Goal: Task Accomplishment & Management: Manage account settings

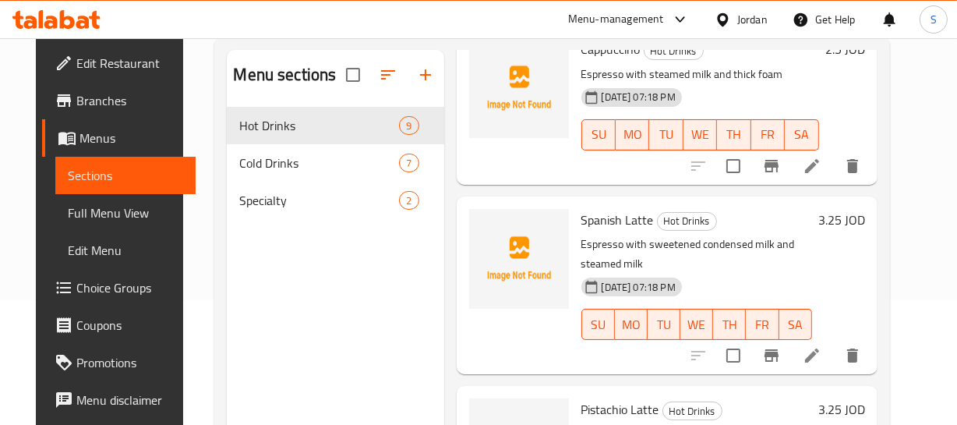
scroll to position [949, 0]
click at [771, 254] on p "Espresso with sweetened condensed milk and steamed milk" at bounding box center [696, 254] width 231 height 39
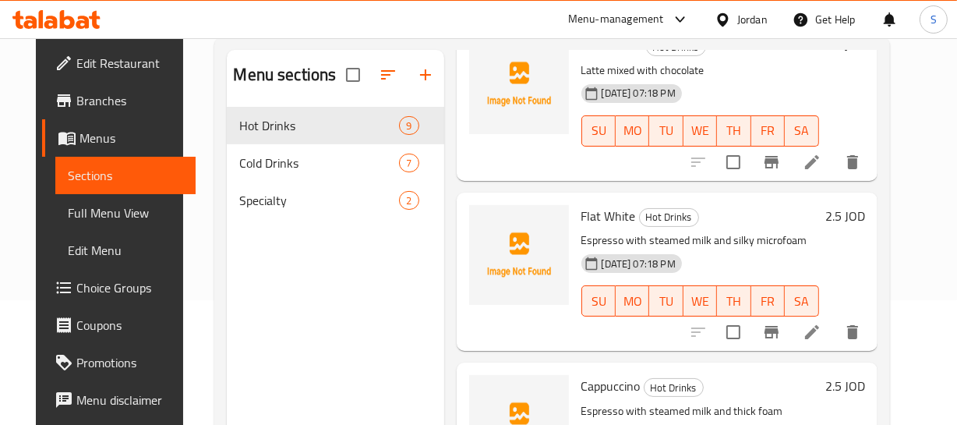
scroll to position [641, 0]
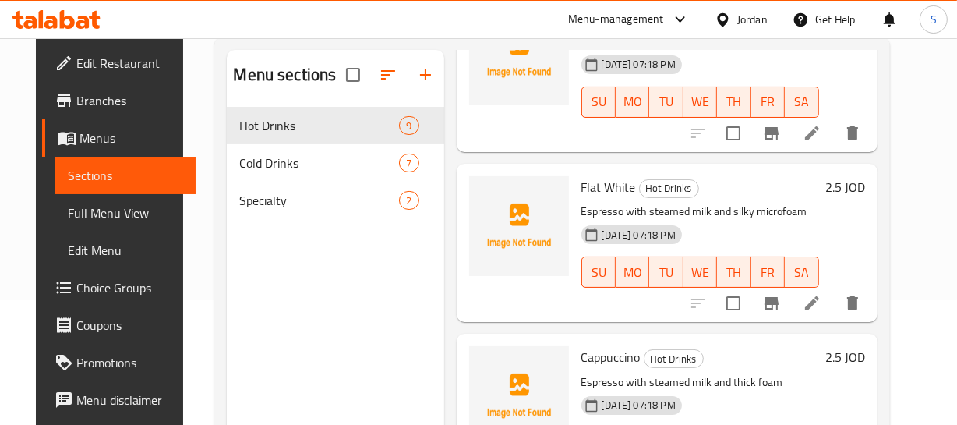
click at [757, 187] on h6 "Flat White Hot Drinks" at bounding box center [700, 187] width 238 height 22
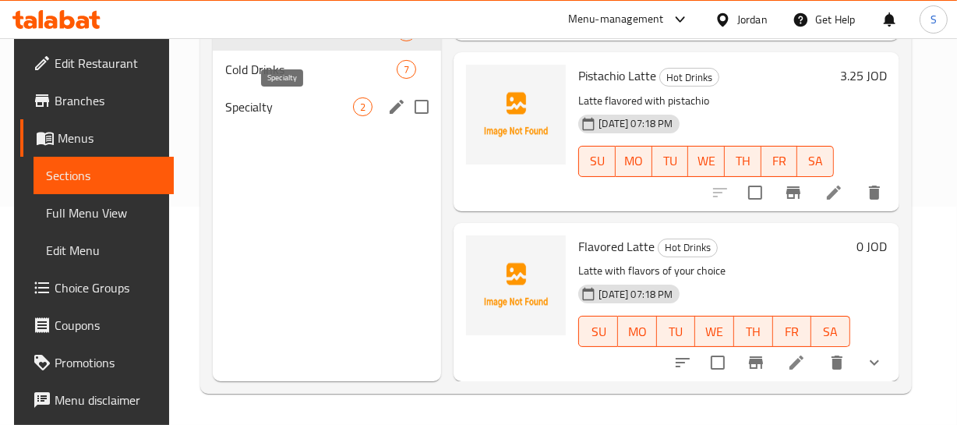
scroll to position [77, 0]
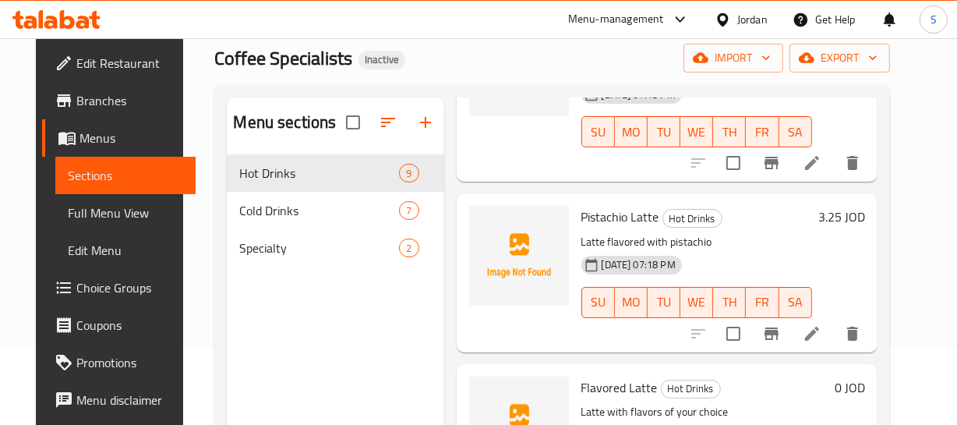
click at [751, 217] on div "Pistachio Latte Hot Drinks Latte flavored with pistachio 10-09-2025 07:18 PM SU…" at bounding box center [696, 272] width 243 height 146
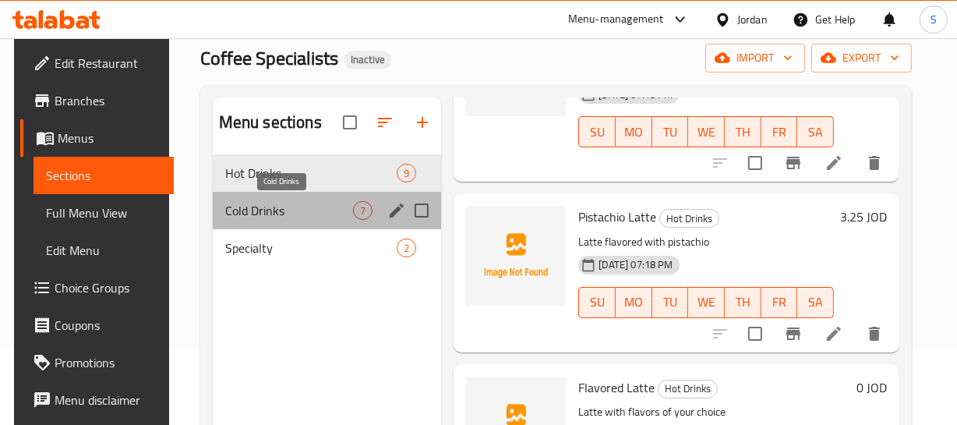
click at [302, 215] on span "Cold Drinks" at bounding box center [289, 210] width 129 height 19
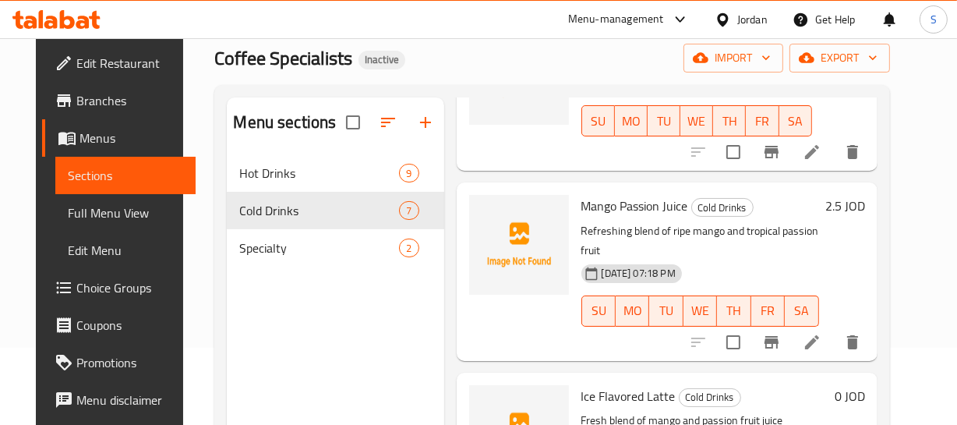
click at [782, 258] on div "10-09-2025 07:18 PM SU MO TU WE TH FR SA" at bounding box center [700, 300] width 250 height 84
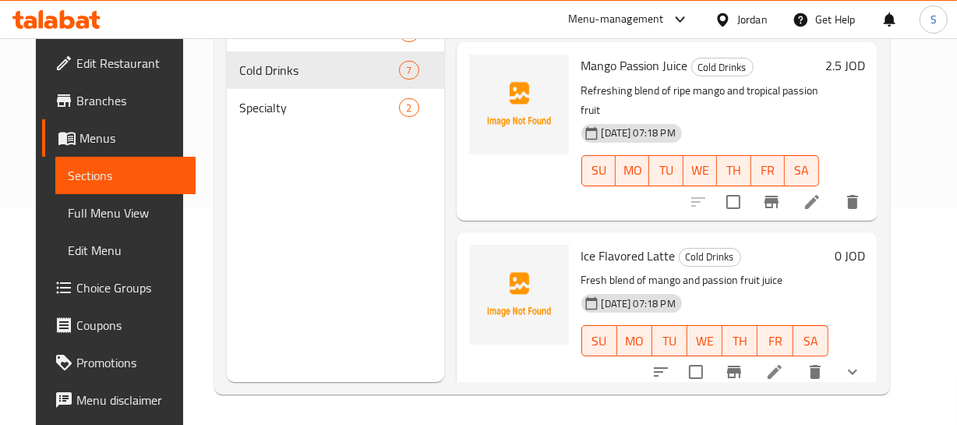
scroll to position [218, 0]
click at [620, 243] on span "Ice Flavored Latte" at bounding box center [628, 254] width 94 height 23
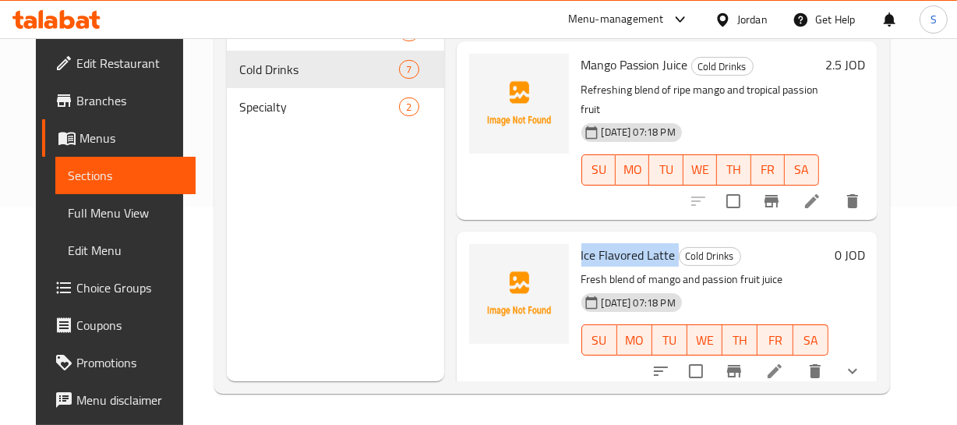
copy h6 "Ice Flavored Latte"
click at [821, 364] on icon "delete" at bounding box center [815, 371] width 11 height 14
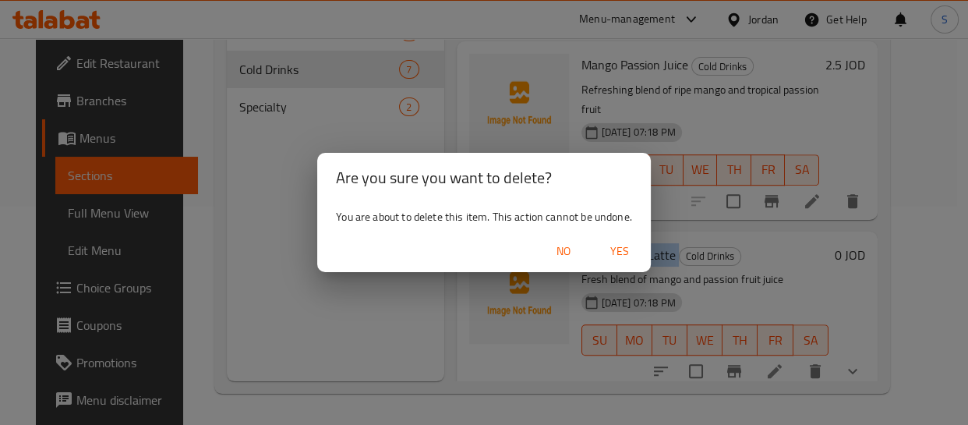
click at [629, 249] on span "Yes" at bounding box center [619, 251] width 37 height 19
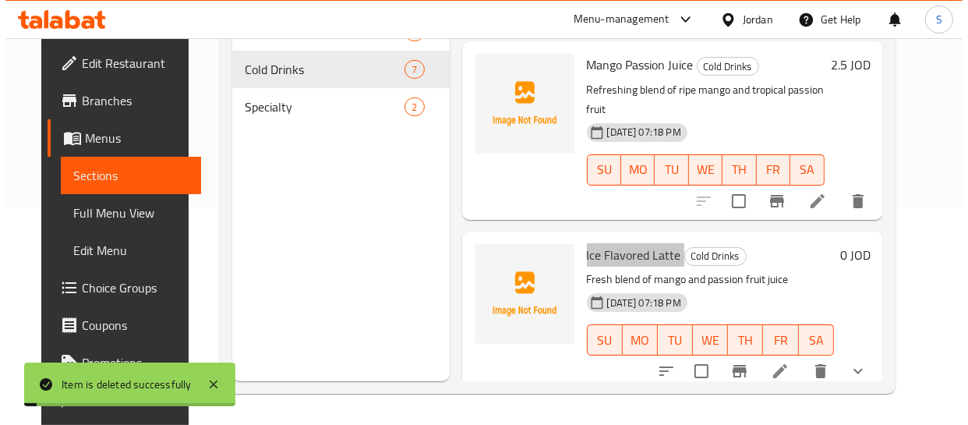
scroll to position [669, 0]
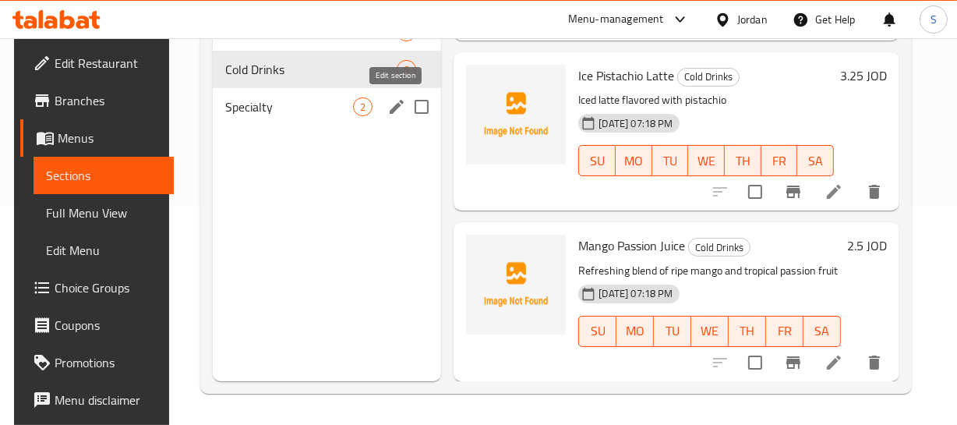
click at [388, 107] on icon "edit" at bounding box center [396, 106] width 19 height 19
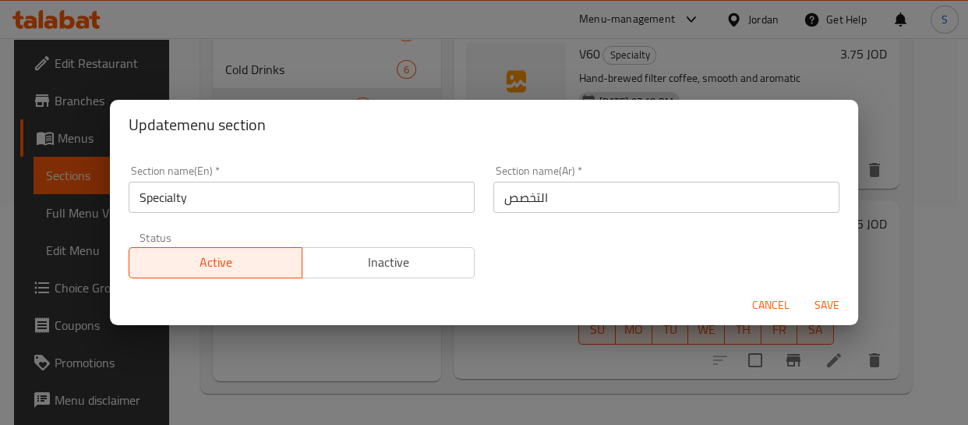
drag, startPoint x: 510, startPoint y: 179, endPoint x: 528, endPoint y: 196, distance: 24.8
click at [514, 182] on div "Section name(Ar)   * التخصص Section name(Ar) *" at bounding box center [666, 189] width 346 height 48
click at [528, 196] on input "التخصص" at bounding box center [666, 197] width 346 height 31
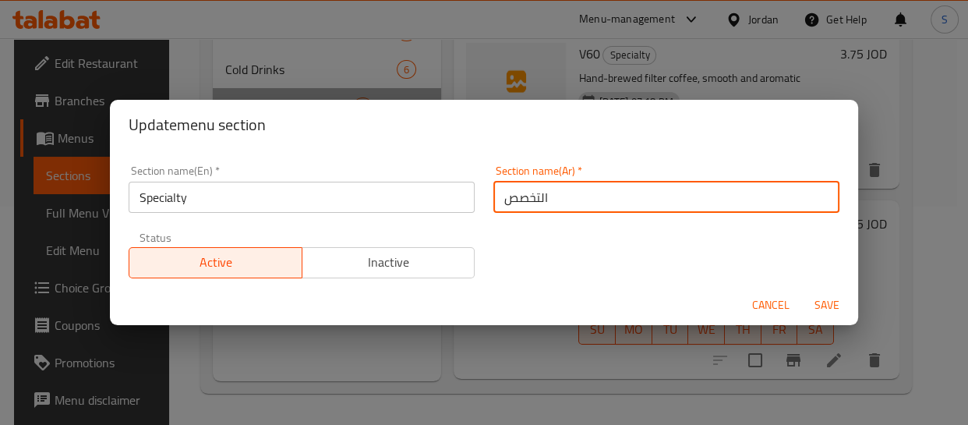
click at [528, 196] on input "التخصص" at bounding box center [666, 197] width 346 height 31
type input "s"
type input "سبشيالتي"
click at [802, 291] on button "Save" at bounding box center [827, 305] width 50 height 29
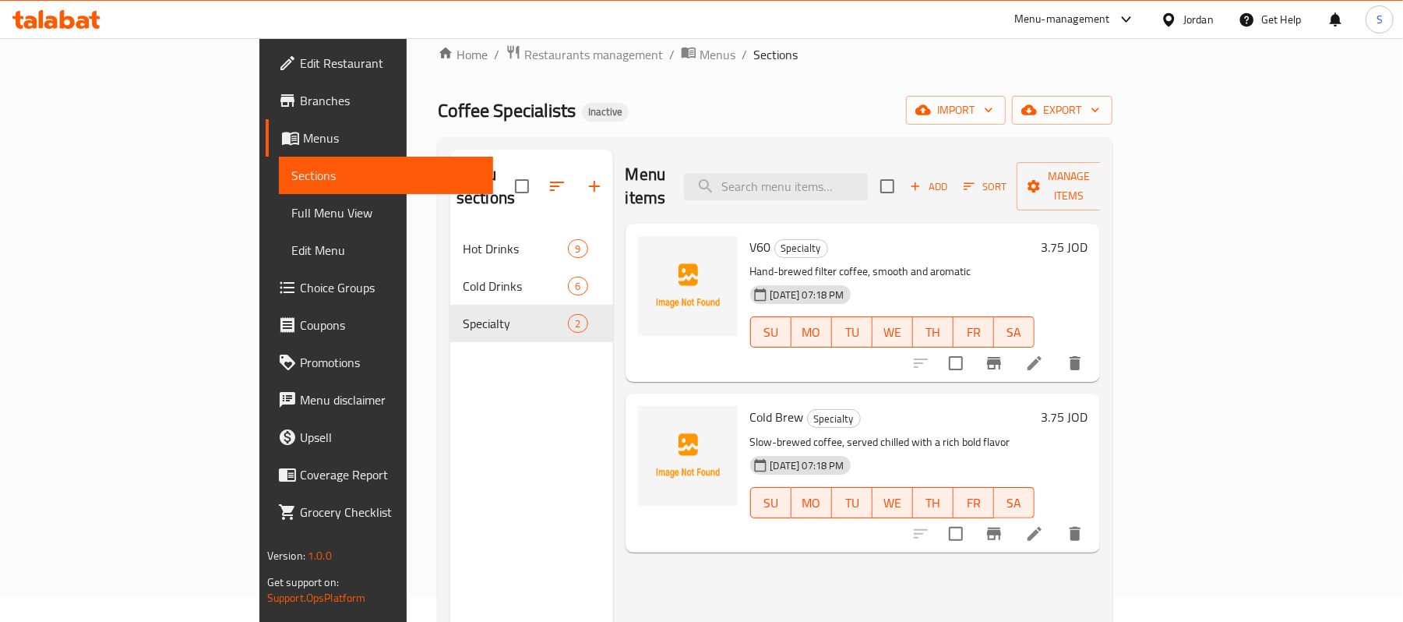
scroll to position [11, 0]
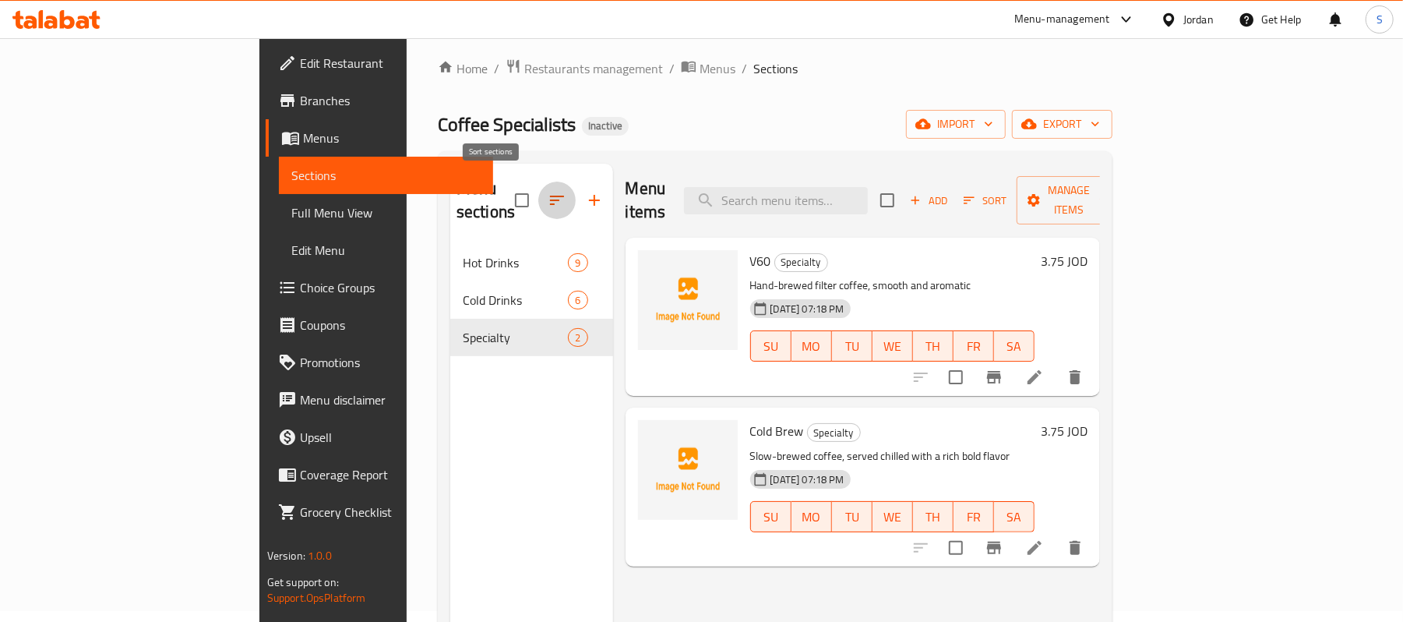
click at [548, 191] on icon "button" at bounding box center [557, 200] width 19 height 19
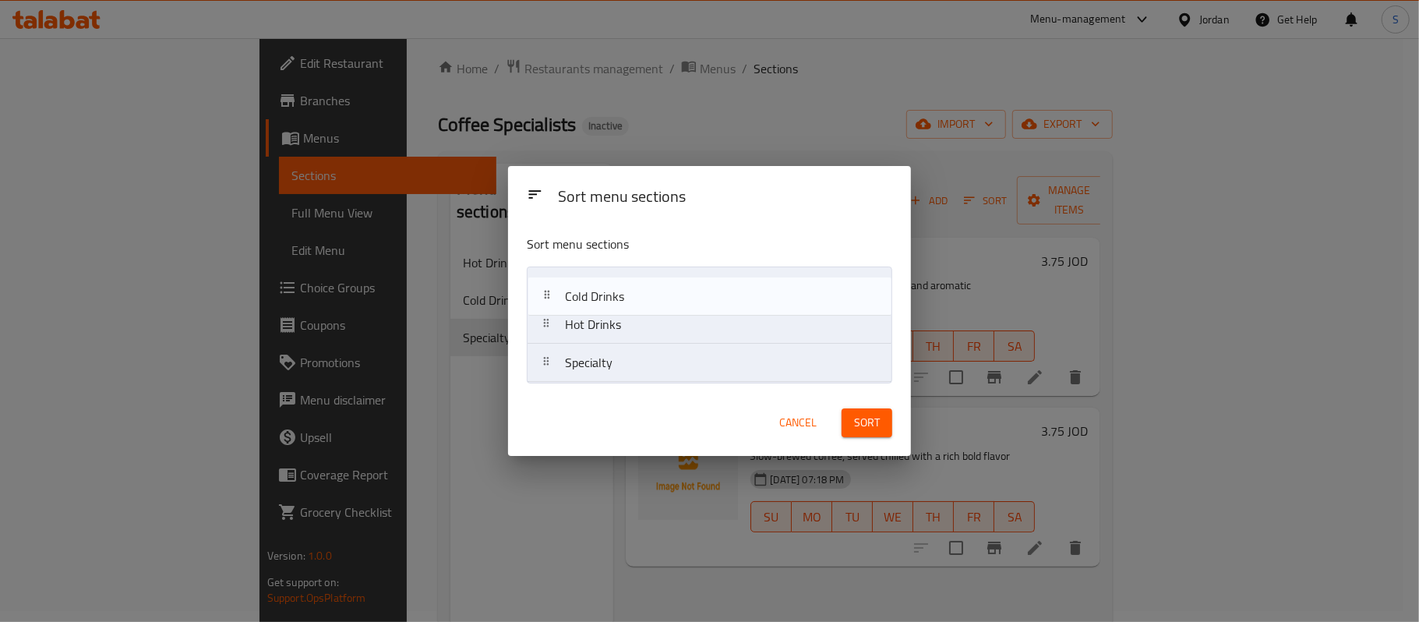
drag, startPoint x: 665, startPoint y: 322, endPoint x: 665, endPoint y: 284, distance: 38.2
click at [665, 284] on nav "Hot Drinks Cold Drinks Specialty" at bounding box center [709, 325] width 365 height 116
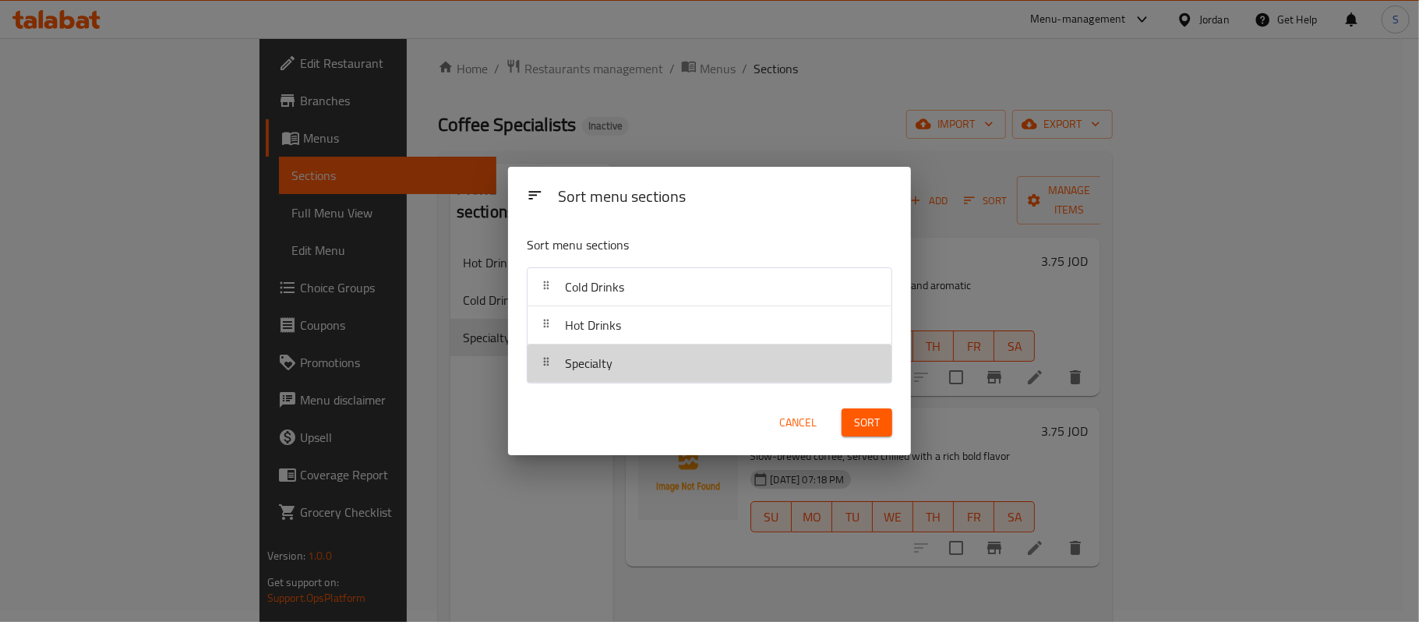
click at [697, 366] on div "Specialty" at bounding box center [709, 362] width 351 height 37
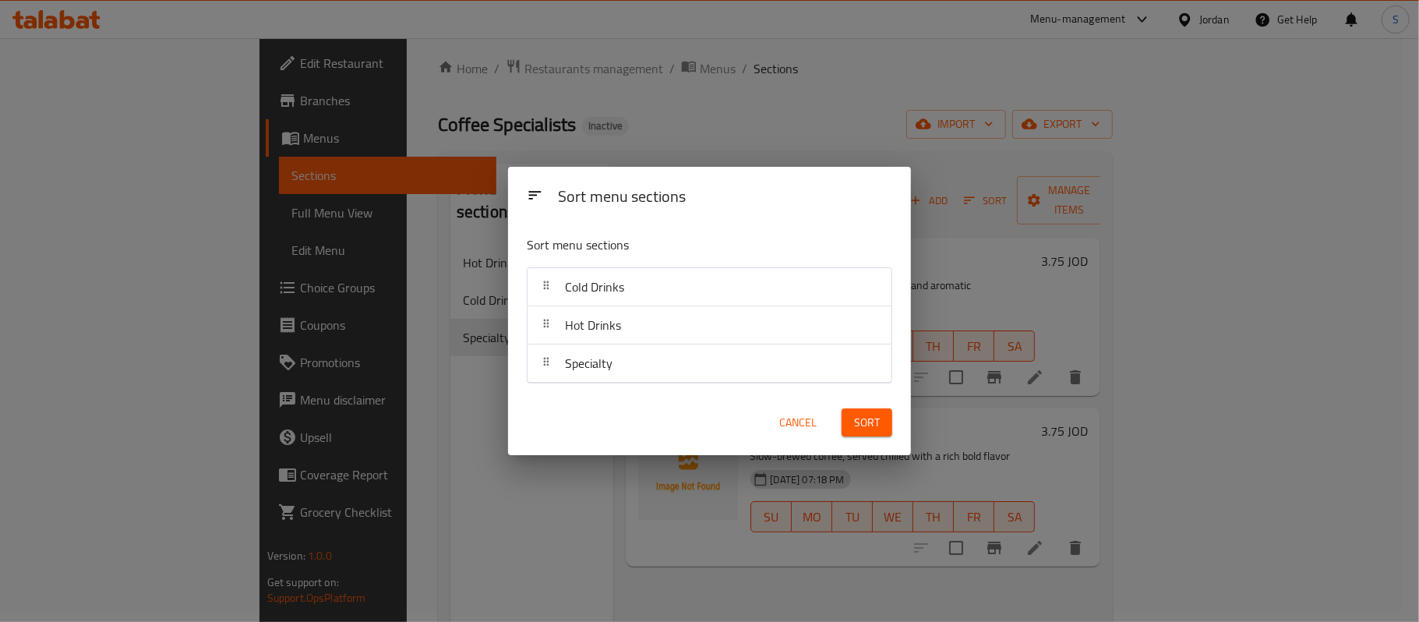
click at [697, 366] on div "Specialty" at bounding box center [709, 362] width 351 height 37
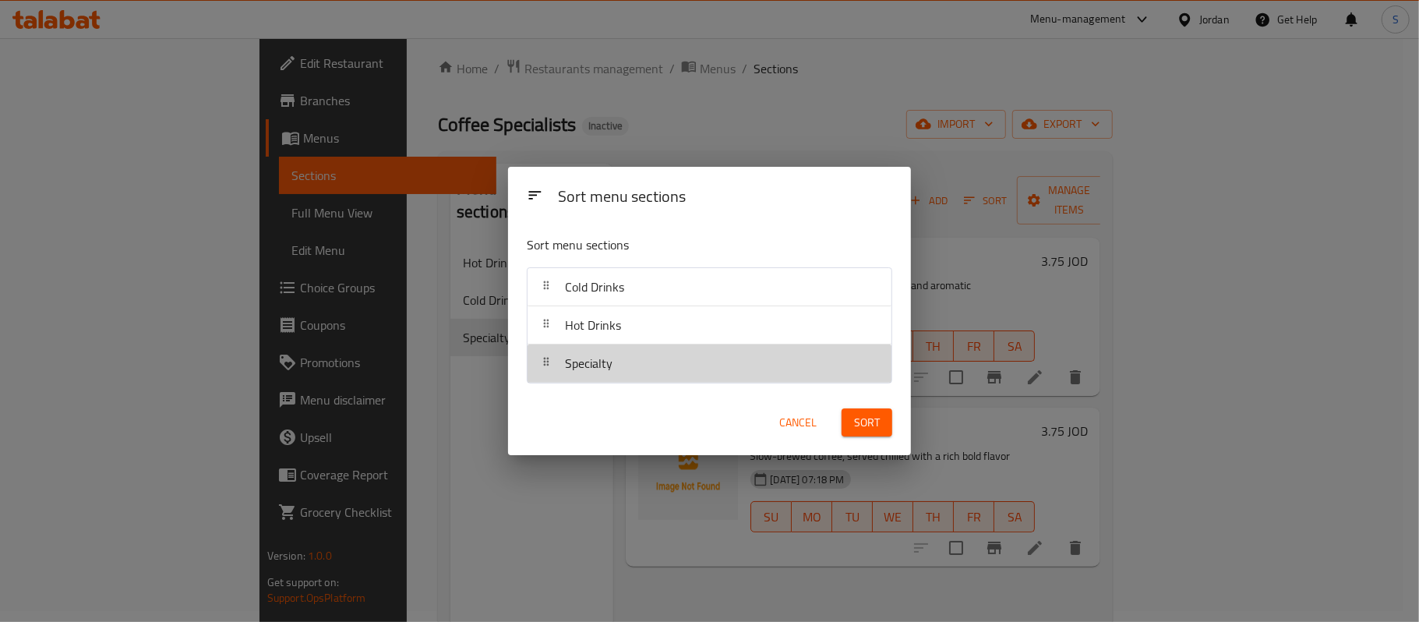
click at [705, 369] on div "Specialty" at bounding box center [709, 362] width 351 height 37
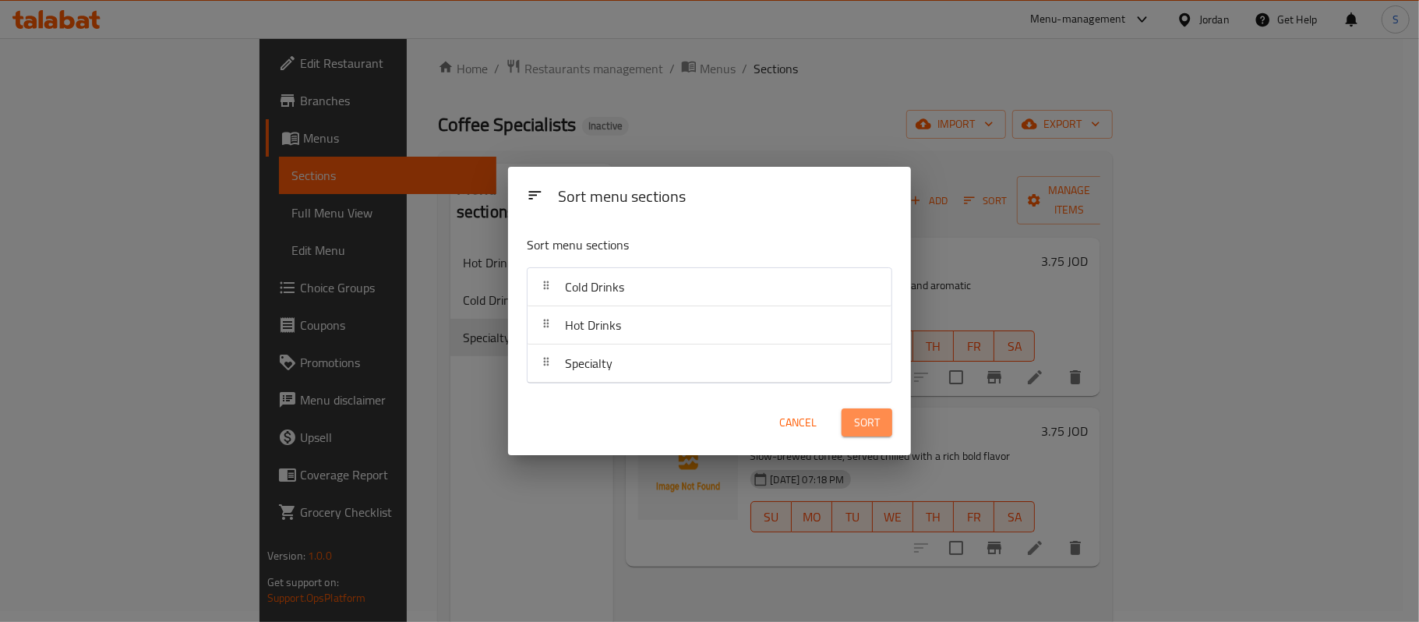
click at [867, 410] on button "Sort" at bounding box center [867, 422] width 51 height 29
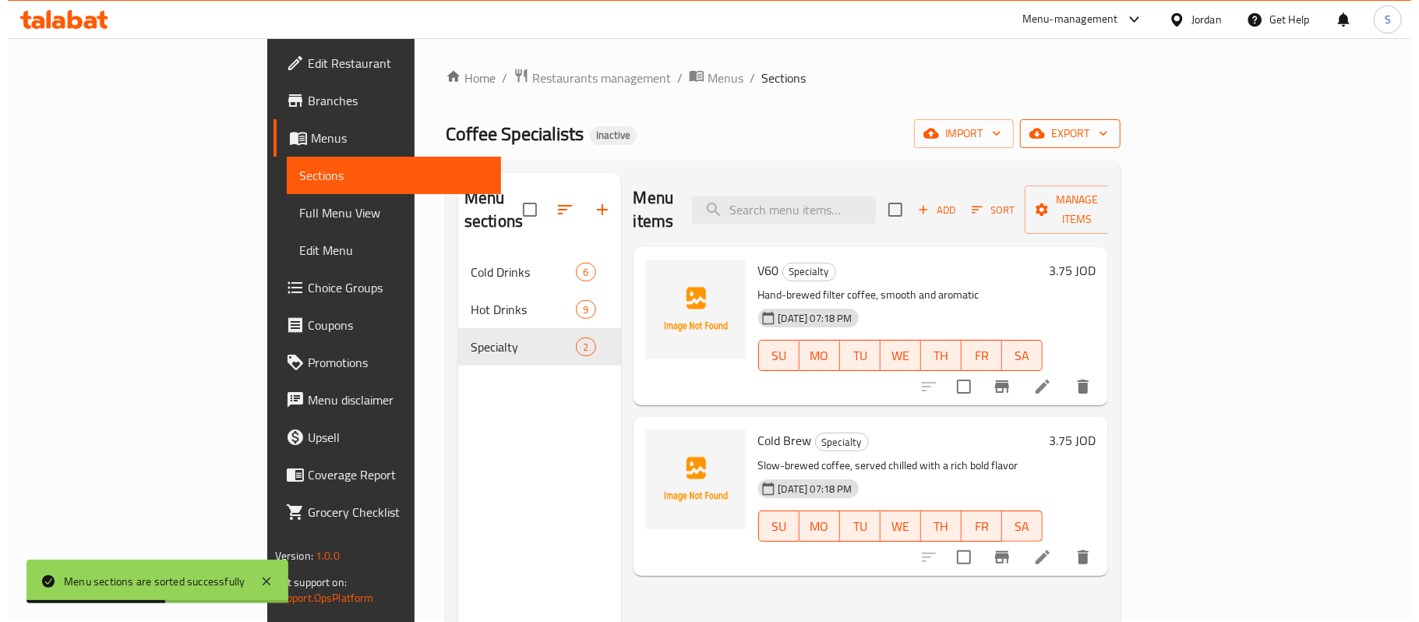
scroll to position [0, 0]
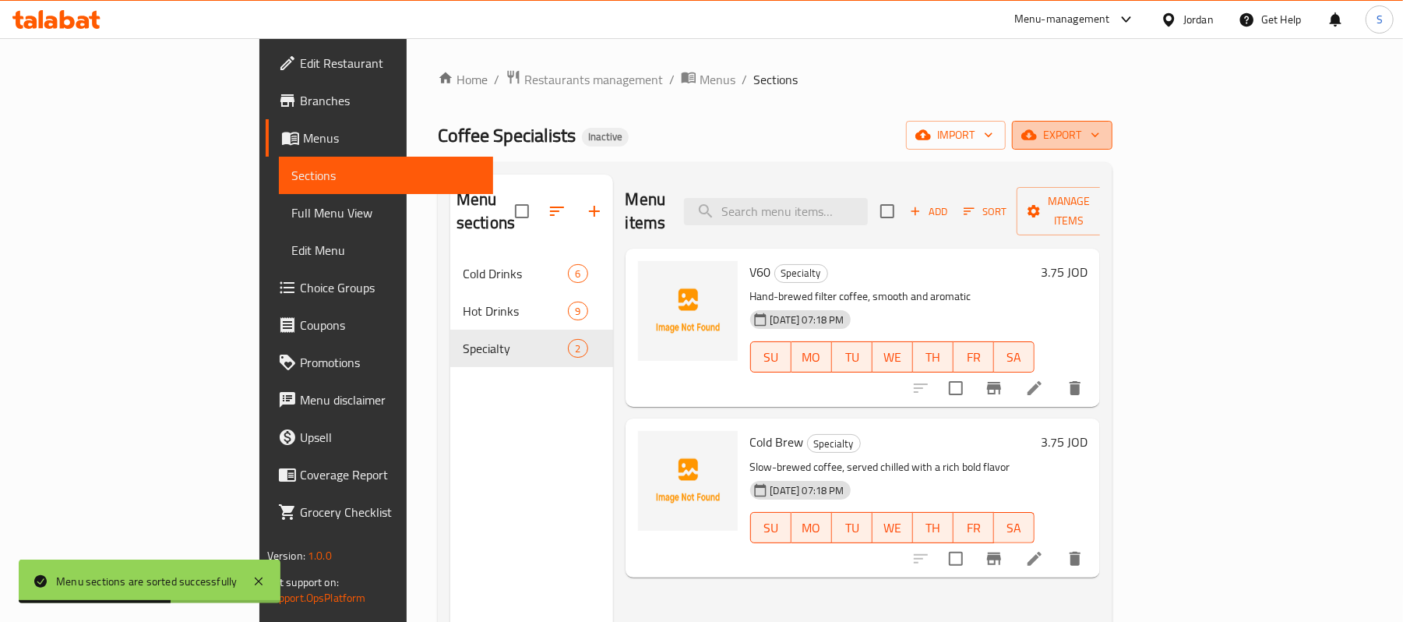
click at [1103, 136] on icon "button" at bounding box center [1096, 135] width 16 height 16
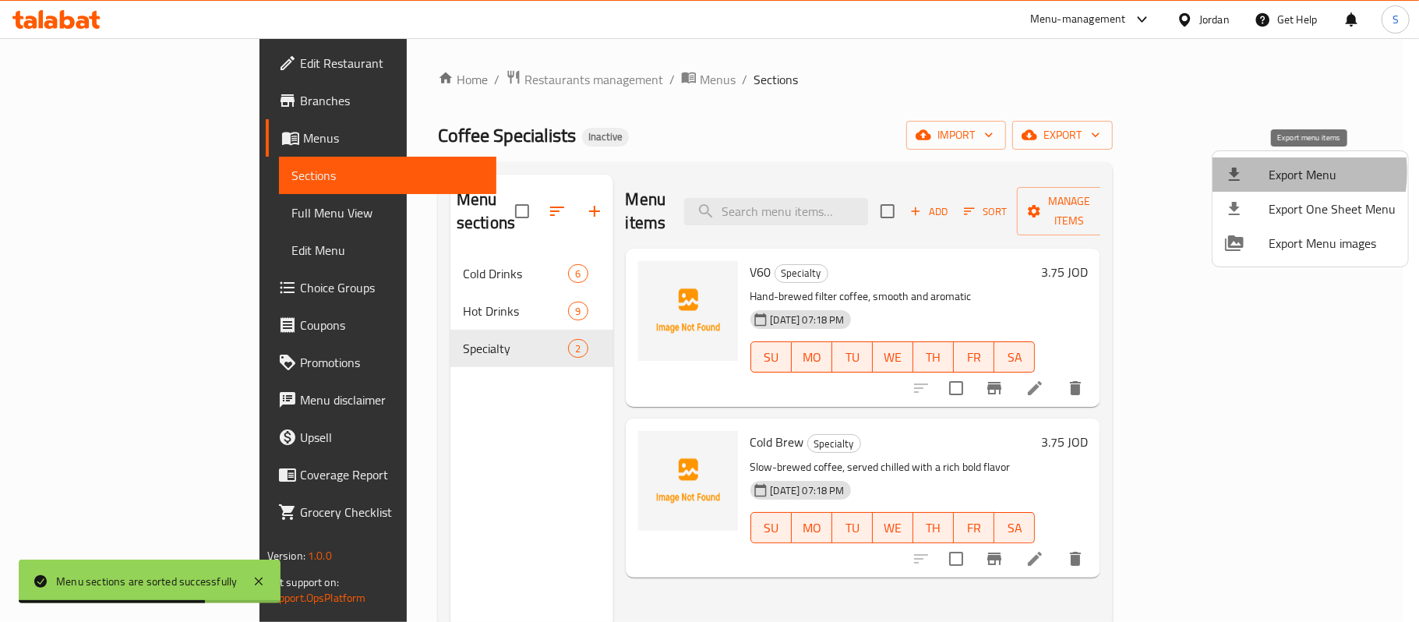
click at [1263, 172] on div at bounding box center [1247, 174] width 44 height 19
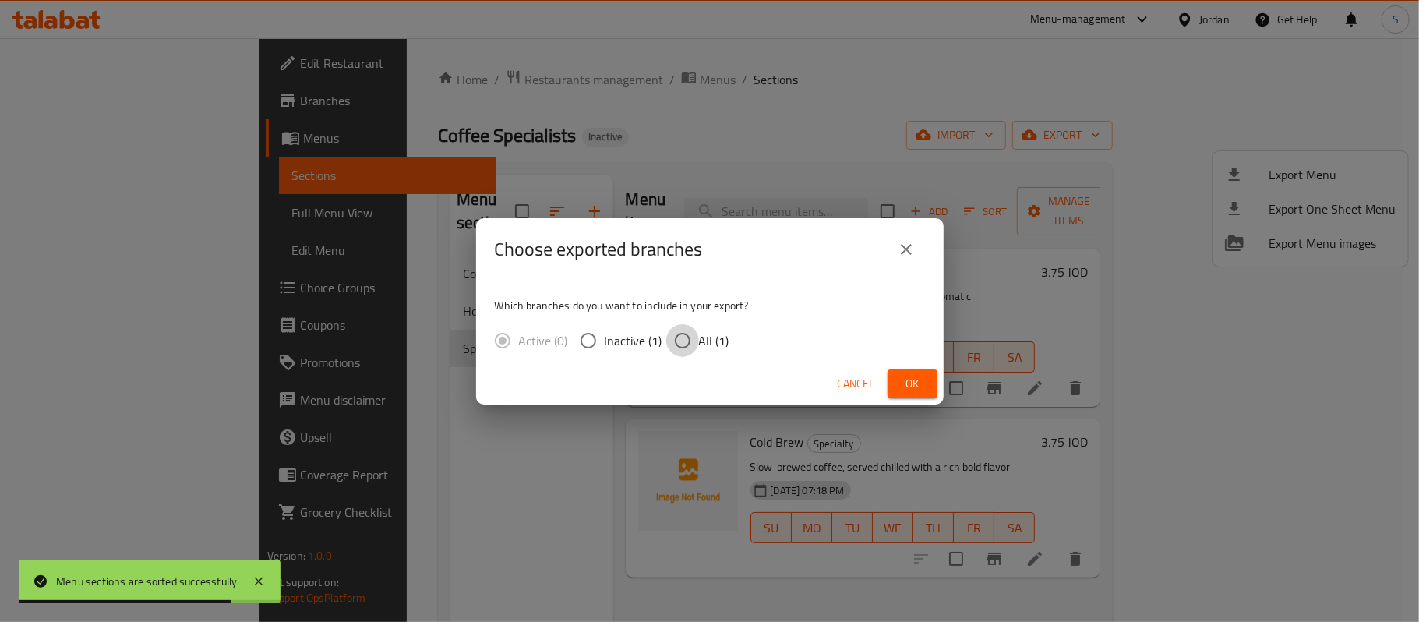
click at [674, 347] on input "All (1)" at bounding box center [682, 340] width 33 height 33
radio input "true"
click at [913, 384] on span "Ok" at bounding box center [912, 383] width 25 height 19
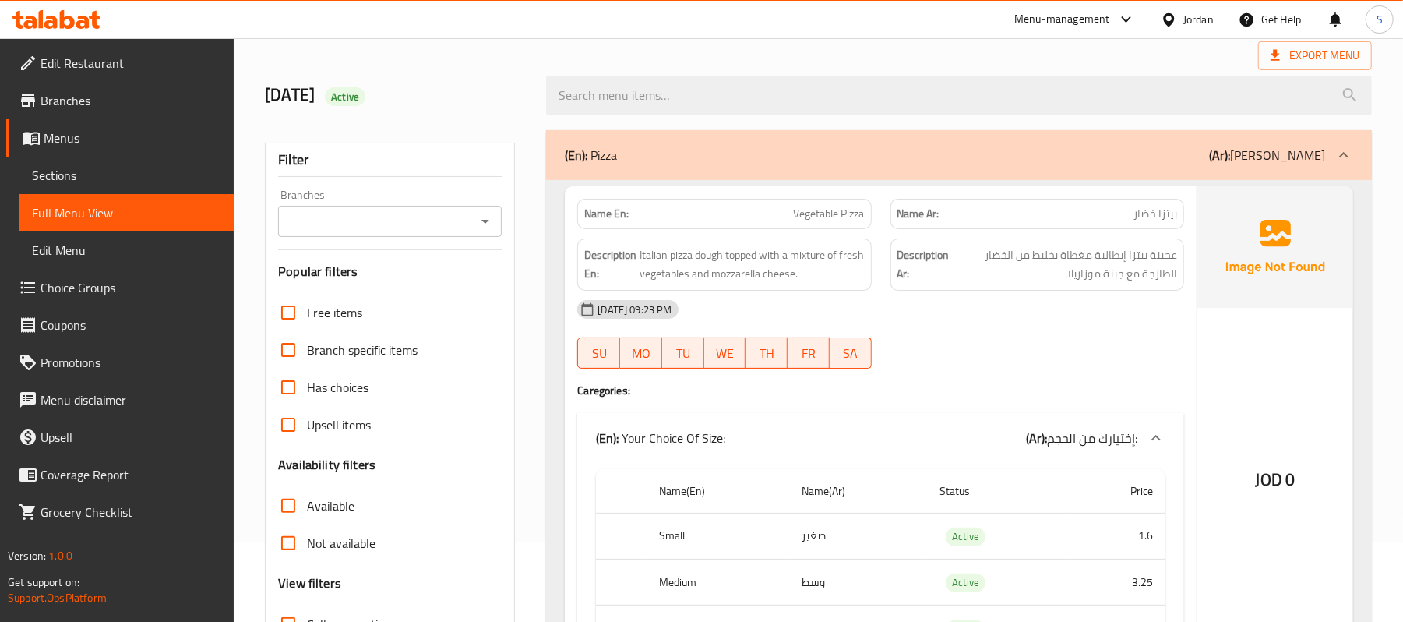
scroll to position [207, 0]
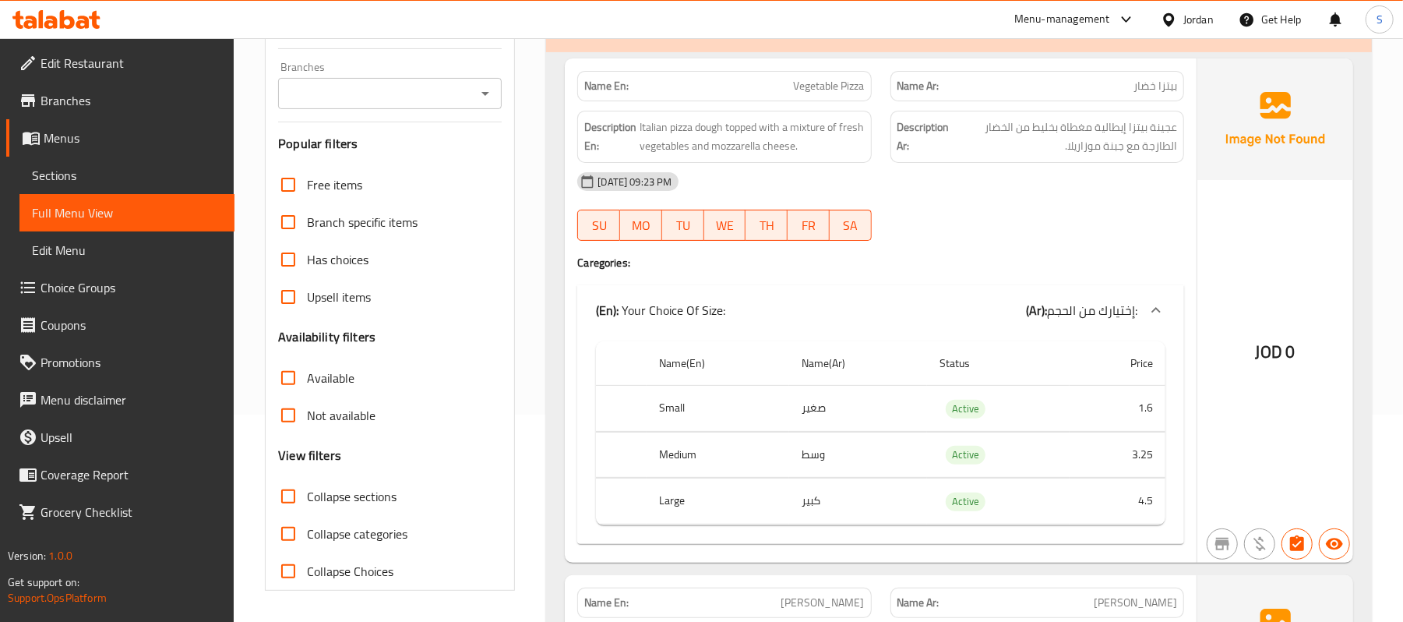
click at [85, 172] on span "Sections" at bounding box center [127, 175] width 190 height 19
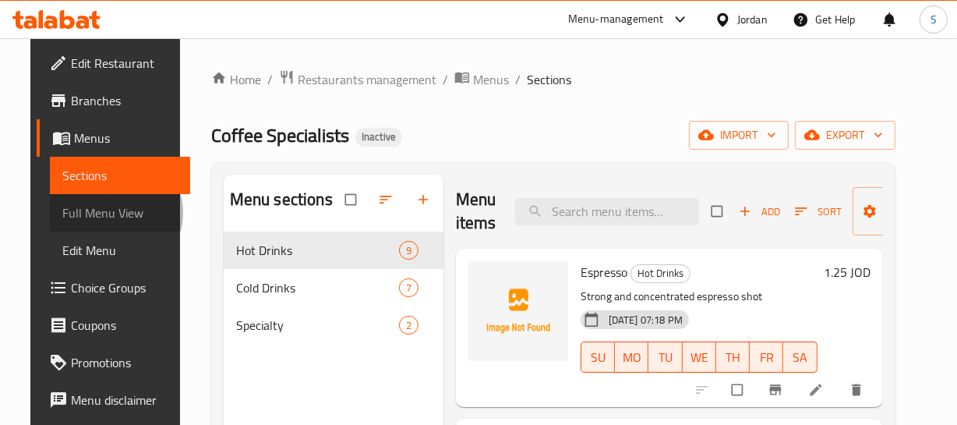
click at [81, 213] on span "Full Menu View" at bounding box center [119, 212] width 115 height 19
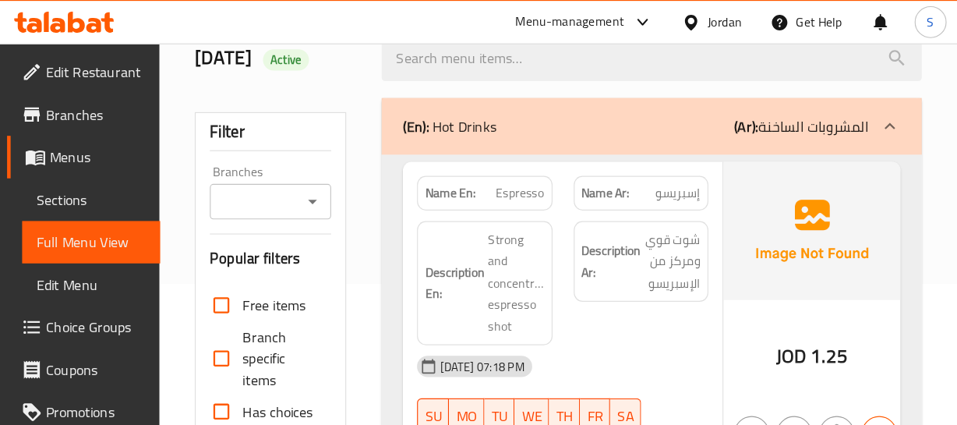
scroll to position [125, 0]
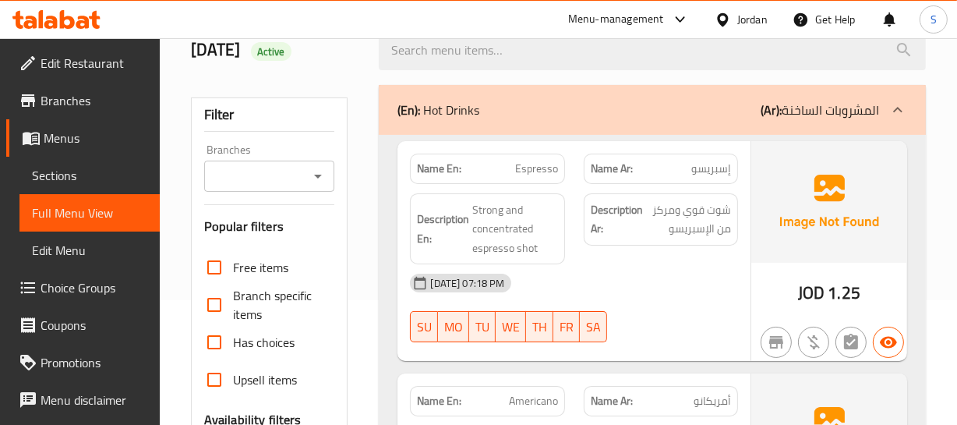
click at [501, 174] on p "Name En: Espresso" at bounding box center [487, 169] width 140 height 16
click at [649, 263] on div "Description Ar: شوت قوي ومركز من الإسبريسو" at bounding box center [660, 229] width 173 height 90
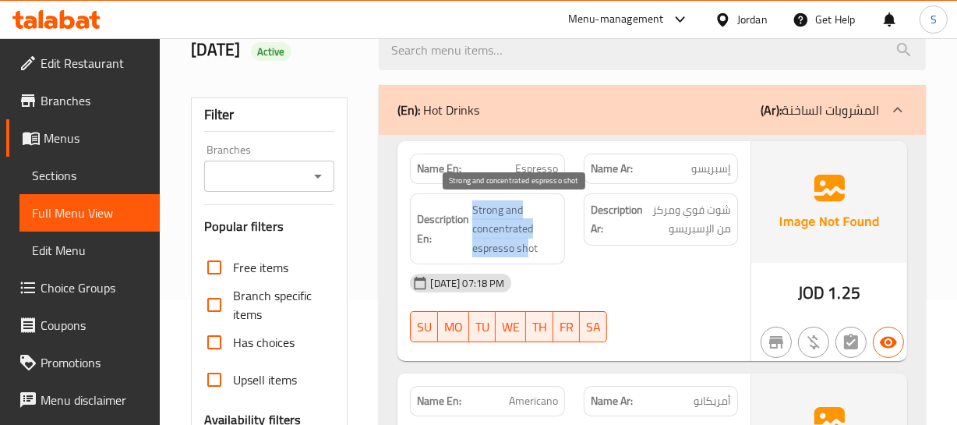
drag, startPoint x: 475, startPoint y: 201, endPoint x: 530, endPoint y: 252, distance: 75.0
click at [530, 252] on span "Strong and concentrated espresso shot" at bounding box center [514, 229] width 85 height 58
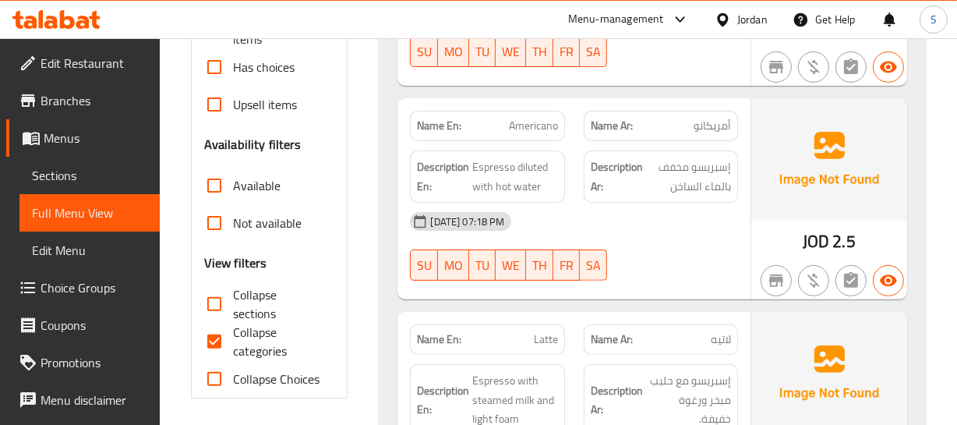
scroll to position [408, 0]
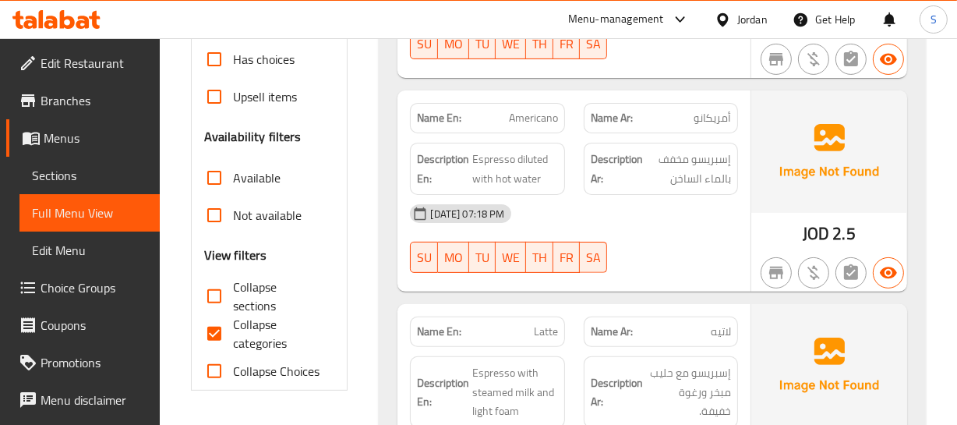
click at [567, 207] on div "10-09-2025 07:18 PM" at bounding box center [574, 213] width 346 height 37
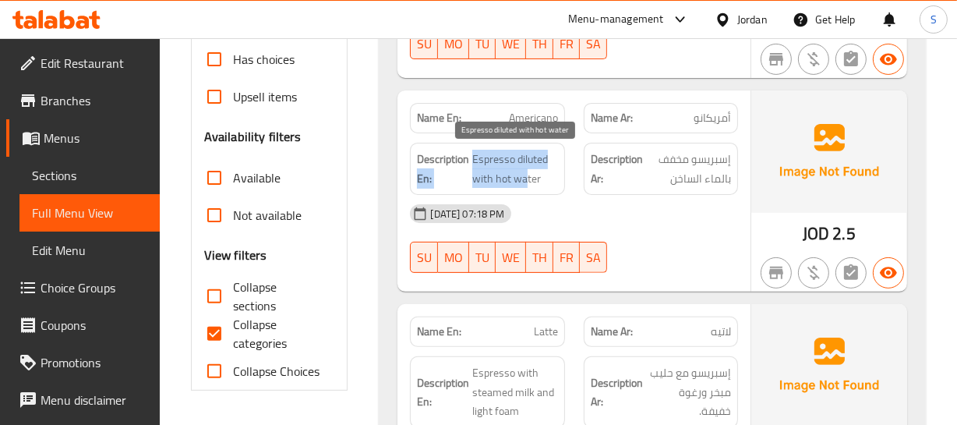
drag, startPoint x: 470, startPoint y: 150, endPoint x: 541, endPoint y: 173, distance: 74.7
click at [530, 175] on h6 "Description En: Espresso diluted with hot water" at bounding box center [487, 169] width 140 height 38
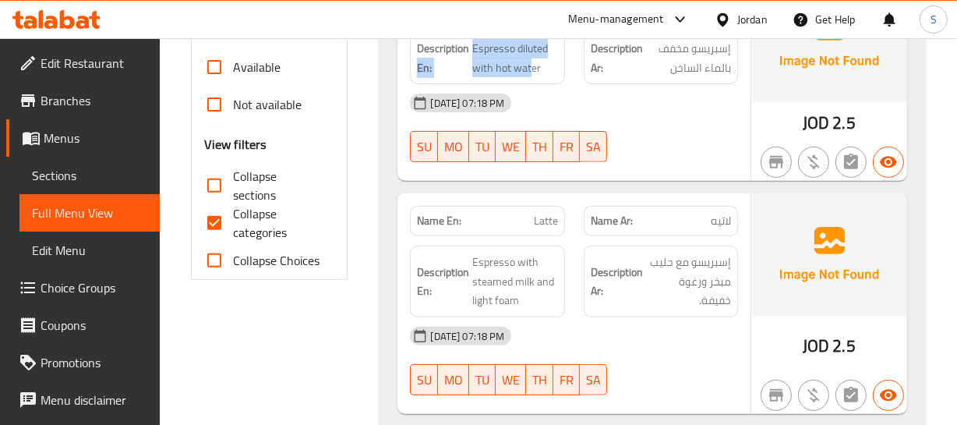
scroll to position [549, 0]
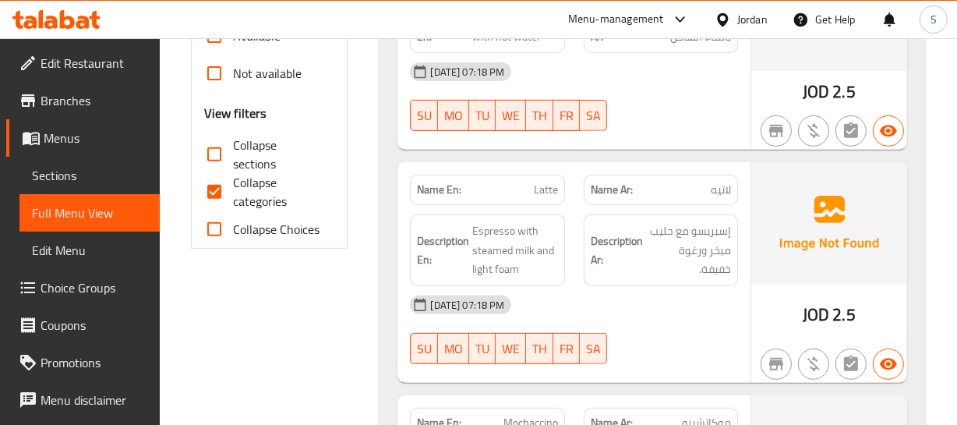
drag, startPoint x: 577, startPoint y: 270, endPoint x: 568, endPoint y: 279, distance: 12.1
click at [577, 270] on div "Description Ar: إسبريسو مع حليب مبخر ورغوة خفيفة." at bounding box center [660, 250] width 173 height 90
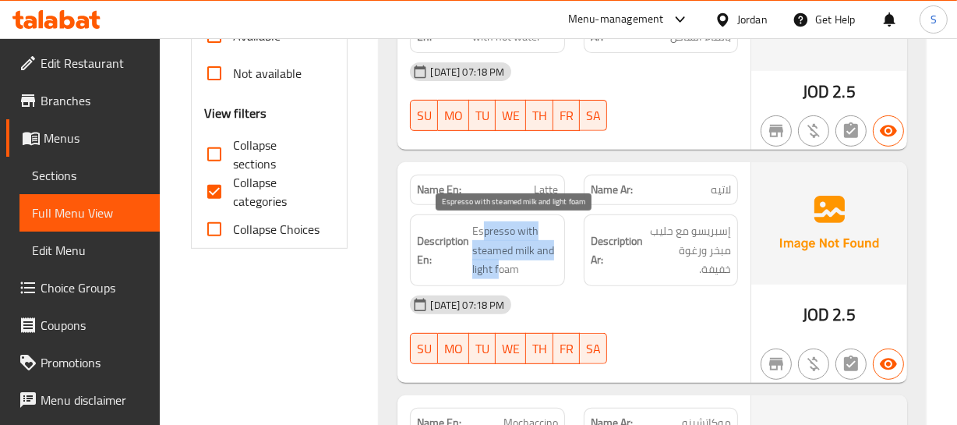
drag, startPoint x: 481, startPoint y: 220, endPoint x: 499, endPoint y: 268, distance: 51.5
click at [499, 268] on span "Espresso with steamed milk and light foam" at bounding box center [514, 250] width 85 height 58
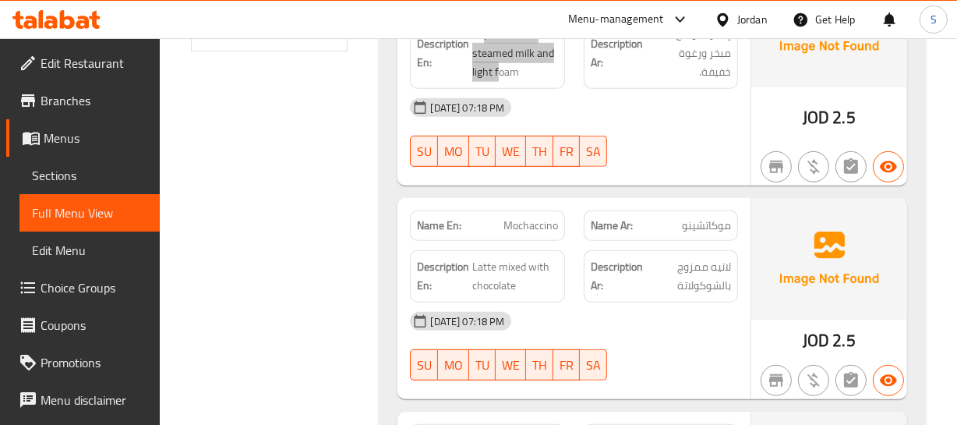
scroll to position [762, 0]
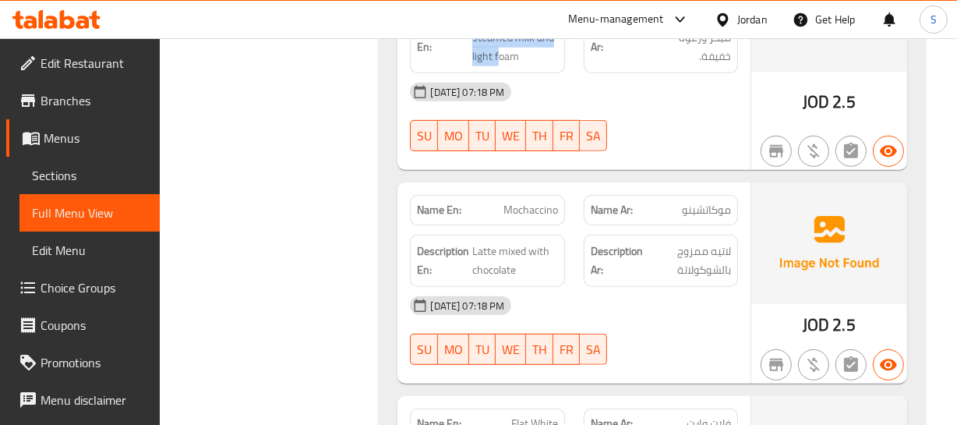
click at [781, 242] on img at bounding box center [829, 243] width 156 height 122
click at [524, 208] on span "Mochaccino" at bounding box center [530, 210] width 55 height 16
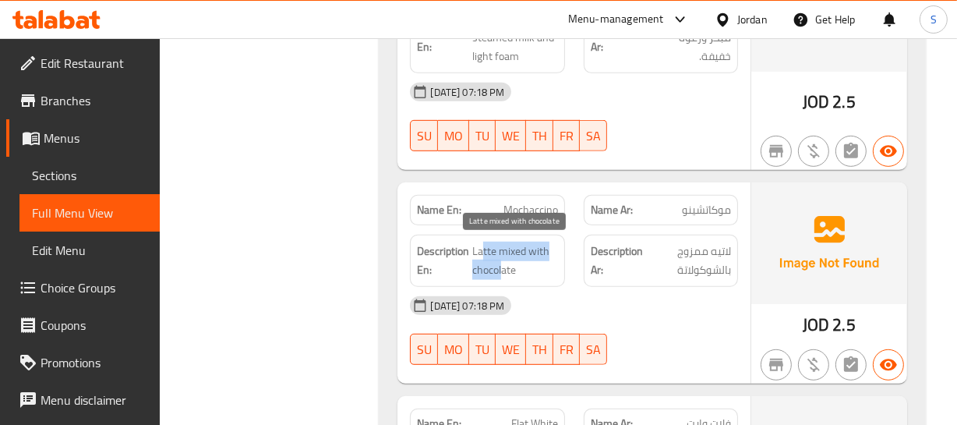
drag, startPoint x: 482, startPoint y: 247, endPoint x: 503, endPoint y: 272, distance: 32.1
click at [503, 272] on span "Latte mixed with chocolate" at bounding box center [514, 261] width 85 height 38
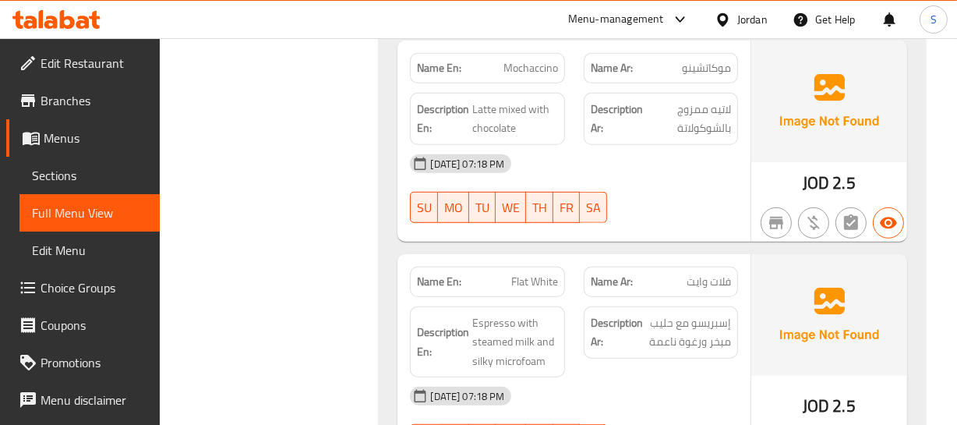
click at [637, 261] on div "Name Ar: فلات وايت" at bounding box center [660, 281] width 173 height 49
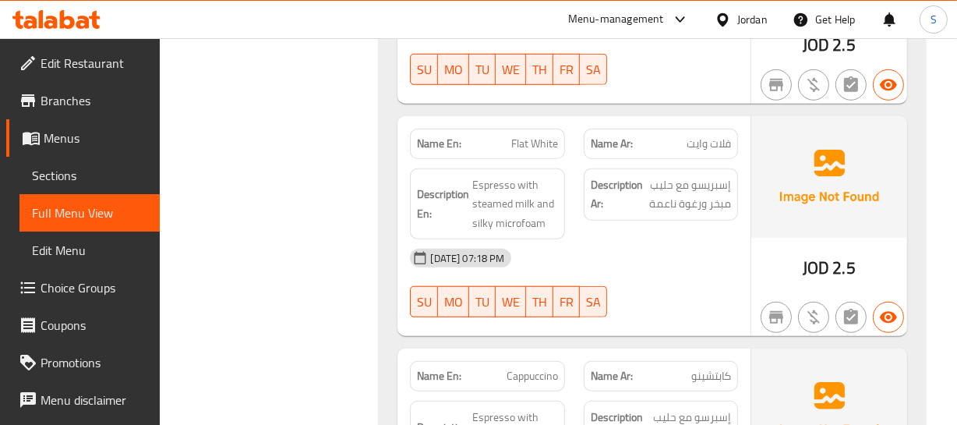
scroll to position [1045, 0]
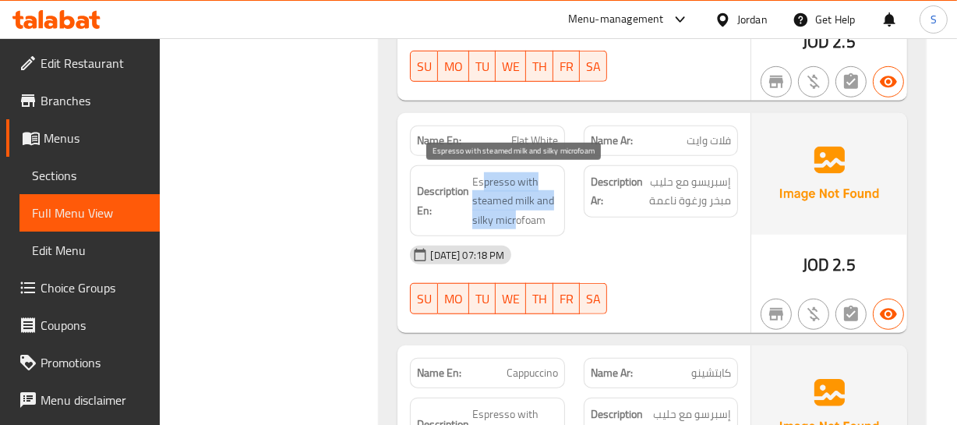
drag, startPoint x: 485, startPoint y: 163, endPoint x: 515, endPoint y: 221, distance: 65.5
click at [515, 221] on div "Description En: Espresso with steamed milk and silky microfoam" at bounding box center [487, 201] width 154 height 72
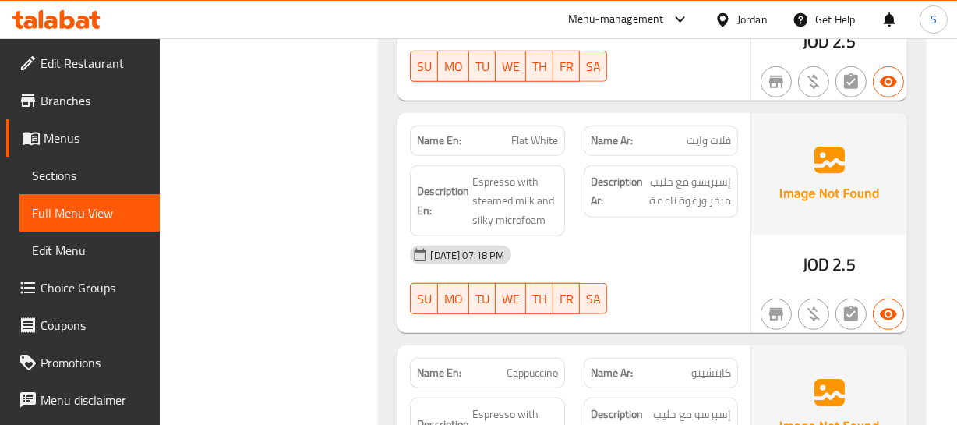
click at [535, 128] on div "Name En: Flat White" at bounding box center [487, 140] width 154 height 30
copy span "Flat White"
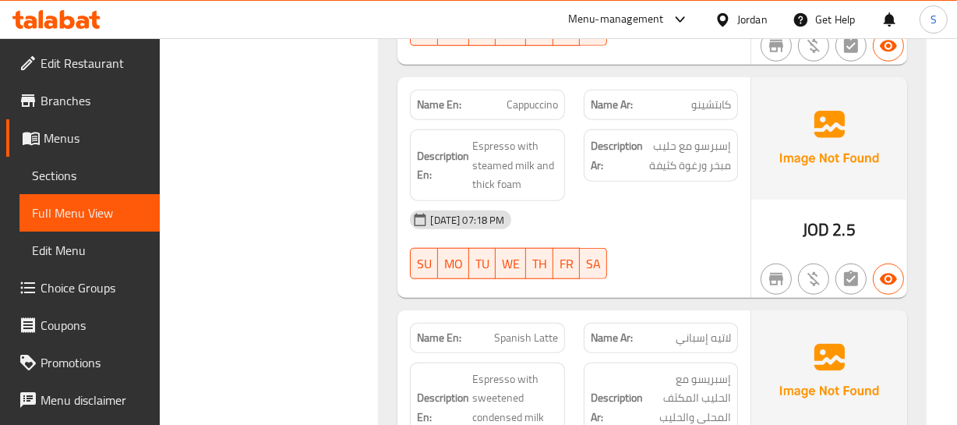
scroll to position [1329, 0]
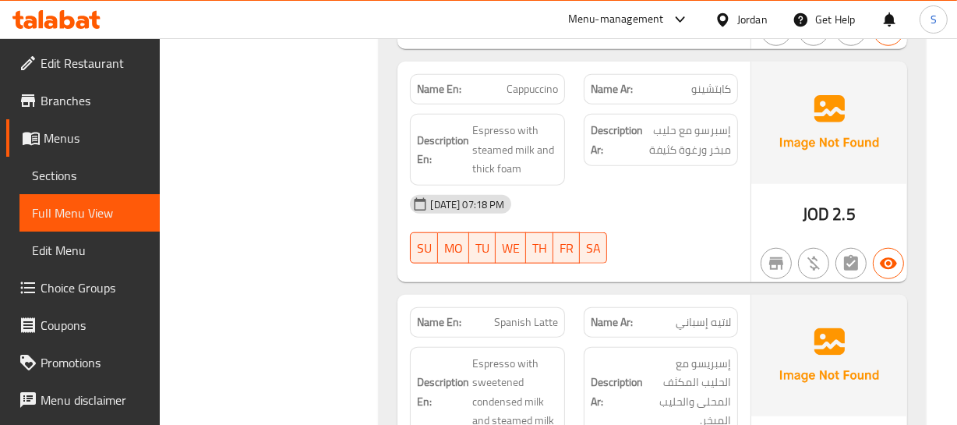
click at [623, 188] on div "10-09-2025 07:18 PM" at bounding box center [574, 203] width 346 height 37
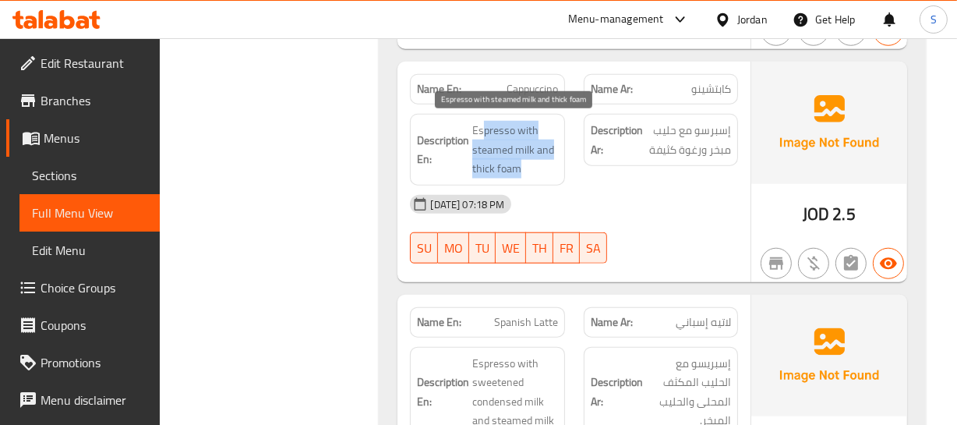
drag, startPoint x: 485, startPoint y: 133, endPoint x: 535, endPoint y: 163, distance: 57.3
click at [535, 163] on span "Espresso with steamed milk and thick foam" at bounding box center [514, 150] width 85 height 58
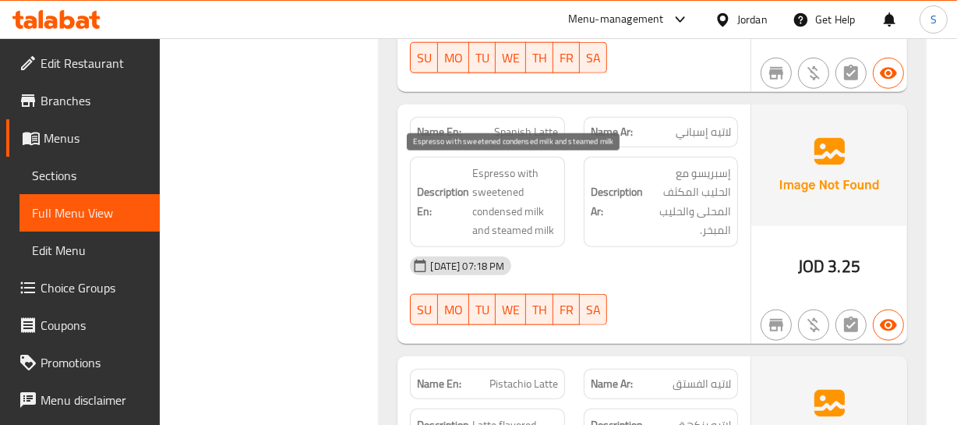
scroll to position [1541, 0]
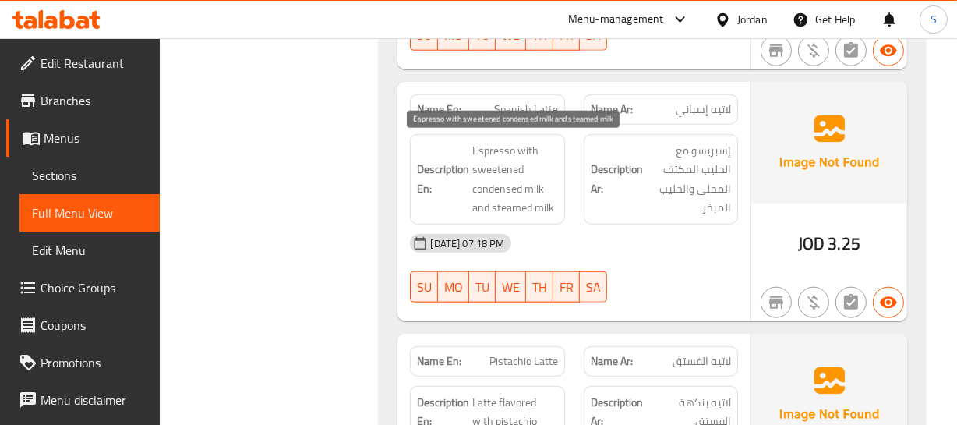
click at [521, 168] on span "Espresso with sweetened condensed milk and steamed milk" at bounding box center [514, 179] width 85 height 76
drag, startPoint x: 479, startPoint y: 147, endPoint x: 573, endPoint y: 199, distance: 107.1
click at [557, 202] on span "Espresso with sweetened condensed milk and steamed milk" at bounding box center [514, 179] width 85 height 76
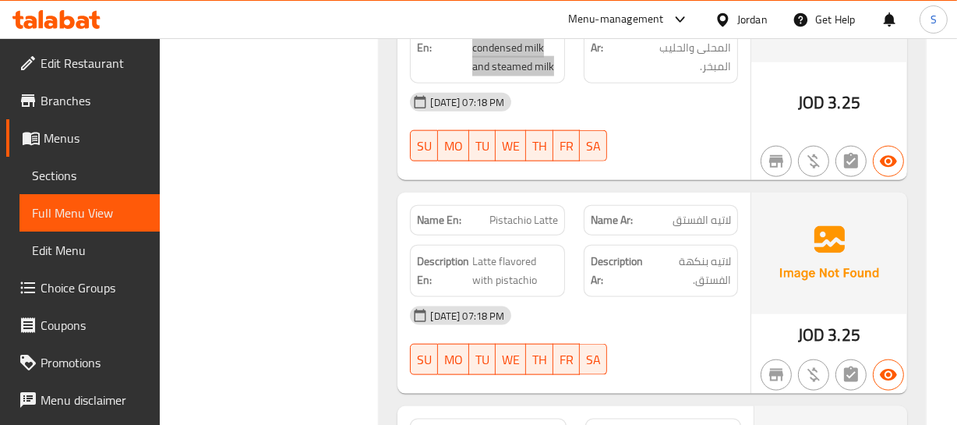
scroll to position [1683, 0]
click at [654, 244] on div "Description Ar: لاتيه بنكهة الفستق." at bounding box center [661, 270] width 154 height 52
click at [616, 235] on div "Description Ar: لاتيه بنكهة الفستق." at bounding box center [660, 270] width 173 height 71
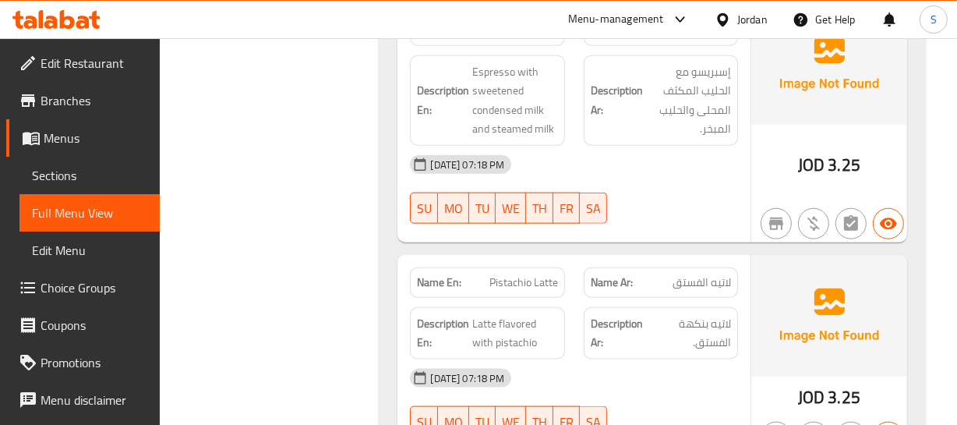
scroll to position [1538, 0]
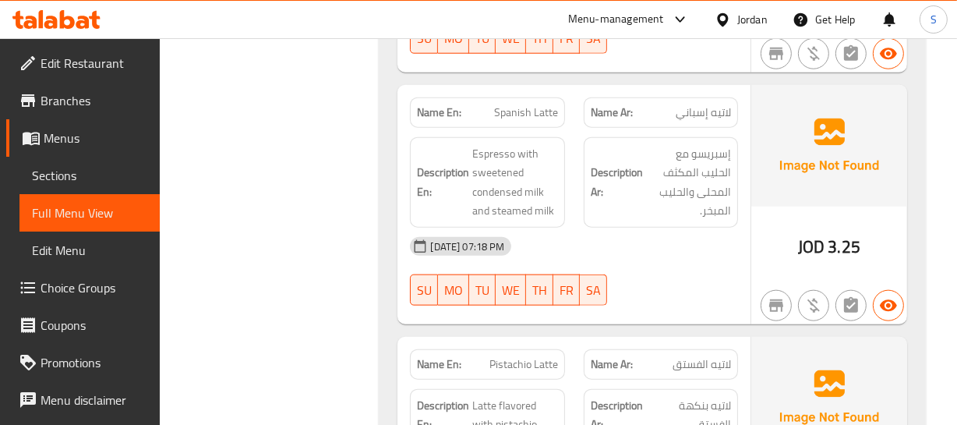
type button "4"
click at [527, 276] on button "TH" at bounding box center [539, 289] width 27 height 31
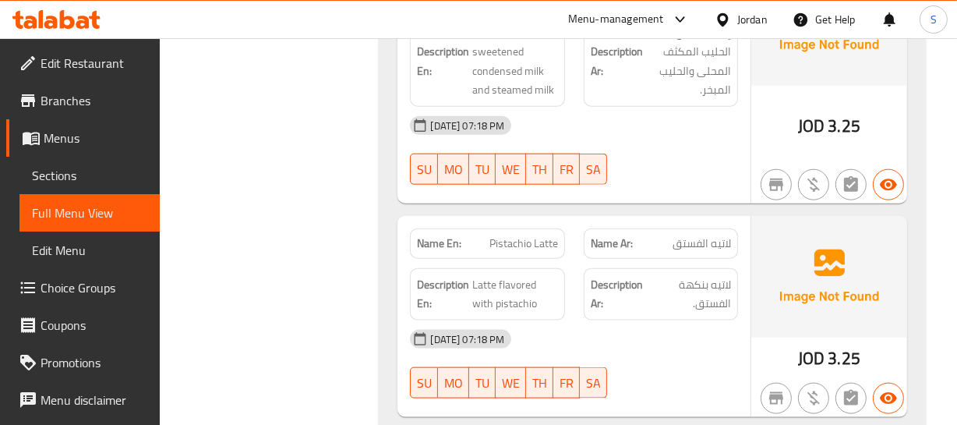
scroll to position [1687, 0]
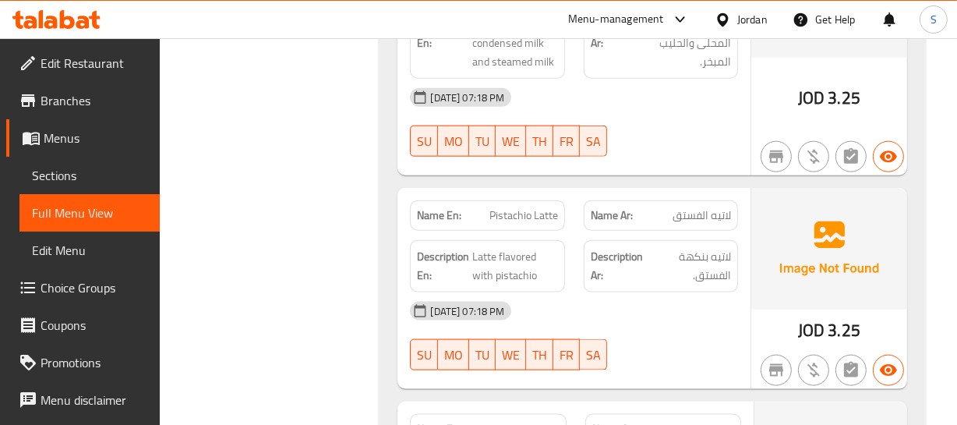
click at [521, 224] on div "Name En: Pistachio Latte" at bounding box center [487, 215] width 154 height 30
click at [500, 260] on span "Latte flavored with pistachio" at bounding box center [514, 266] width 85 height 38
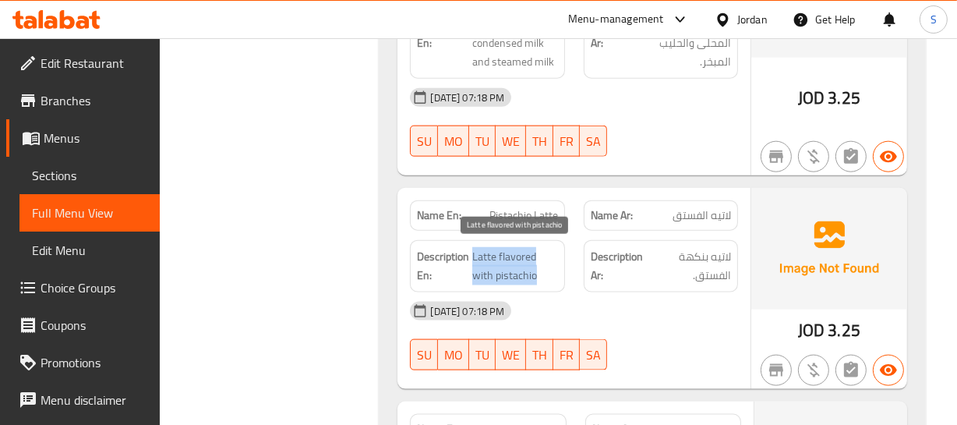
click at [500, 260] on span "Latte flavored with pistachio" at bounding box center [514, 266] width 85 height 38
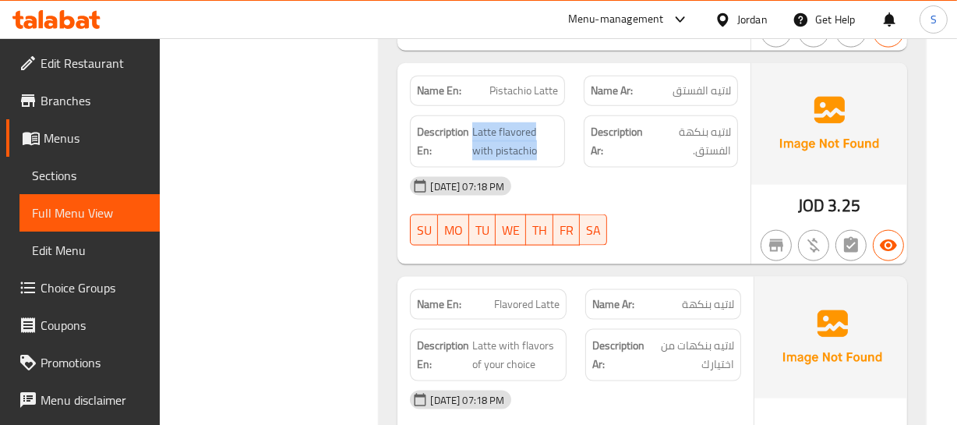
scroll to position [1829, 0]
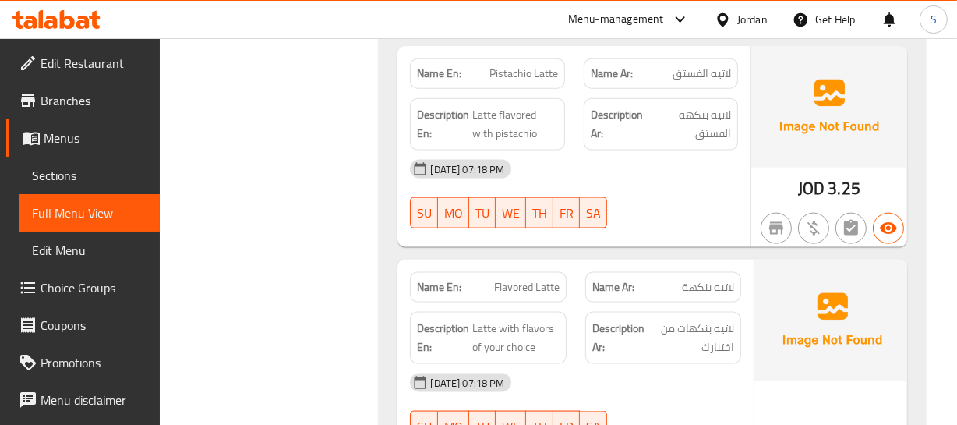
click at [527, 281] on span "Flavored Latte" at bounding box center [526, 287] width 65 height 16
click at [531, 288] on span "Flavored Latte" at bounding box center [526, 287] width 65 height 16
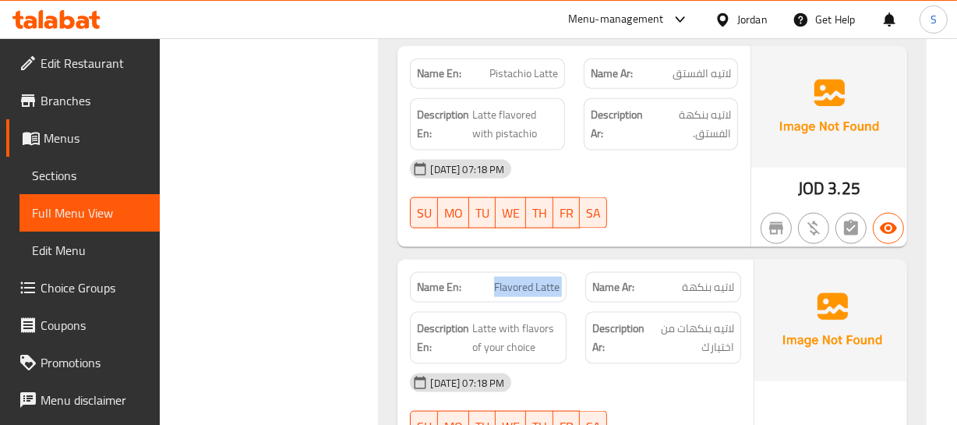
click at [531, 288] on span "Flavored Latte" at bounding box center [526, 287] width 65 height 16
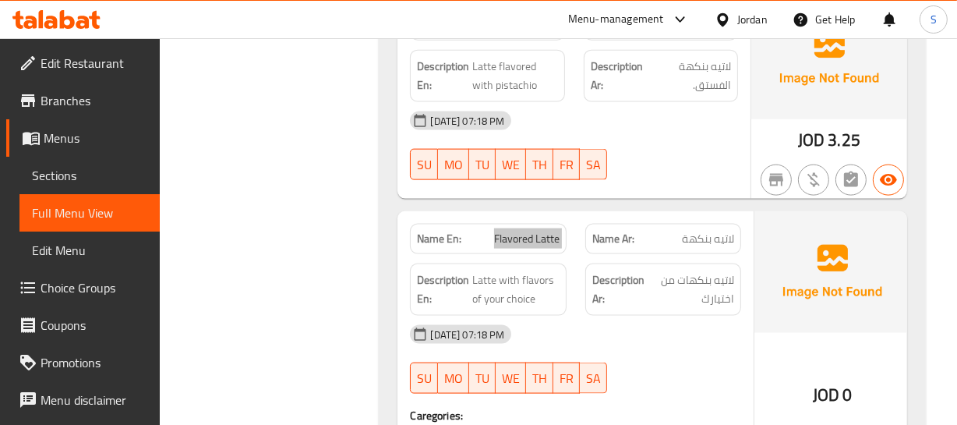
scroll to position [1900, 0]
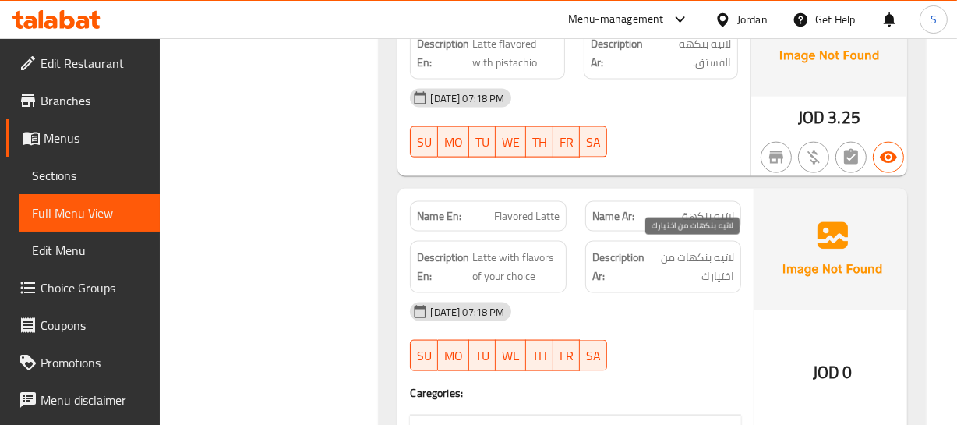
click at [655, 268] on span "لاتيه بنكهات من اختيارك" at bounding box center [691, 267] width 86 height 38
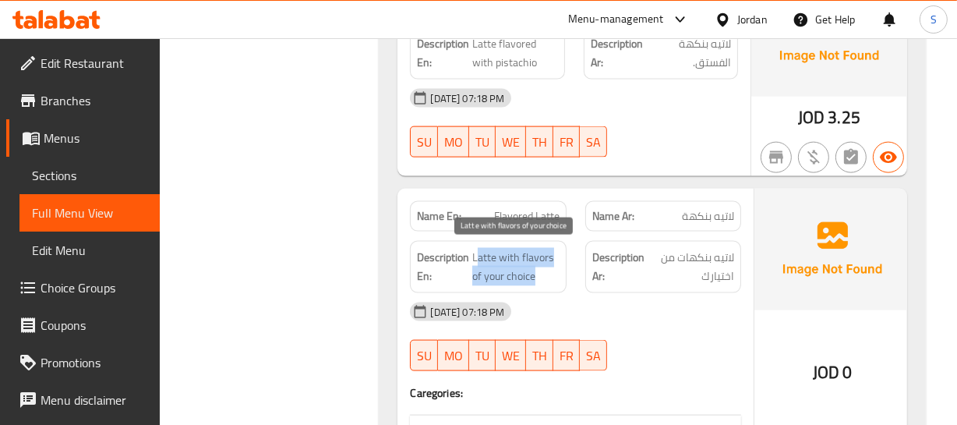
drag, startPoint x: 478, startPoint y: 256, endPoint x: 546, endPoint y: 282, distance: 73.2
click at [546, 281] on span "Latte with flavors of your choice" at bounding box center [515, 267] width 87 height 38
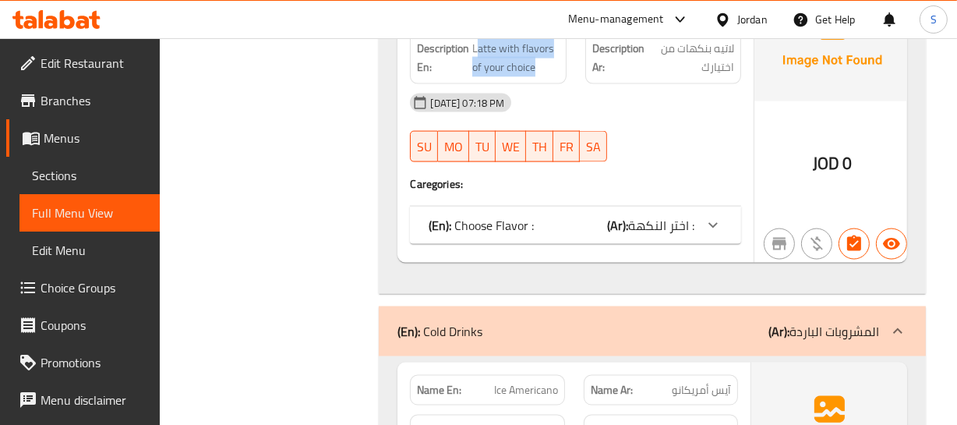
scroll to position [2112, 0]
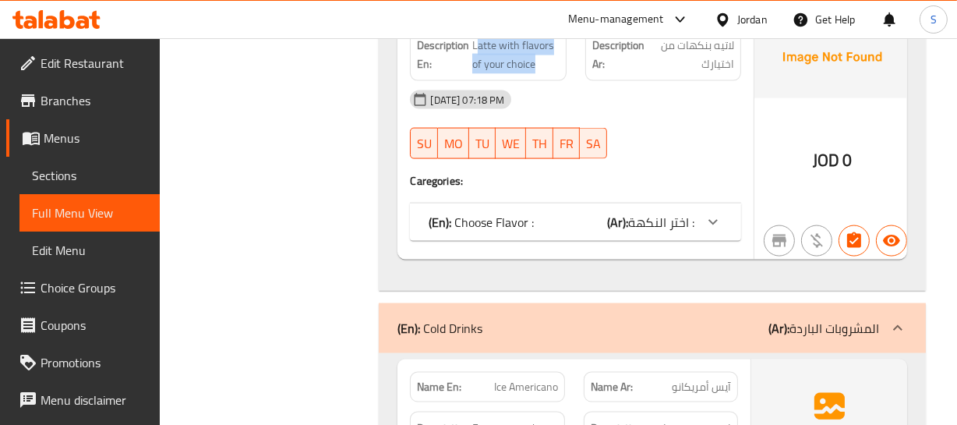
click at [594, 222] on div "(En): Choose Flavor : (Ar): اختر النكهة :" at bounding box center [562, 222] width 266 height 19
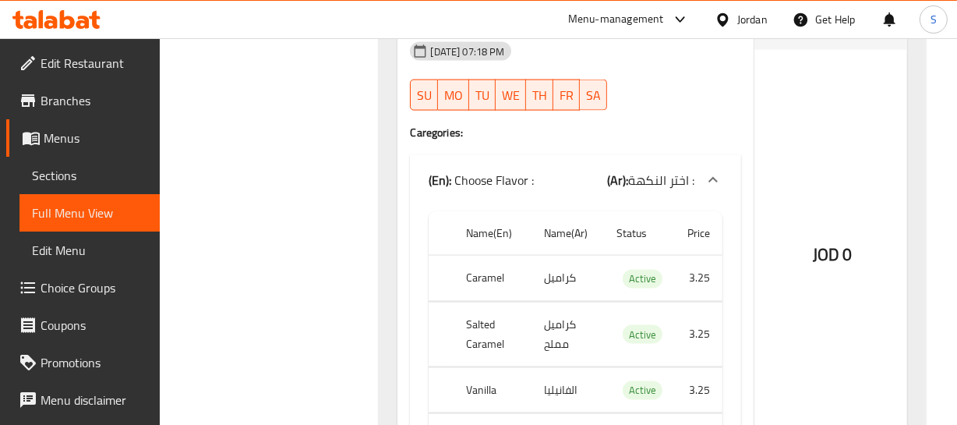
scroll to position [2183, 0]
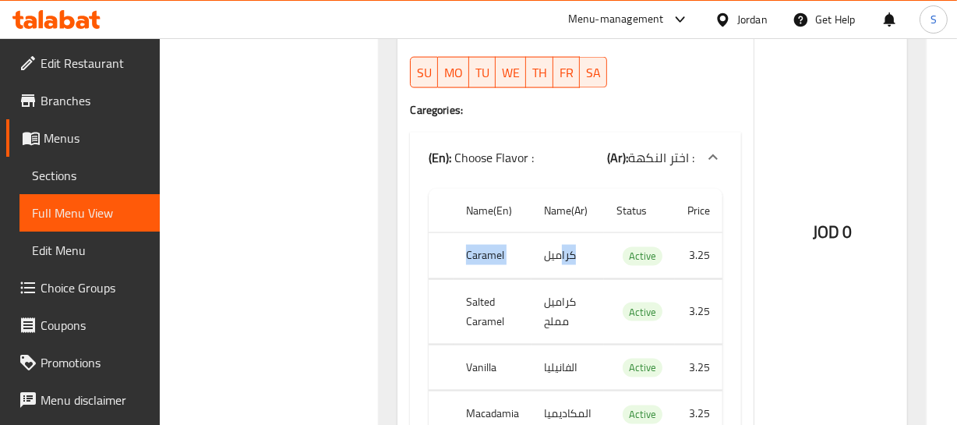
drag, startPoint x: 452, startPoint y: 251, endPoint x: 562, endPoint y: 237, distance: 110.8
click at [562, 237] on tr "Caramel كراميل Active 3.25" at bounding box center [576, 256] width 294 height 46
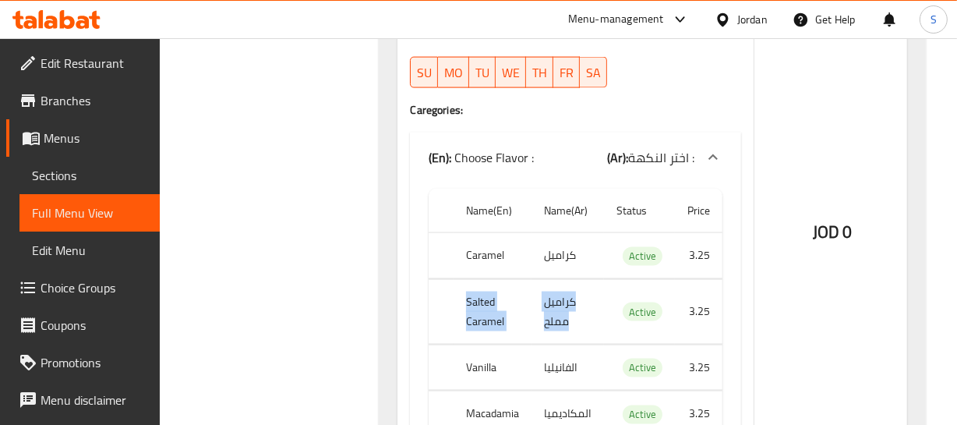
drag, startPoint x: 467, startPoint y: 301, endPoint x: 340, endPoint y: 325, distance: 129.3
click at [545, 312] on tr "Salted Caramel كراميل مملح Active 3.25" at bounding box center [576, 311] width 294 height 65
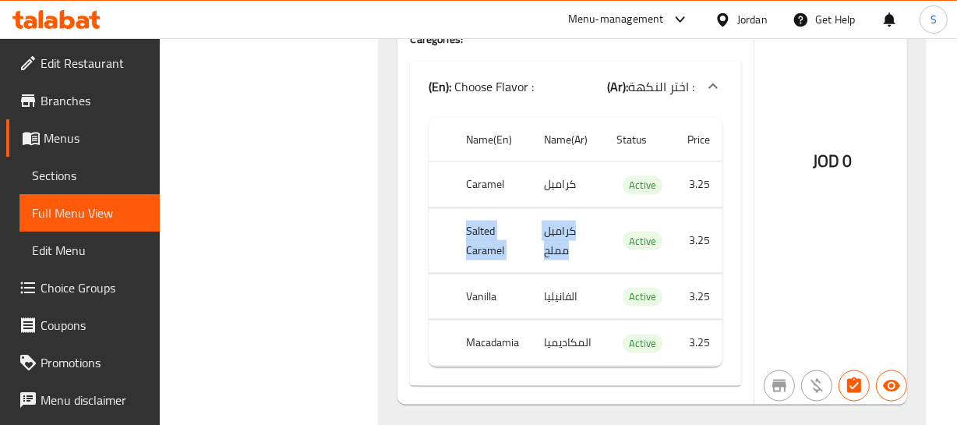
scroll to position [2325, 0]
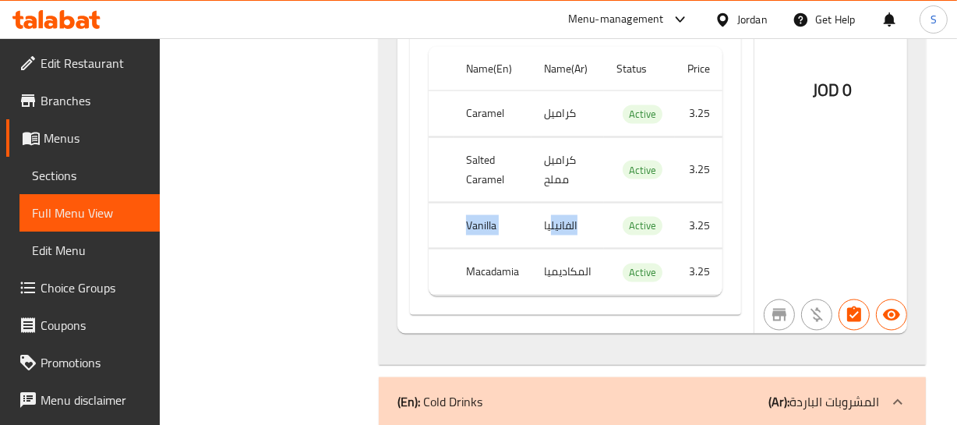
drag, startPoint x: 457, startPoint y: 219, endPoint x: 550, endPoint y: 218, distance: 92.7
click at [550, 218] on tr "Vanilla الفانيليا Active 3.25" at bounding box center [576, 226] width 294 height 46
drag, startPoint x: 457, startPoint y: 268, endPoint x: 607, endPoint y: 270, distance: 150.4
click at [533, 270] on tr "Macadamia المكاديميا Active 3.25" at bounding box center [576, 272] width 294 height 46
click at [489, 272] on th "Macadamia" at bounding box center [493, 272] width 78 height 46
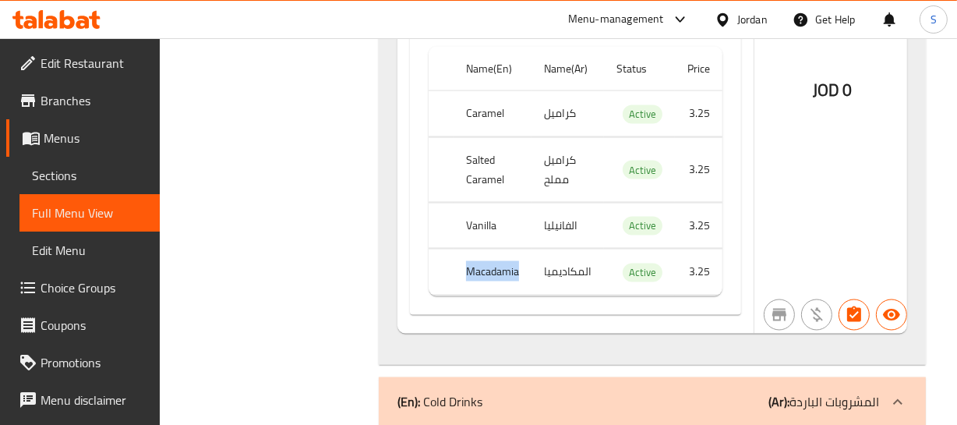
click at [489, 272] on th "Macadamia" at bounding box center [493, 272] width 78 height 46
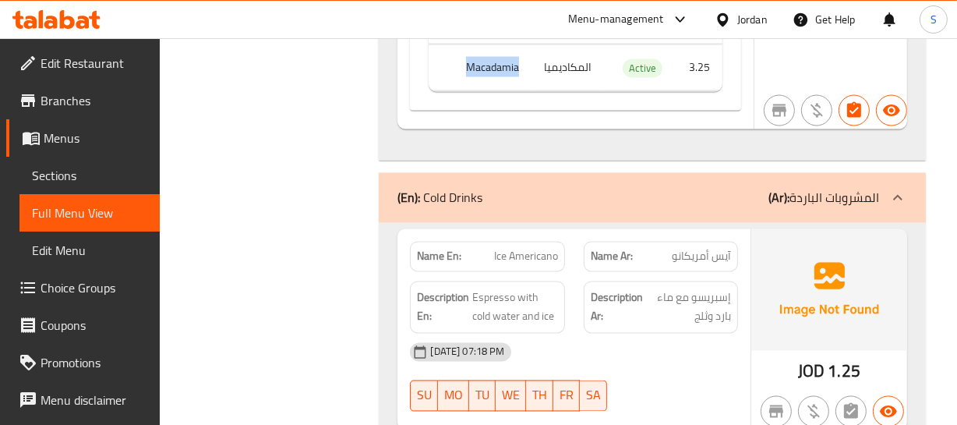
scroll to position [2537, 0]
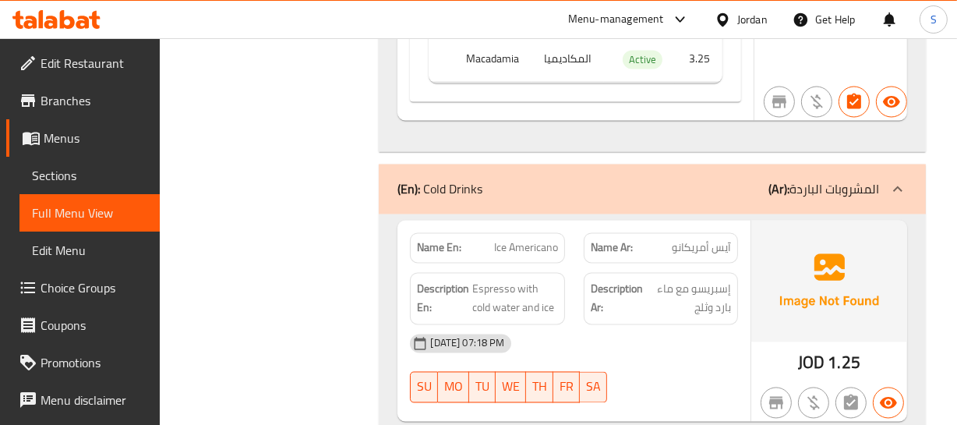
click at [609, 280] on strong "Description Ar:" at bounding box center [617, 299] width 52 height 38
click at [538, 242] on span "Ice Americano" at bounding box center [526, 248] width 64 height 16
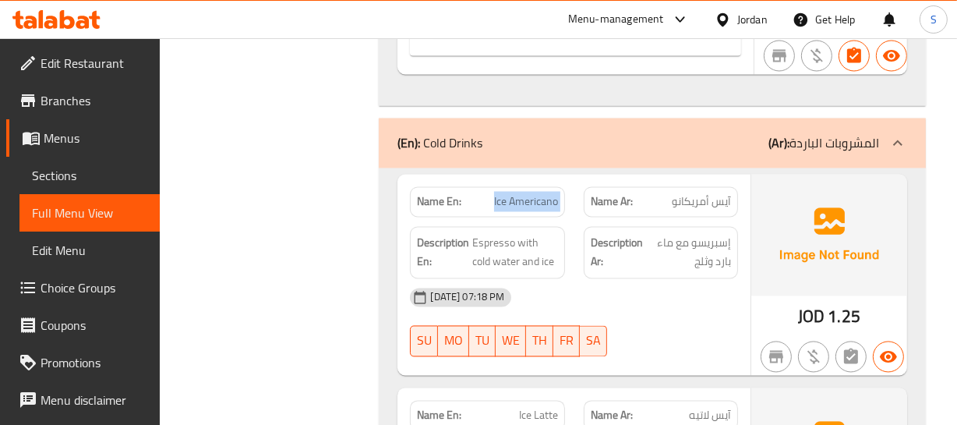
scroll to position [2608, 0]
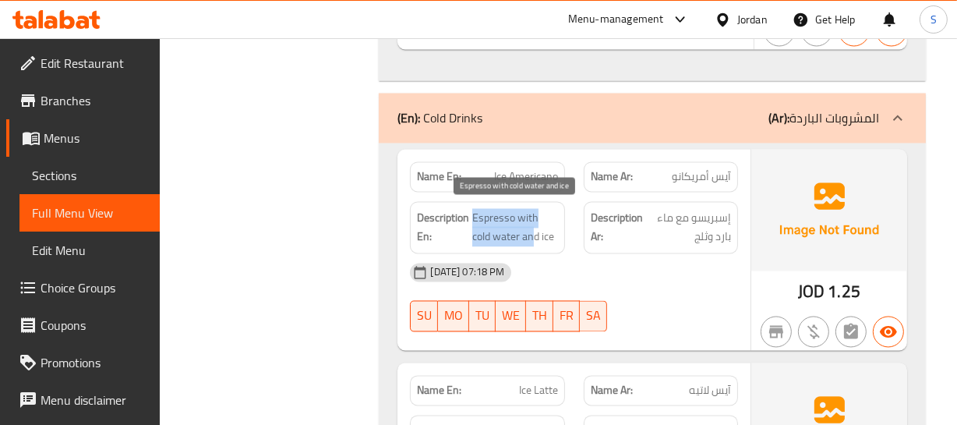
drag, startPoint x: 472, startPoint y: 210, endPoint x: 570, endPoint y: 235, distance: 101.1
click at [554, 235] on span "Espresso with cold water and ice" at bounding box center [514, 228] width 85 height 38
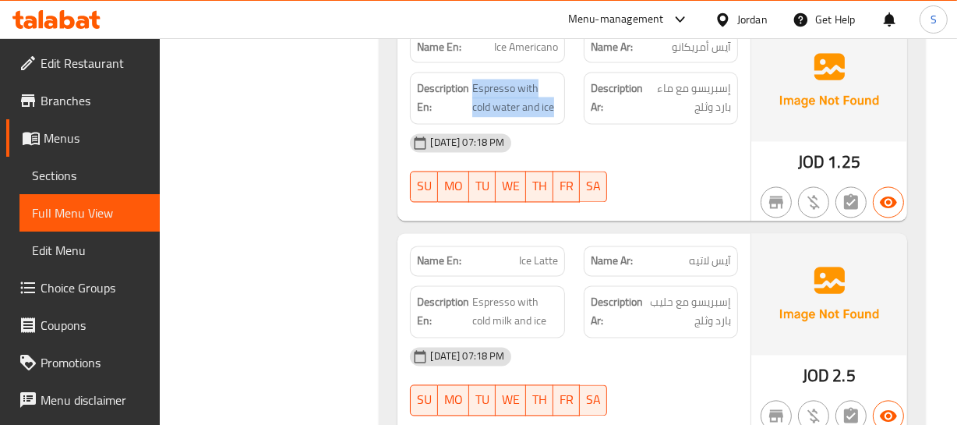
scroll to position [2750, 0]
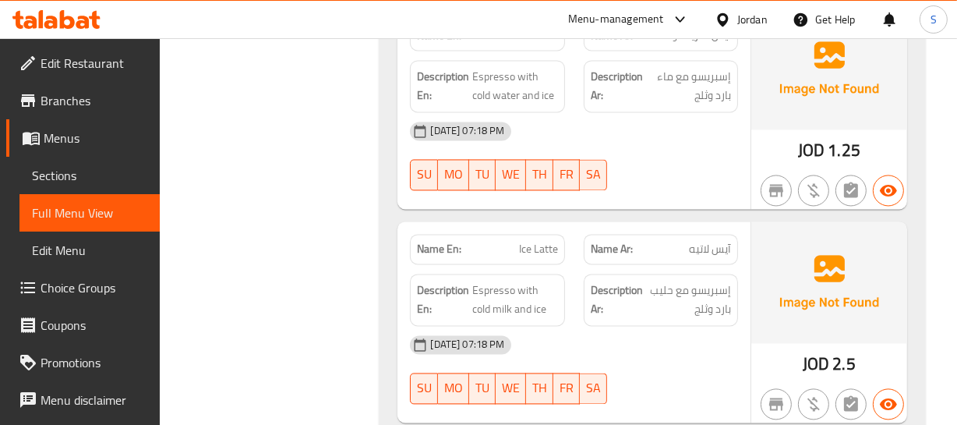
click at [608, 281] on strong "Description Ar:" at bounding box center [617, 300] width 52 height 38
click at [534, 249] on span "Ice Latte" at bounding box center [538, 249] width 39 height 16
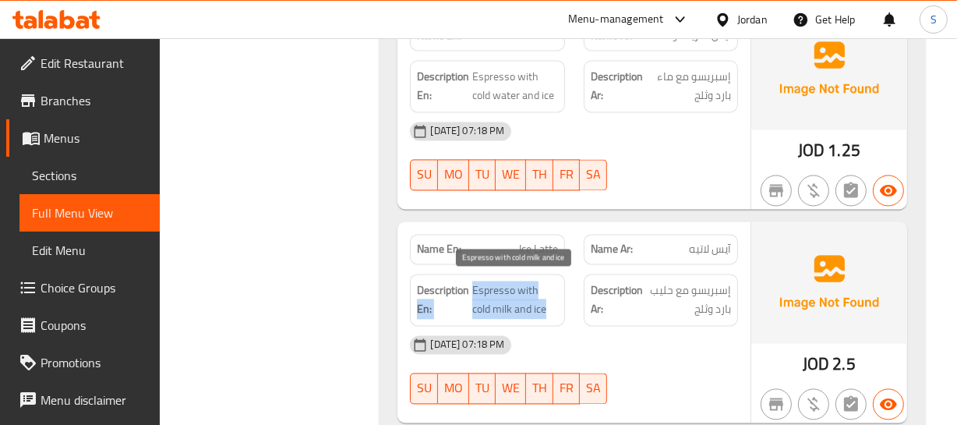
drag, startPoint x: 468, startPoint y: 293, endPoint x: 566, endPoint y: 305, distance: 99.0
click at [566, 305] on div "Description En: Espresso with cold milk and ice" at bounding box center [487, 299] width 173 height 71
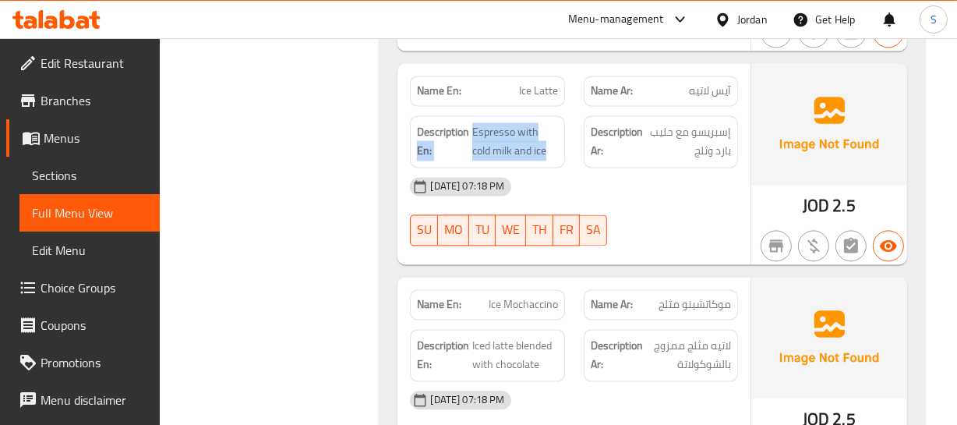
scroll to position [2962, 0]
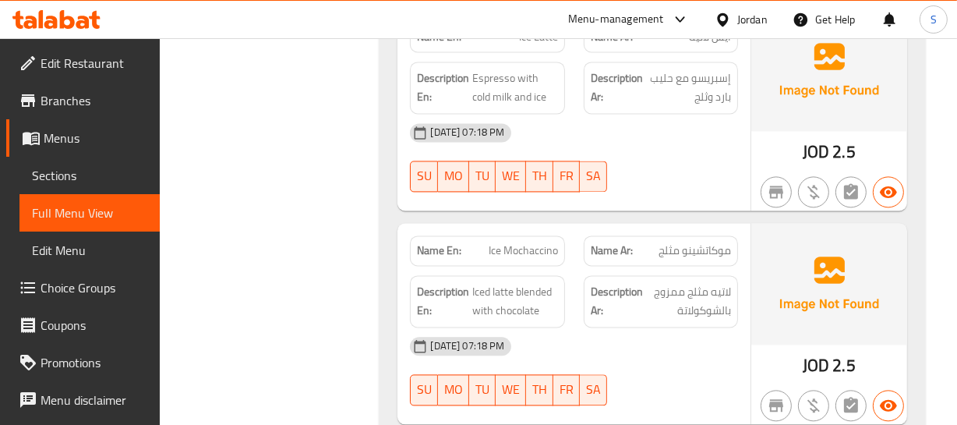
click at [563, 274] on div "Description En: Iced latte blended with chocolate" at bounding box center [487, 301] width 173 height 71
click at [519, 242] on span "Ice Mochaccino" at bounding box center [523, 250] width 69 height 16
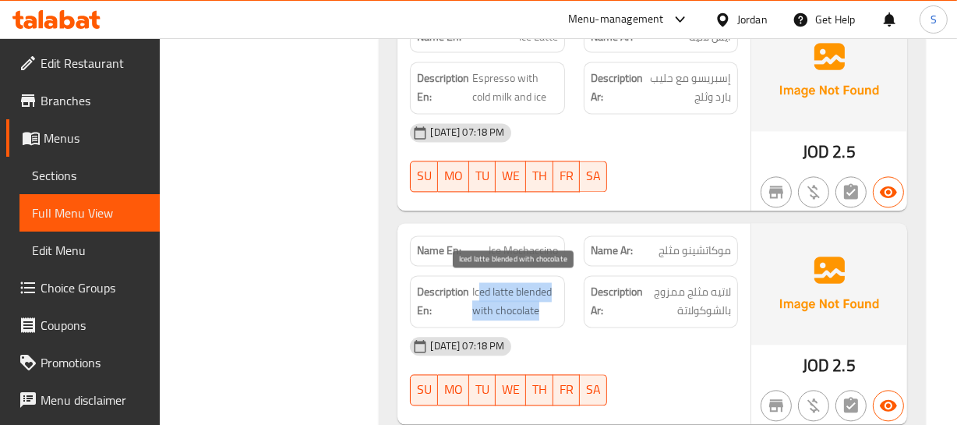
drag, startPoint x: 481, startPoint y: 288, endPoint x: 538, endPoint y: 303, distance: 59.5
click at [538, 303] on span "Iced latte blended with chocolate" at bounding box center [514, 301] width 85 height 38
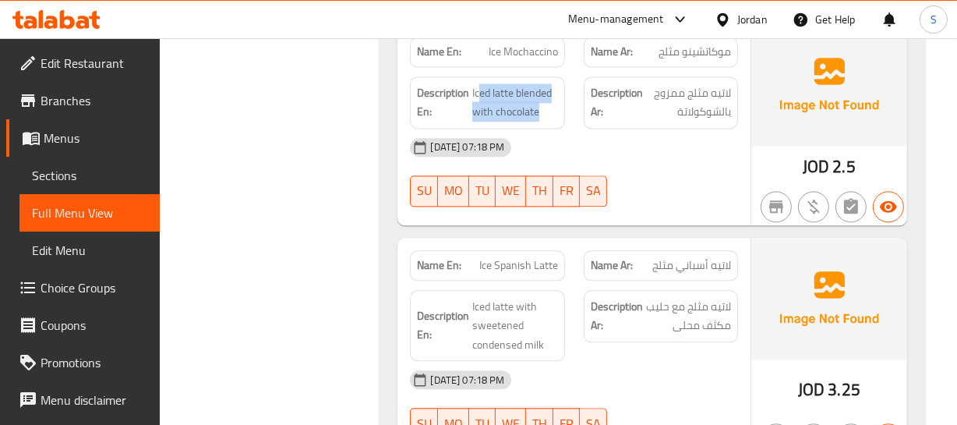
scroll to position [3175, 0]
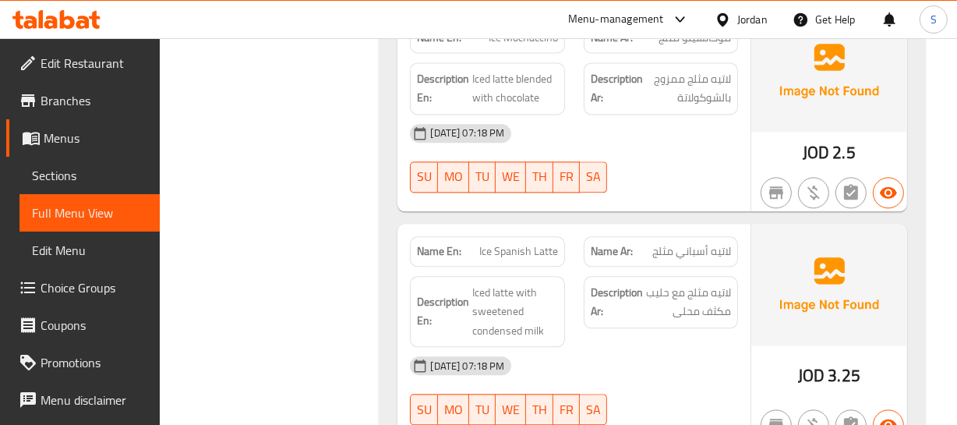
click at [708, 288] on span "لاتيه مثلج مع حليب مكثف محلى" at bounding box center [688, 302] width 85 height 38
click at [495, 249] on span "Ice Spanish Latte" at bounding box center [518, 251] width 79 height 16
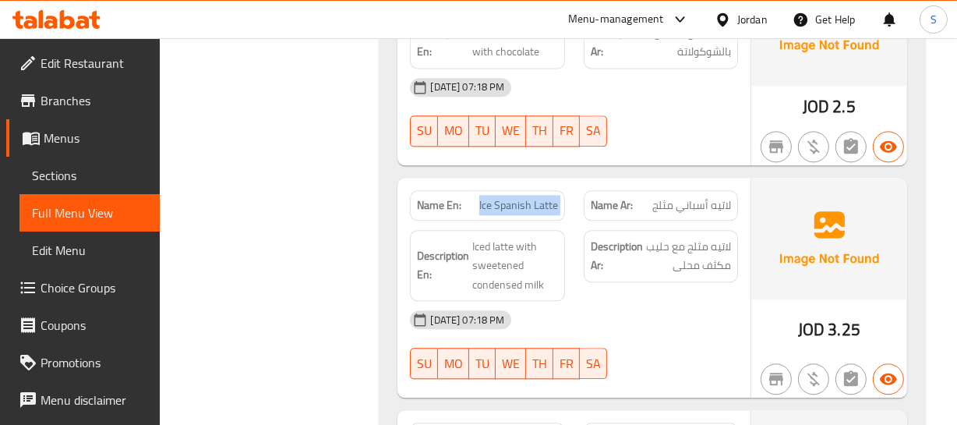
scroll to position [3246, 0]
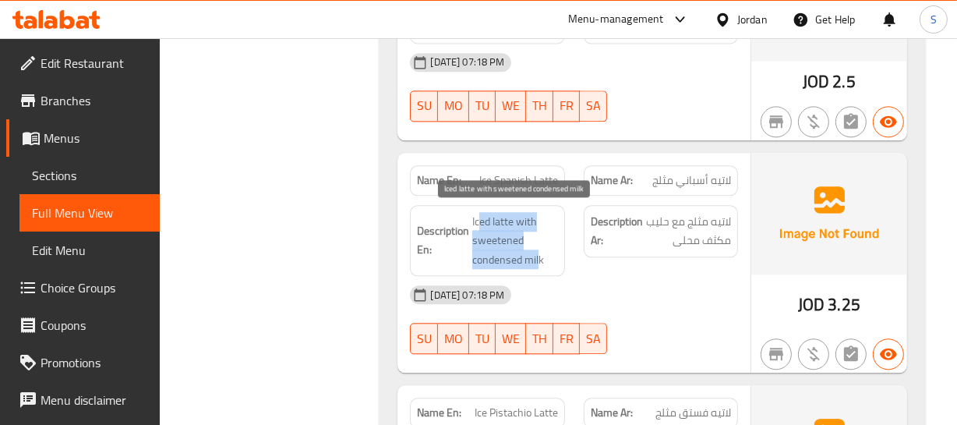
drag, startPoint x: 479, startPoint y: 218, endPoint x: 539, endPoint y: 256, distance: 70.7
click at [539, 256] on span "Iced latte with sweetened condensed milk" at bounding box center [514, 241] width 85 height 58
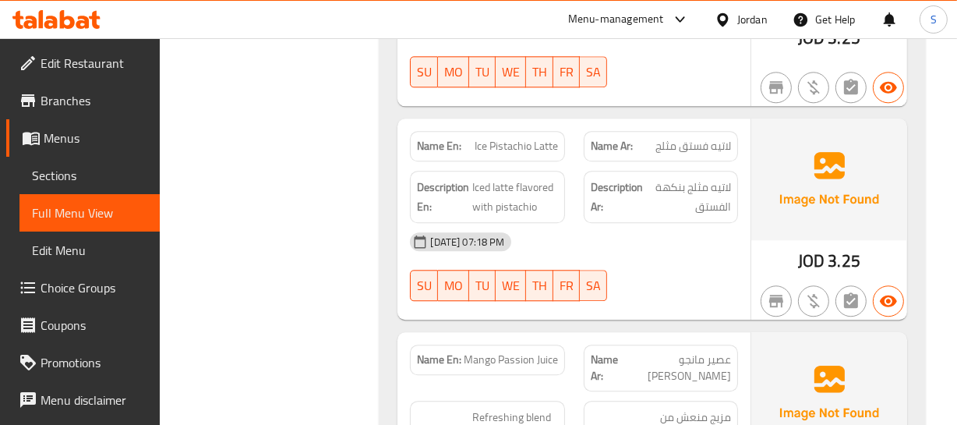
scroll to position [3529, 0]
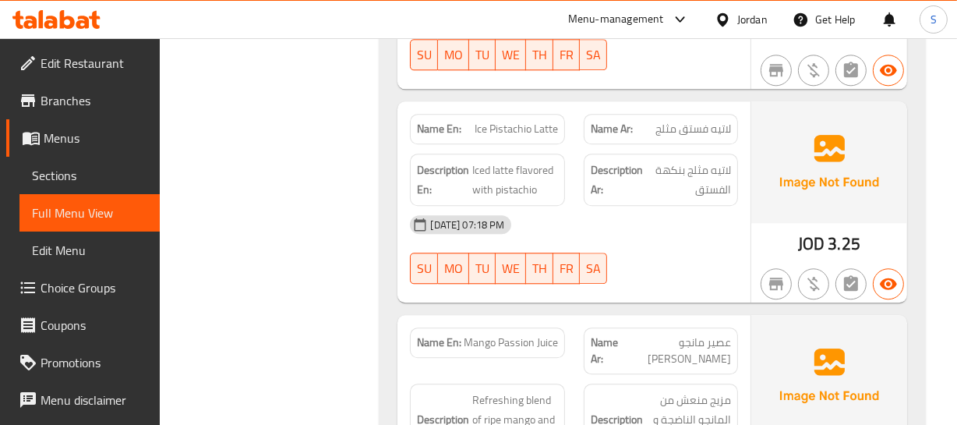
click at [619, 257] on div "10-09-2025 07:18 PM SU MO TU WE TH FR SA" at bounding box center [574, 249] width 346 height 87
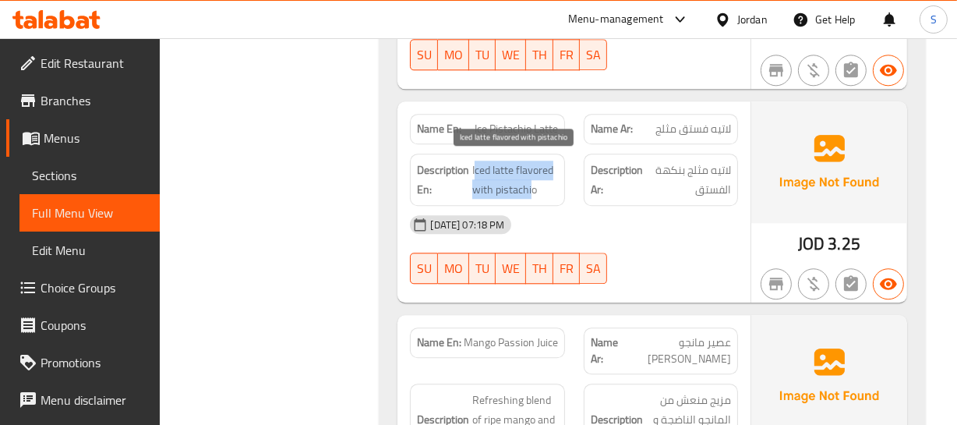
drag, startPoint x: 475, startPoint y: 162, endPoint x: 530, endPoint y: 181, distance: 57.7
click at [530, 181] on span "Iced latte flavored with pistachio" at bounding box center [514, 180] width 85 height 38
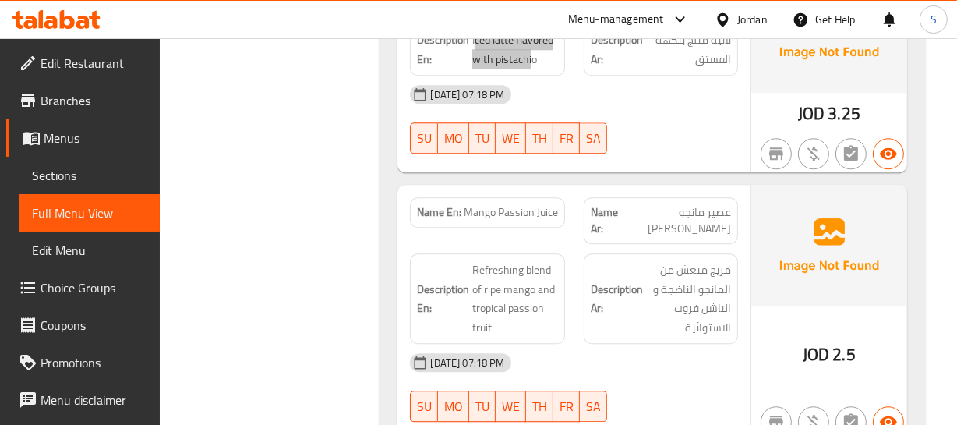
scroll to position [3670, 0]
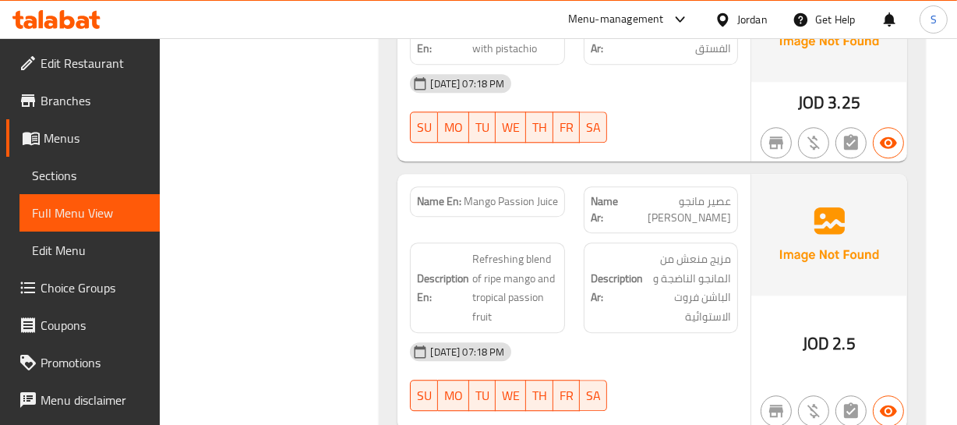
click at [600, 269] on strong "Description Ar:" at bounding box center [617, 288] width 52 height 38
click at [500, 193] on span "Mango Passion Juice" at bounding box center [511, 201] width 94 height 16
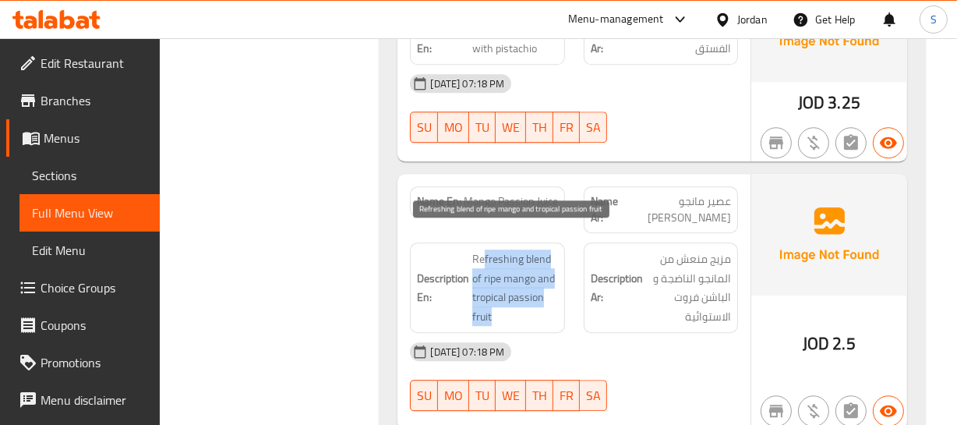
drag, startPoint x: 482, startPoint y: 228, endPoint x: 524, endPoint y: 295, distance: 79.8
click at [524, 295] on span "Refreshing blend of ripe mango and tropical passion fruit" at bounding box center [514, 287] width 85 height 76
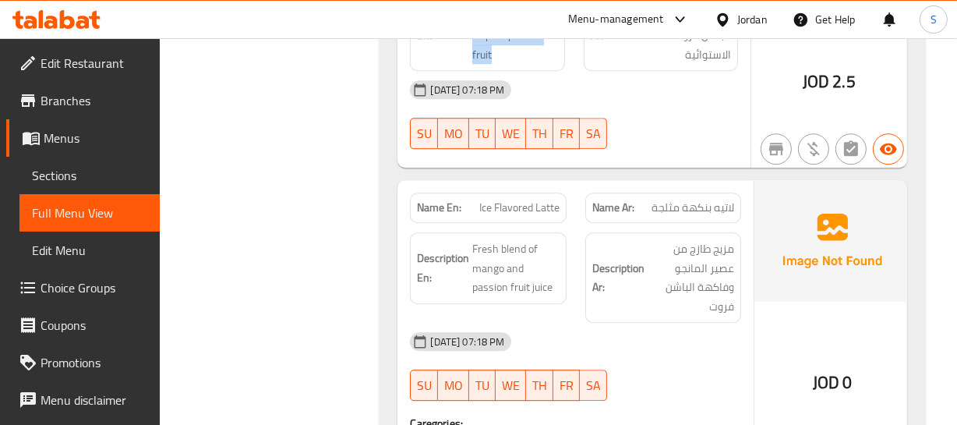
scroll to position [3954, 0]
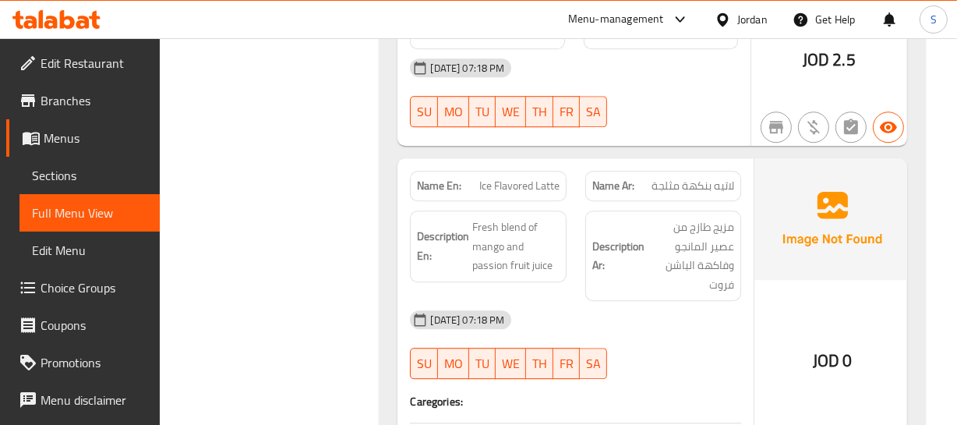
click at [604, 276] on div "Description Ar: مزيج طازج من عصير المانجو وفاكهة الباشن فروت" at bounding box center [663, 255] width 157 height 90
click at [516, 178] on span "Ice Flavored Latte" at bounding box center [519, 186] width 80 height 16
copy span "Ice Flavored Latte"
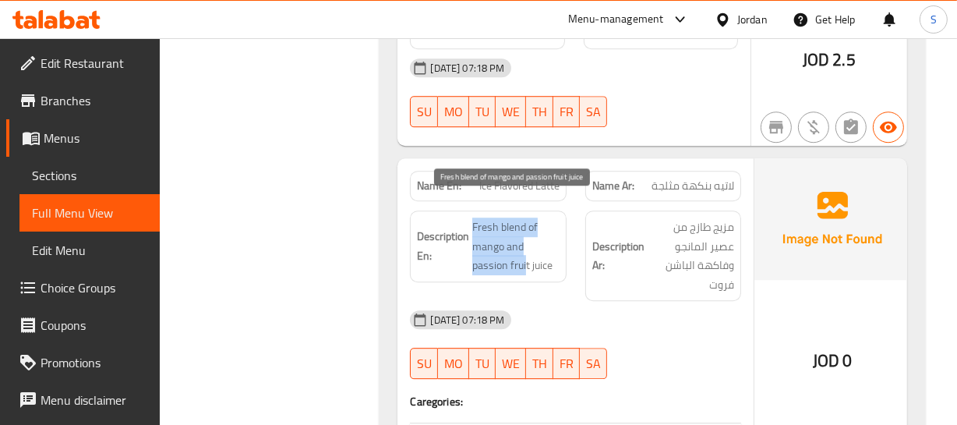
drag, startPoint x: 475, startPoint y: 203, endPoint x: 526, endPoint y: 241, distance: 64.1
click at [526, 241] on span "Fresh blend of mango and passion fruit juice" at bounding box center [515, 246] width 87 height 58
click at [517, 210] on div "Description En: Fresh blend of mango and passion fruit juice" at bounding box center [488, 246] width 157 height 72
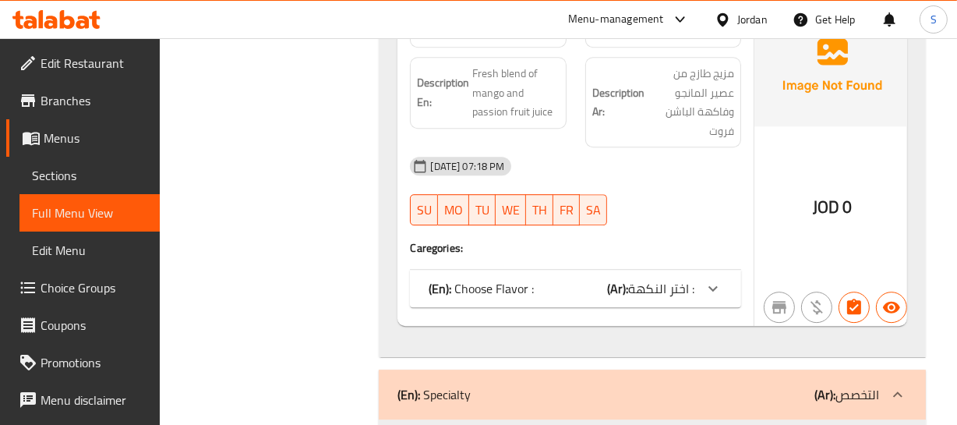
scroll to position [4167, 0]
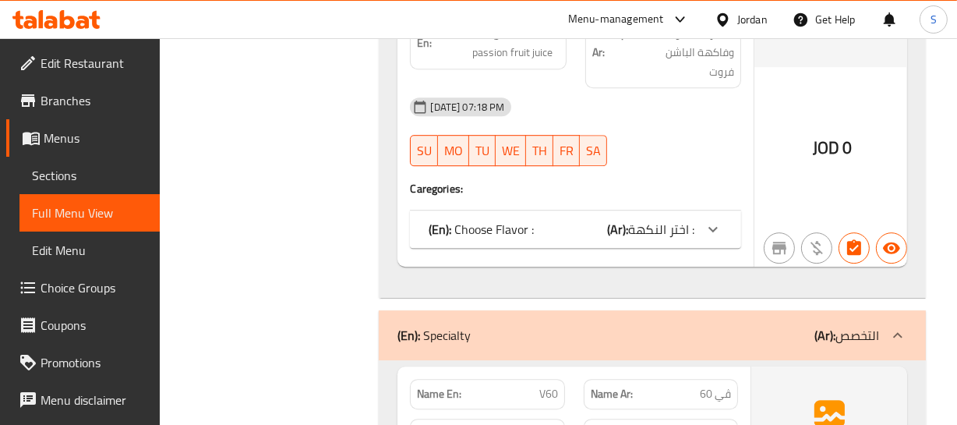
click at [600, 220] on div "(En): Choose Flavor : (Ar): اختر النكهة :" at bounding box center [562, 229] width 266 height 19
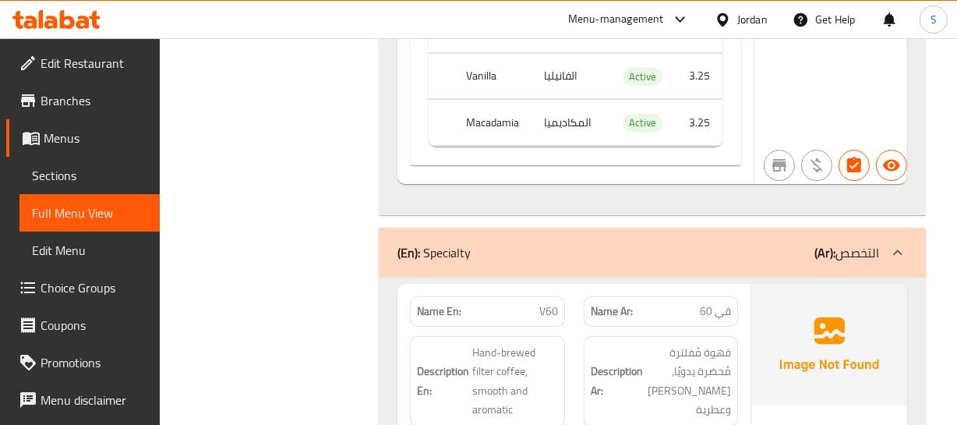
scroll to position [4662, 0]
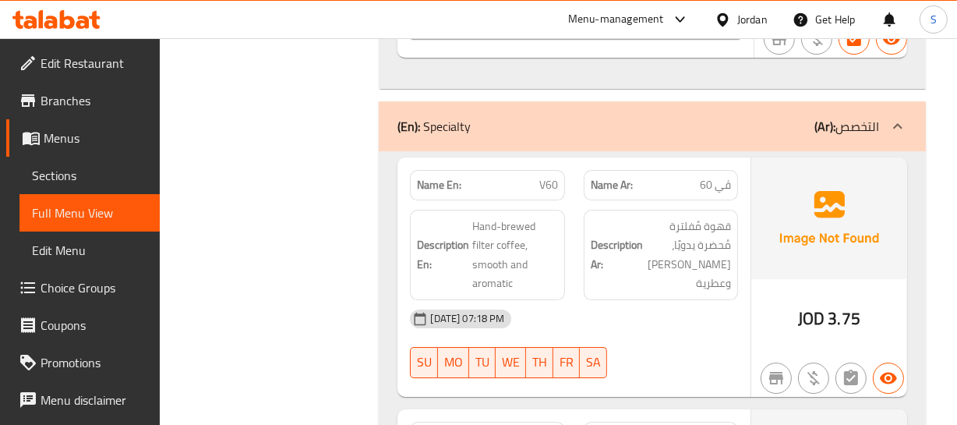
click at [649, 256] on div "Description Ar: قهوة مُفلترة مُحضرة يدويًا، ناعمة وعطرية" at bounding box center [661, 255] width 154 height 90
click at [557, 177] on span "V60" at bounding box center [548, 185] width 19 height 16
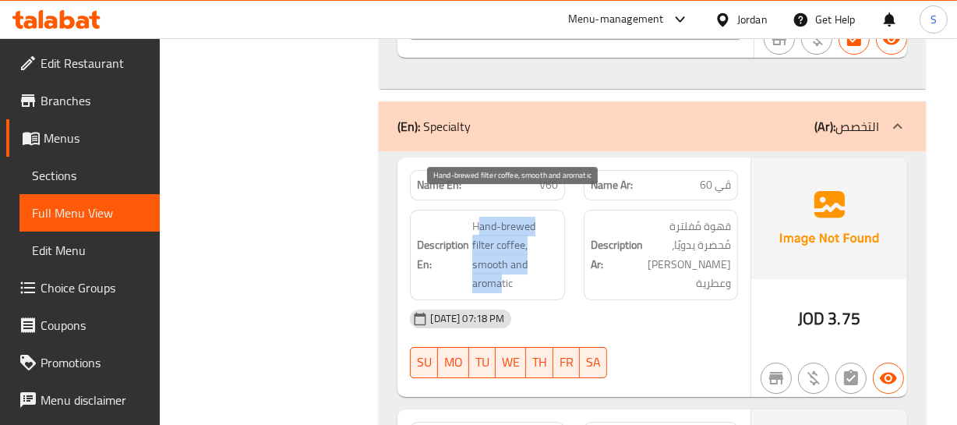
drag, startPoint x: 478, startPoint y: 197, endPoint x: 472, endPoint y: 8, distance: 189.4
click at [502, 236] on span "Hand-brewed filter coffee, smooth and aromatic" at bounding box center [514, 255] width 85 height 76
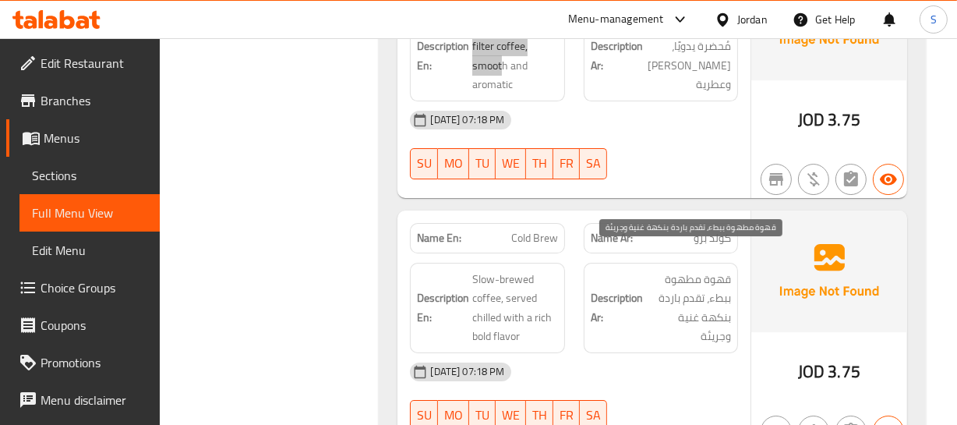
scroll to position [4875, 0]
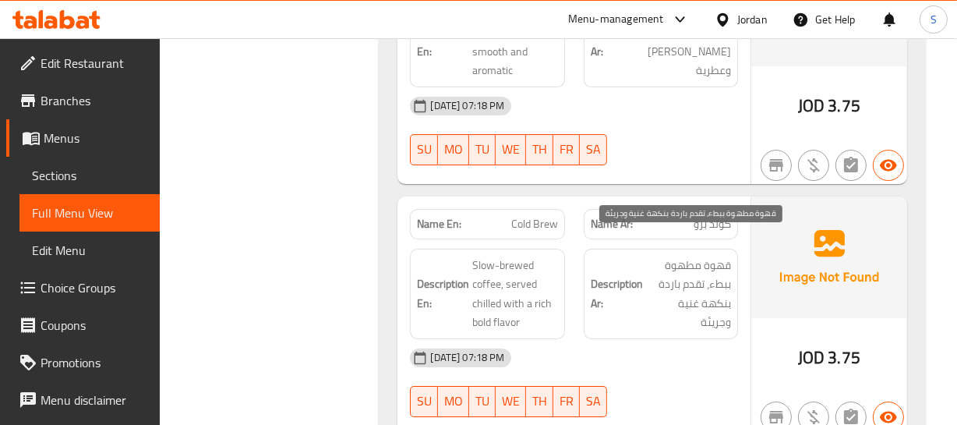
click at [701, 293] on span "قهوة مطهوة ببطء، تقدم باردة بنكهة غنية وجريئة" at bounding box center [688, 294] width 85 height 76
click at [539, 216] on span "Cold Brew" at bounding box center [534, 224] width 47 height 16
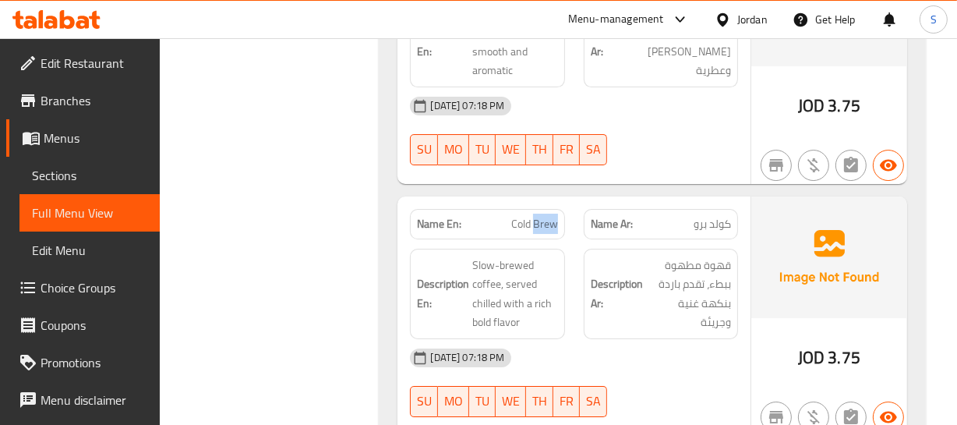
click at [539, 216] on span "Cold Brew" at bounding box center [534, 224] width 47 height 16
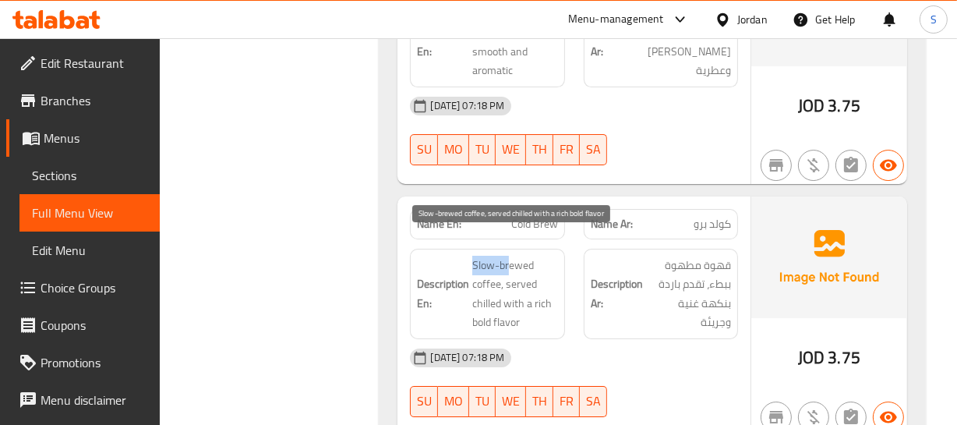
drag, startPoint x: 472, startPoint y: 242, endPoint x: 532, endPoint y: 140, distance: 117.7
click at [517, 249] on div "Description En: Slow-brewed coffee, served chilled with a rich bold flavor" at bounding box center [487, 294] width 154 height 90
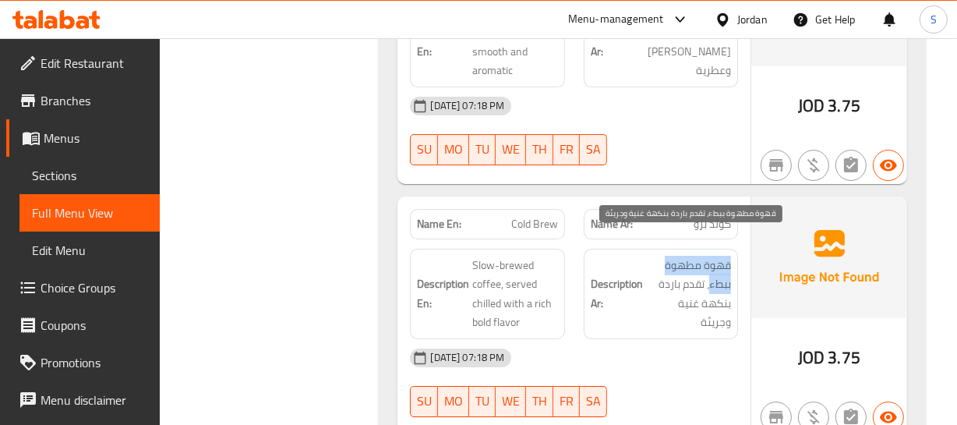
drag, startPoint x: 734, startPoint y: 237, endPoint x: 708, endPoint y: 264, distance: 37.5
click at [708, 264] on div "Description Ar: قهوة مطهوة ببطء، تقدم باردة بنكهة غنية وجريئة" at bounding box center [661, 294] width 154 height 90
copy span "قهوة مطهوة ببطء"
click at [742, 262] on div "Description Ar: قهوة مطهوة ببطء، تقدم باردة بنكهة غنية وجريئة" at bounding box center [660, 293] width 173 height 109
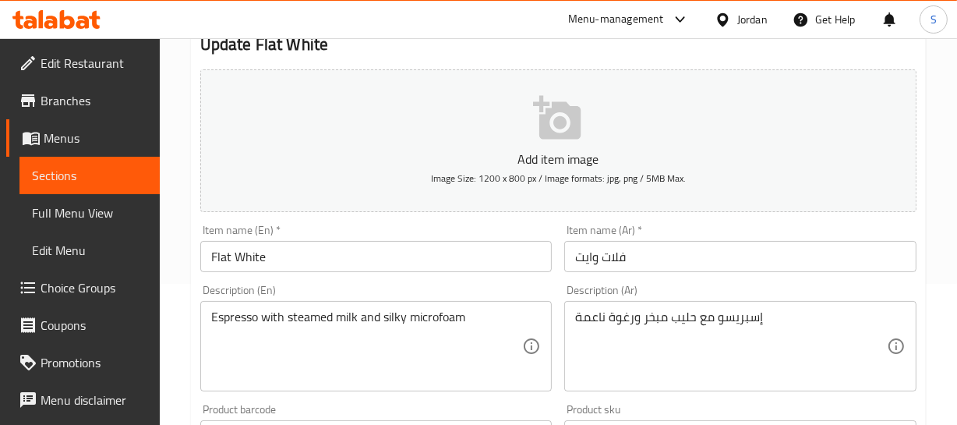
scroll to position [212, 0]
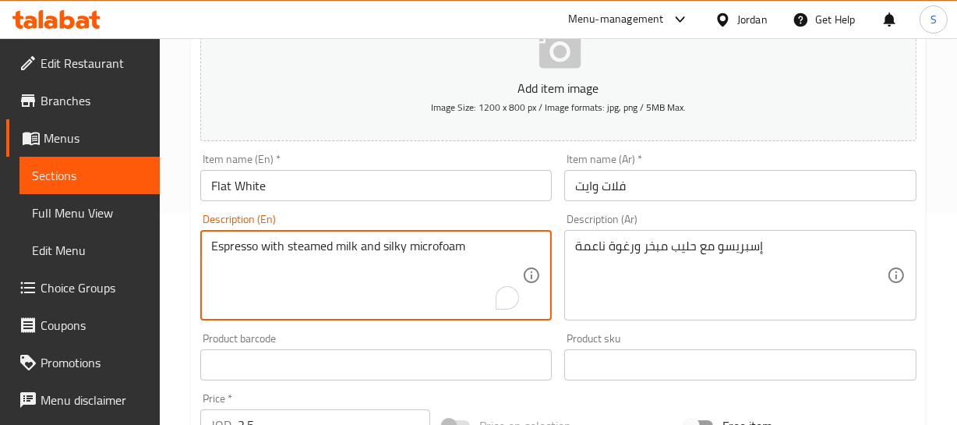
drag, startPoint x: 385, startPoint y: 245, endPoint x: 474, endPoint y: 241, distance: 89.0
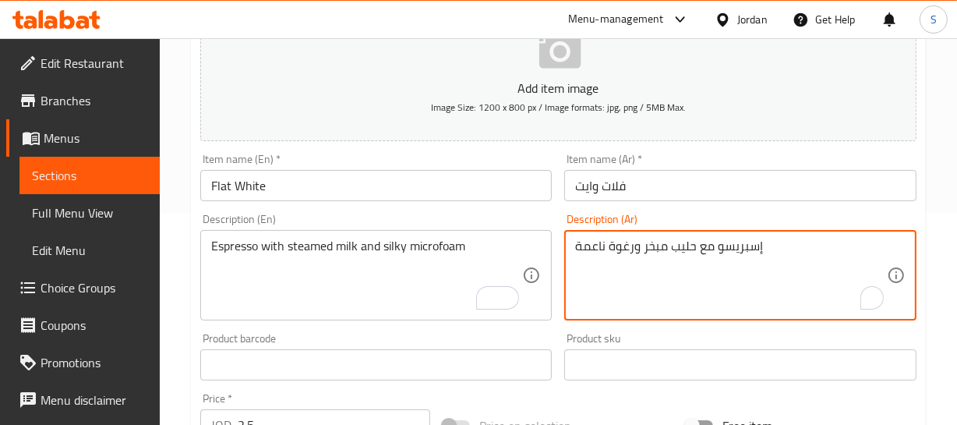
click at [631, 246] on textarea "إسبريسو مع حليب مبخر ورغوة ناعمة" at bounding box center [731, 275] width 312 height 74
paste textarea "رغوة دقيقة ناعمة"
click at [591, 252] on textarea "إسبريسو مع حليب مبخر رغوة دقيقة ناعمة ناعمة" at bounding box center [731, 275] width 312 height 74
type textarea "إسبريسو مع حليب مبخر رغوة دقيقة ناعمة"
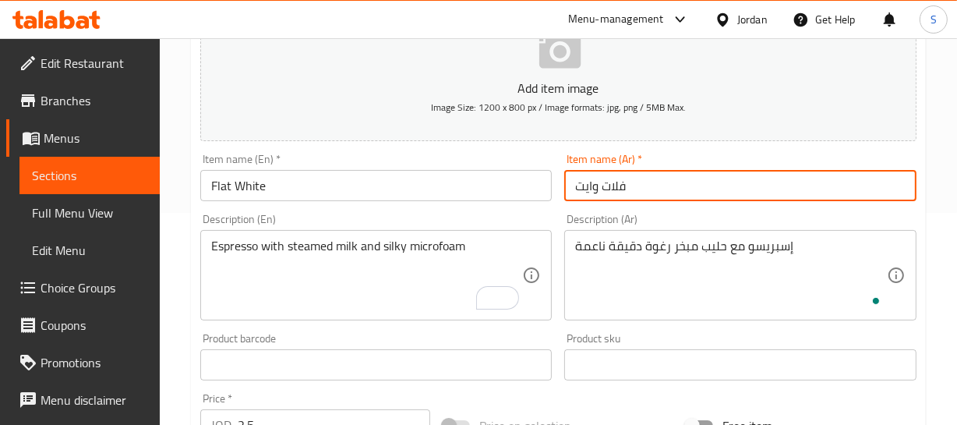
click at [600, 194] on div "Home / Restaurants management / Menus / Sections / item / update Hot Drinks sec…" at bounding box center [558, 357] width 735 height 1001
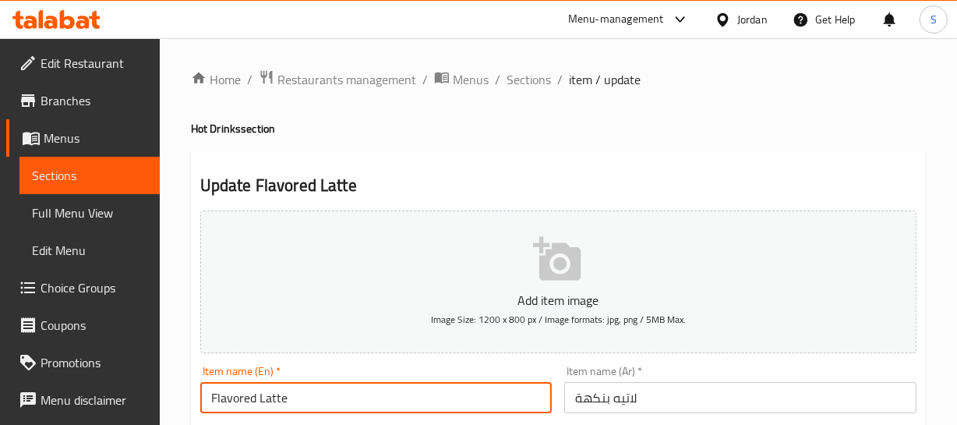
click at [286, 392] on input "Flavored Latte" at bounding box center [376, 397] width 352 height 31
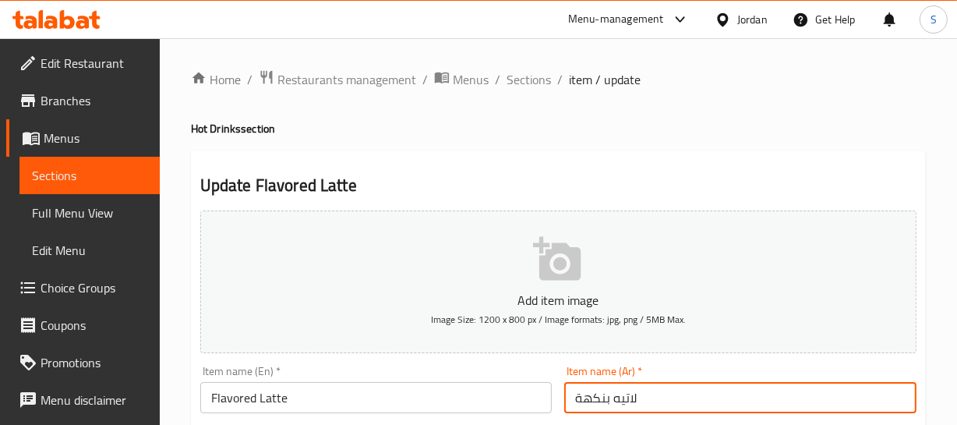
click at [635, 403] on input "لاتيه بنكهة" at bounding box center [740, 397] width 352 height 31
paste input "منكّ"
click at [637, 403] on input "لاتيه بنكهة" at bounding box center [740, 397] width 352 height 31
type input "لاتيه منكّهة"
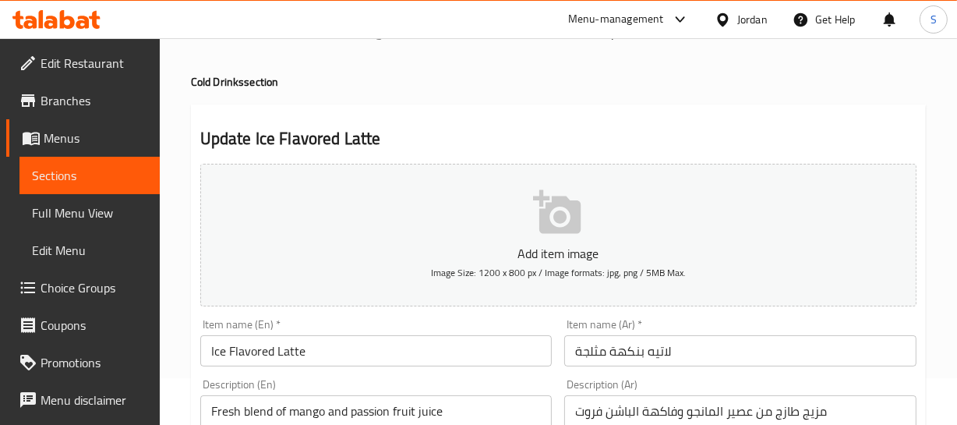
scroll to position [70, 0]
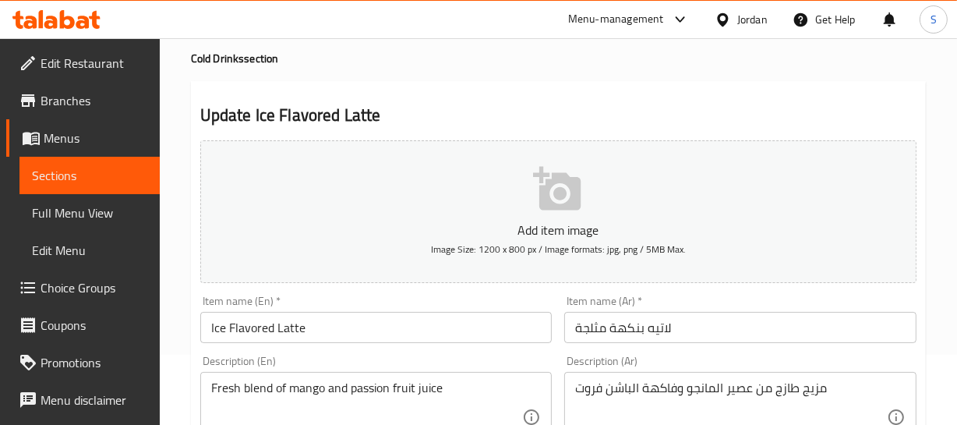
click at [637, 333] on input "لاتيه بنكهة مثلجة" at bounding box center [740, 327] width 352 height 31
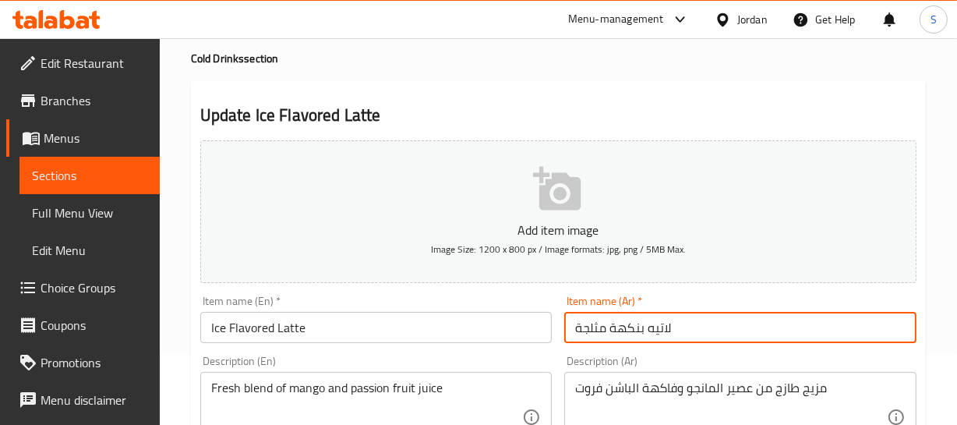
click at [637, 333] on input "لاتيه بنكهة مثلجة" at bounding box center [740, 327] width 352 height 31
paste input "منكّهة"
click at [577, 330] on input "لاتيه منكّهة مثلجة" at bounding box center [740, 327] width 352 height 31
click at [735, 323] on input "لاتيه منكّهة مثلج" at bounding box center [740, 327] width 352 height 31
type input "لاتيه منكّهة مثلج"
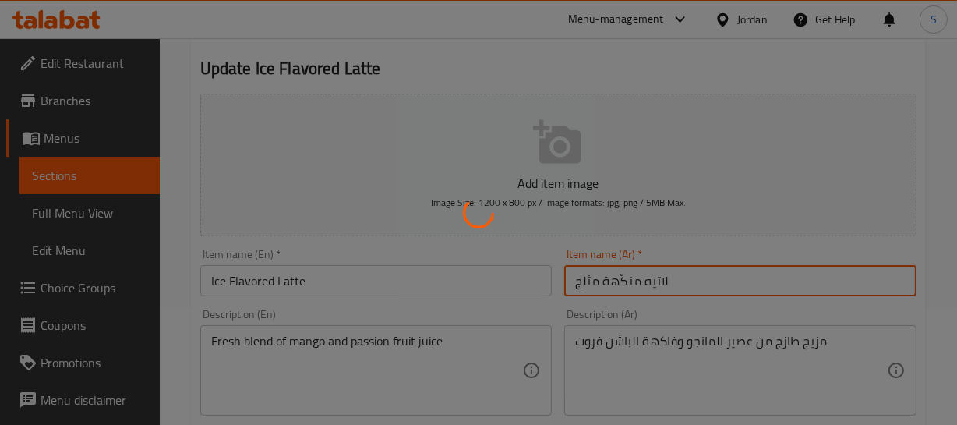
scroll to position [141, 0]
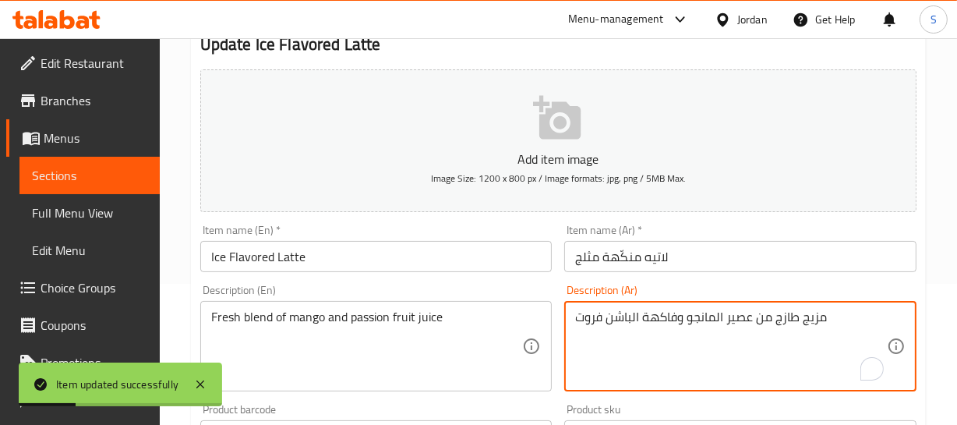
click at [665, 324] on textarea "مزيج طازج من عصير المانجو وفاكهة الباشن فروت" at bounding box center [731, 346] width 312 height 74
type textarea "مزيج طازج من عصير المانجو والباشن فروت"
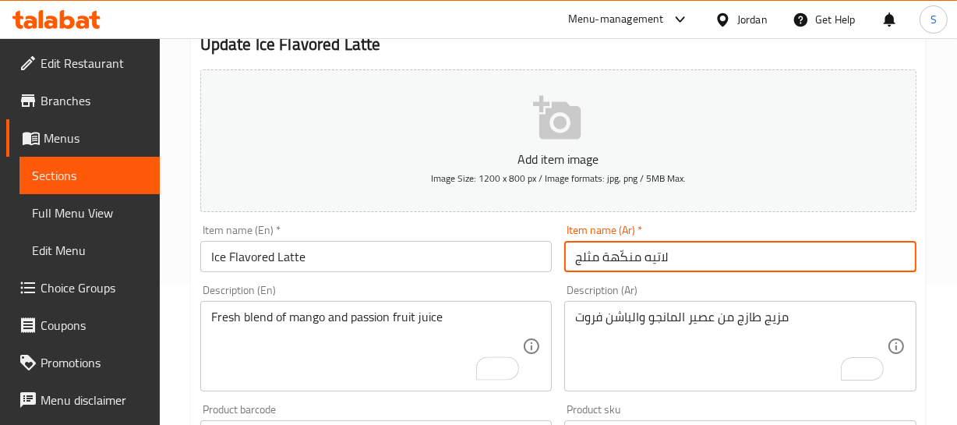
drag, startPoint x: 662, startPoint y: 258, endPoint x: 693, endPoint y: 286, distance: 41.4
click at [665, 260] on input "لاتيه منكّهة مثلج" at bounding box center [740, 256] width 352 height 31
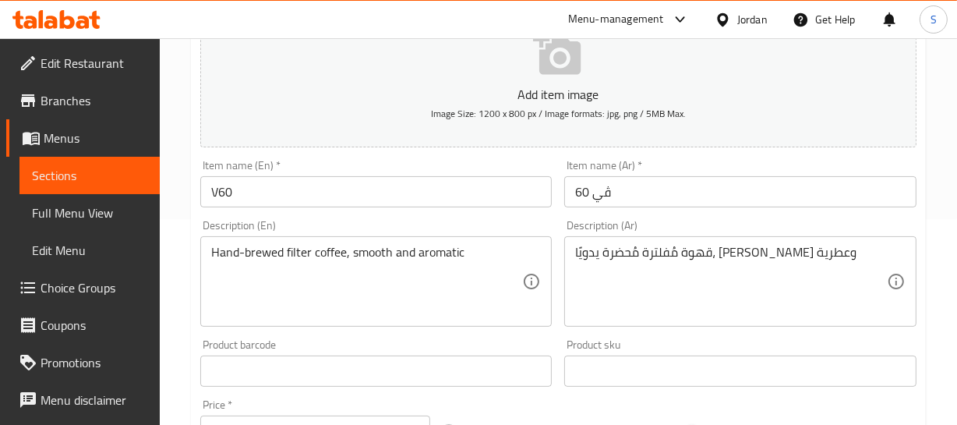
scroll to position [212, 0]
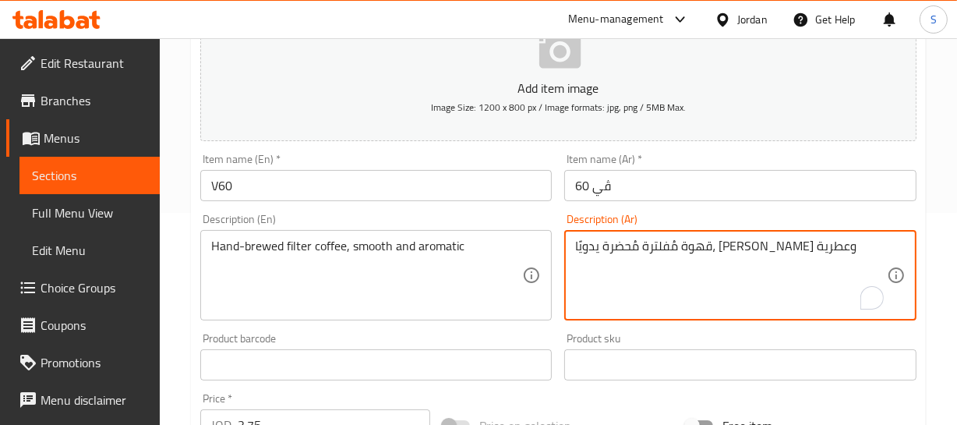
click at [714, 242] on textarea "قهوة مُفلترة مُحضرة يدويًا، [PERSON_NAME] وعطرية" at bounding box center [731, 275] width 312 height 74
click at [714, 242] on textarea "قهوة مُفلترة مُحضرة يدويًا، ناعمة وعطرية" at bounding box center [731, 275] width 312 height 74
type textarea "قهوة مُفلترة مخمرة يدويًا، ناعمة وعطرية"
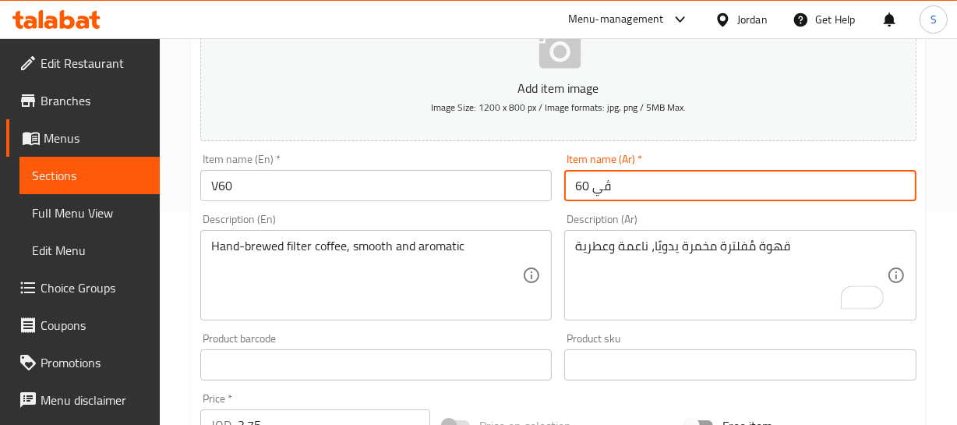
click at [630, 192] on input "ڤي 60" at bounding box center [740, 185] width 352 height 31
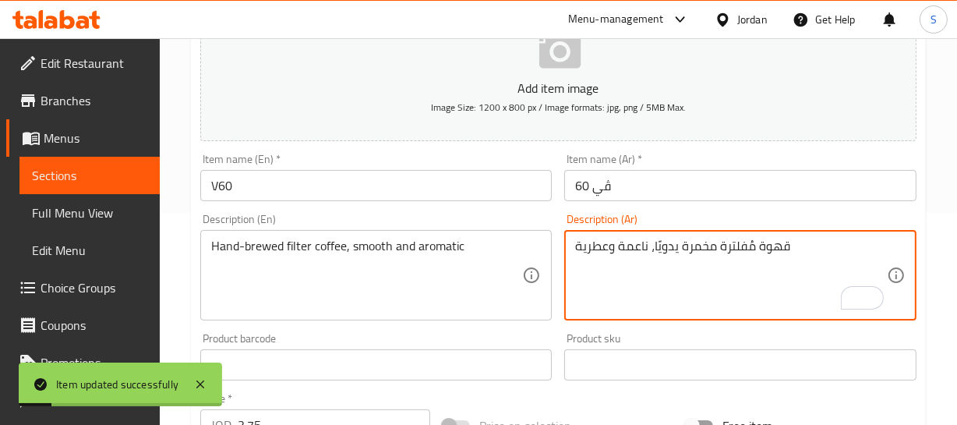
click at [696, 245] on textarea "قهوة مُفلترة مخمرة يدويًا، ناعمة وعطرية" at bounding box center [731, 275] width 312 height 74
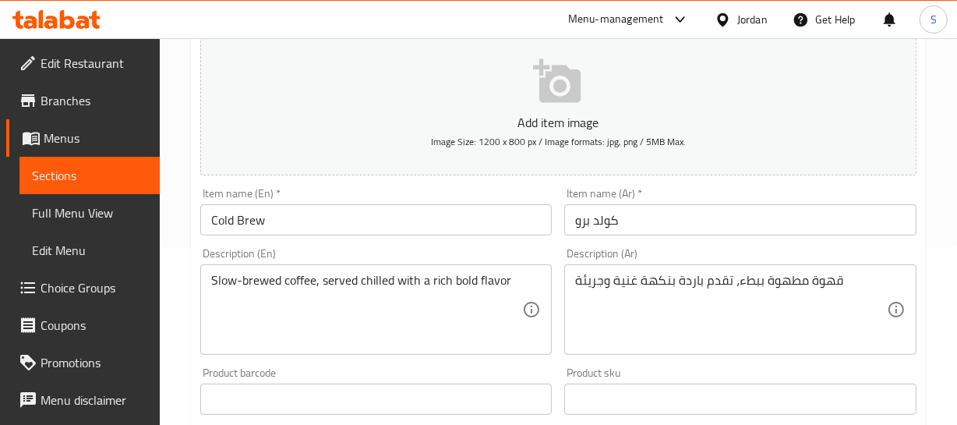
scroll to position [212, 0]
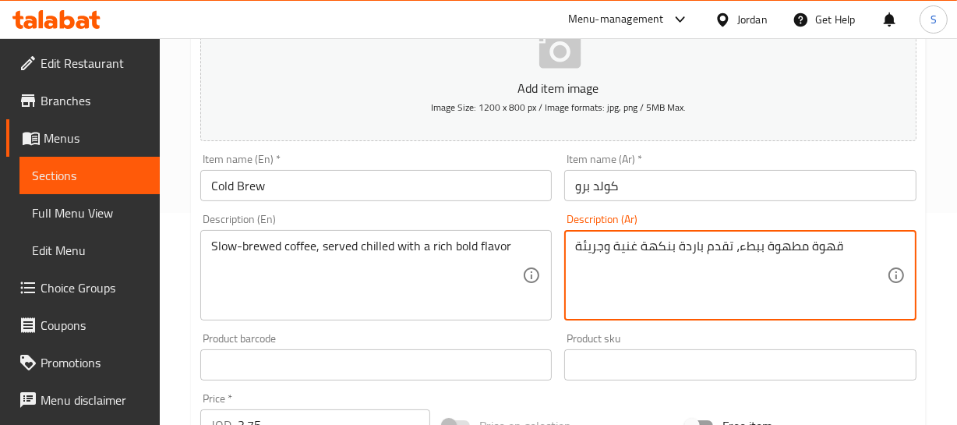
drag, startPoint x: 806, startPoint y: 247, endPoint x: 778, endPoint y: 249, distance: 27.4
click at [778, 249] on textarea "قهوة مطهوة ببطء، تقدم باردة بنكهة غنية وجريئة" at bounding box center [731, 275] width 312 height 74
click at [739, 272] on textarea "قهوة مطهوة ببطء، تقدم باردة بنكهة غنية وجريئة" at bounding box center [731, 275] width 312 height 74
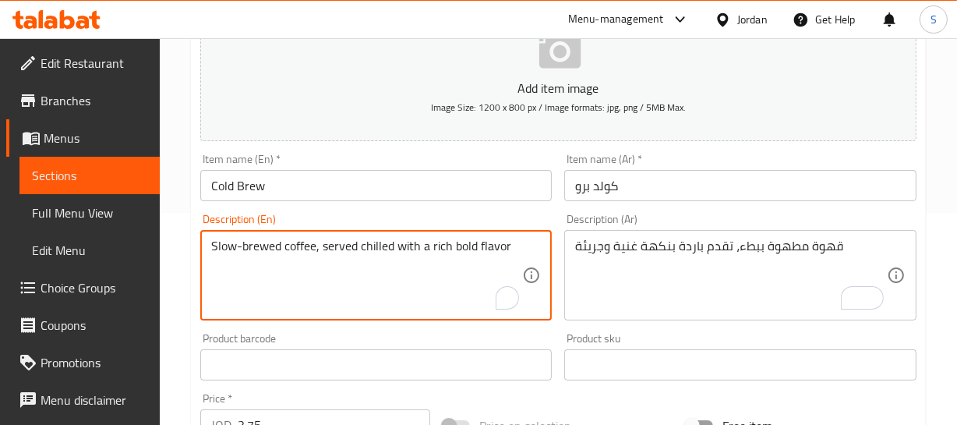
drag, startPoint x: 318, startPoint y: 246, endPoint x: 16, endPoint y: 259, distance: 301.9
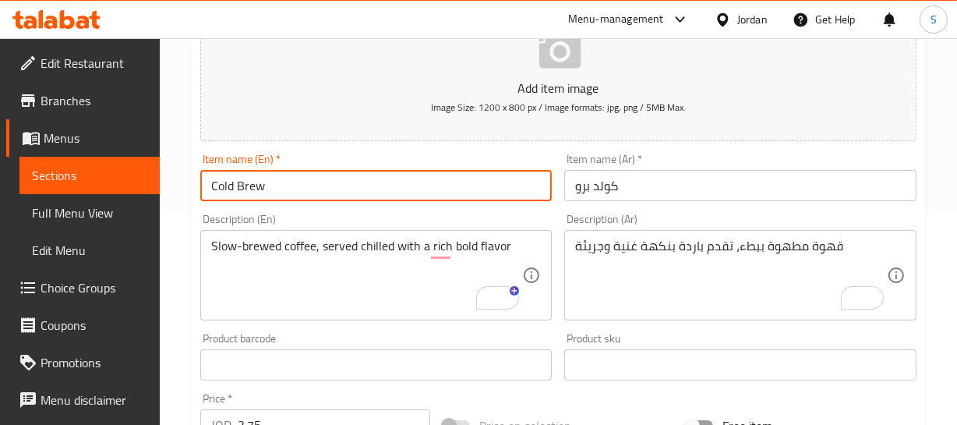
click at [282, 188] on input "Cold Brew" at bounding box center [376, 185] width 352 height 31
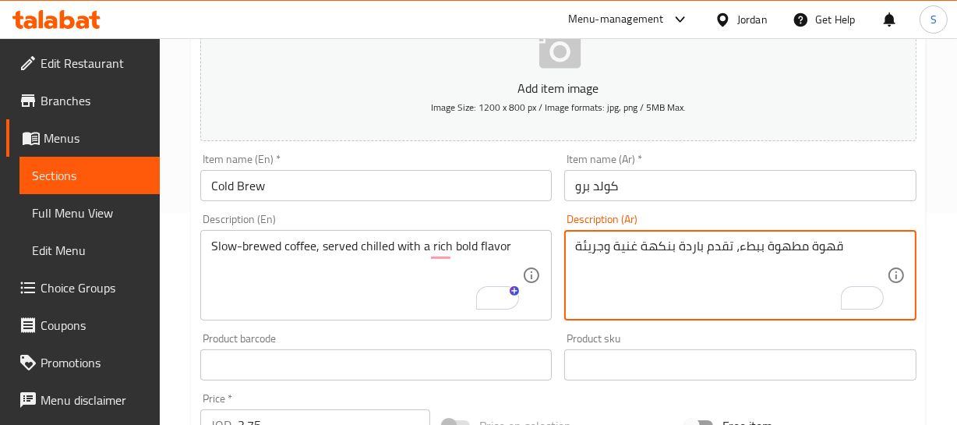
click at [782, 245] on textarea "قهوة مطهوة ببطء، تقدم باردة بنكهة غنية وجريئة" at bounding box center [731, 275] width 312 height 74
click at [818, 249] on textarea "قهوة مخمرة ببطء، تقدم باردة بنكهة غنية وجريئة" at bounding box center [731, 275] width 312 height 74
drag, startPoint x: 826, startPoint y: 240, endPoint x: 735, endPoint y: 249, distance: 91.6
click at [735, 249] on textarea "قهوة مخمرة ببطء، تقدم باردة بنكهة غنية وجريئة" at bounding box center [731, 275] width 312 height 74
click at [831, 247] on textarea "قهوة مخمرة ببطء، تقدم باردة بنكهة غنية وجريئة" at bounding box center [731, 275] width 312 height 74
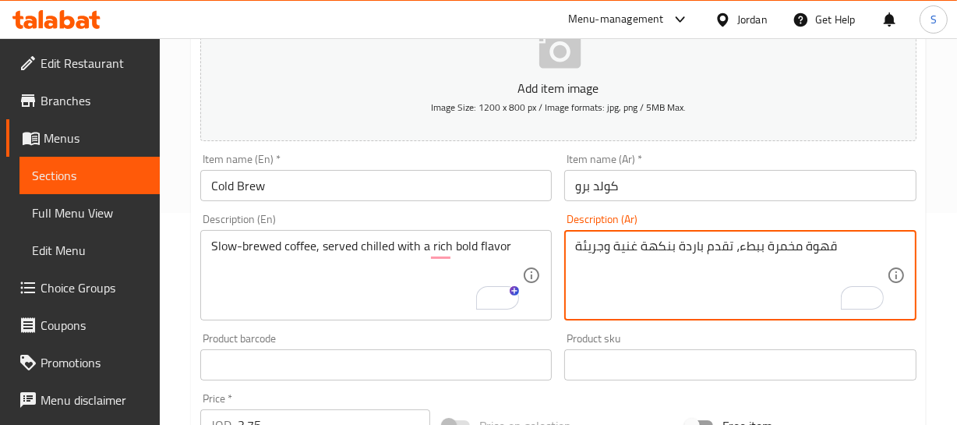
click at [729, 249] on textarea "قهوة مخمرة ببطء، تقدم باردة بنكهة غنية وجريئة" at bounding box center [731, 275] width 312 height 74
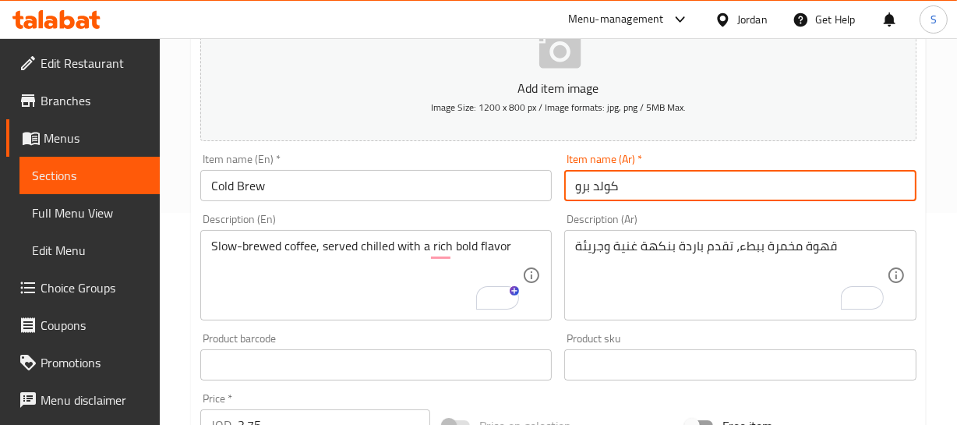
click at [631, 170] on input "كولد برو" at bounding box center [740, 185] width 352 height 31
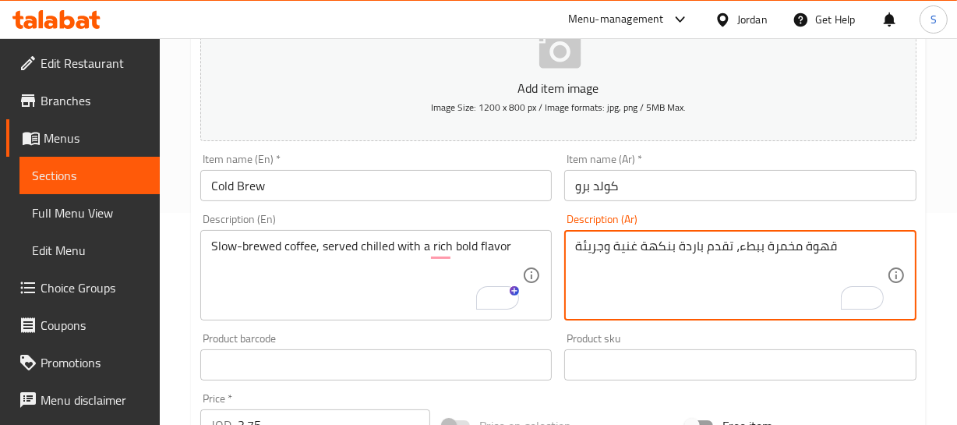
click at [577, 250] on textarea "قهوة مخمرة ببطء، تقدم باردة بنكهة غنية وجريئة" at bounding box center [731, 275] width 312 height 74
click at [593, 245] on textarea "قهوة مخمرة ببطء، تقدم باردة بنكهة غنية وجريئة" at bounding box center [731, 275] width 312 height 74
click at [593, 245] on textarea "قهوة مخمرة ببطء، تقدم باردة بنكهة غنية وبولد" at bounding box center [731, 275] width 312 height 74
click at [594, 245] on textarea "قهوة مخمرة ببطء، تقدم باردة بنكهة غنية وبولد" at bounding box center [731, 275] width 312 height 74
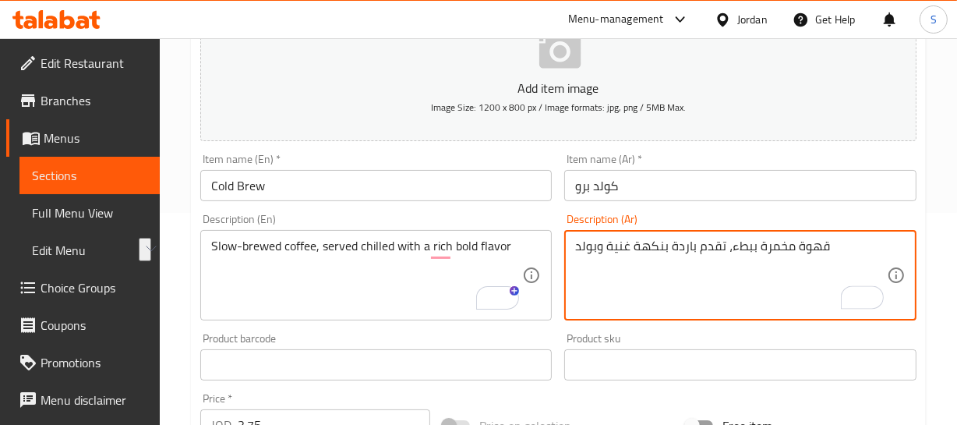
click at [594, 245] on textarea "قهوة مخمرة ببطء، تقدم باردة بنكهة غنية وبولد" at bounding box center [731, 275] width 312 height 74
type textarea "قهوة مخمرة ببطء، تقدم باردة بنكهة غنية وقوية"
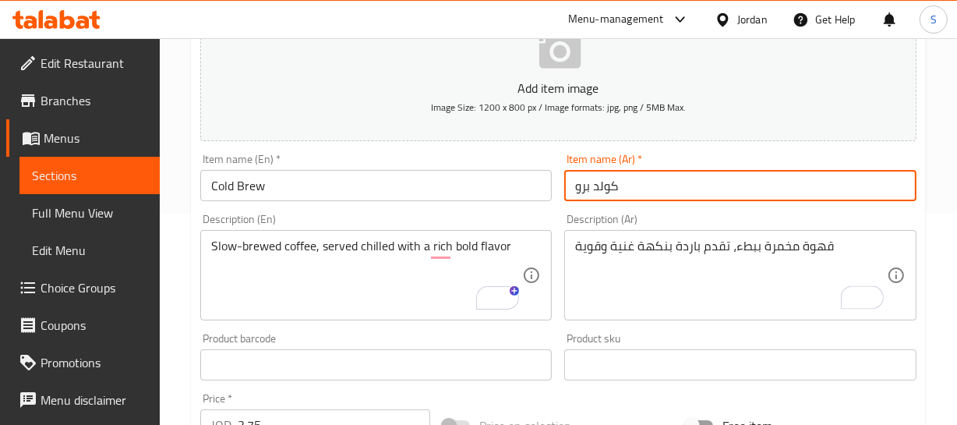
drag, startPoint x: 771, startPoint y: 178, endPoint x: 761, endPoint y: 188, distance: 13.8
click at [769, 182] on div "Home / Restaurants management / Menus / Sections / item / update Specialty sect…" at bounding box center [558, 357] width 735 height 1001
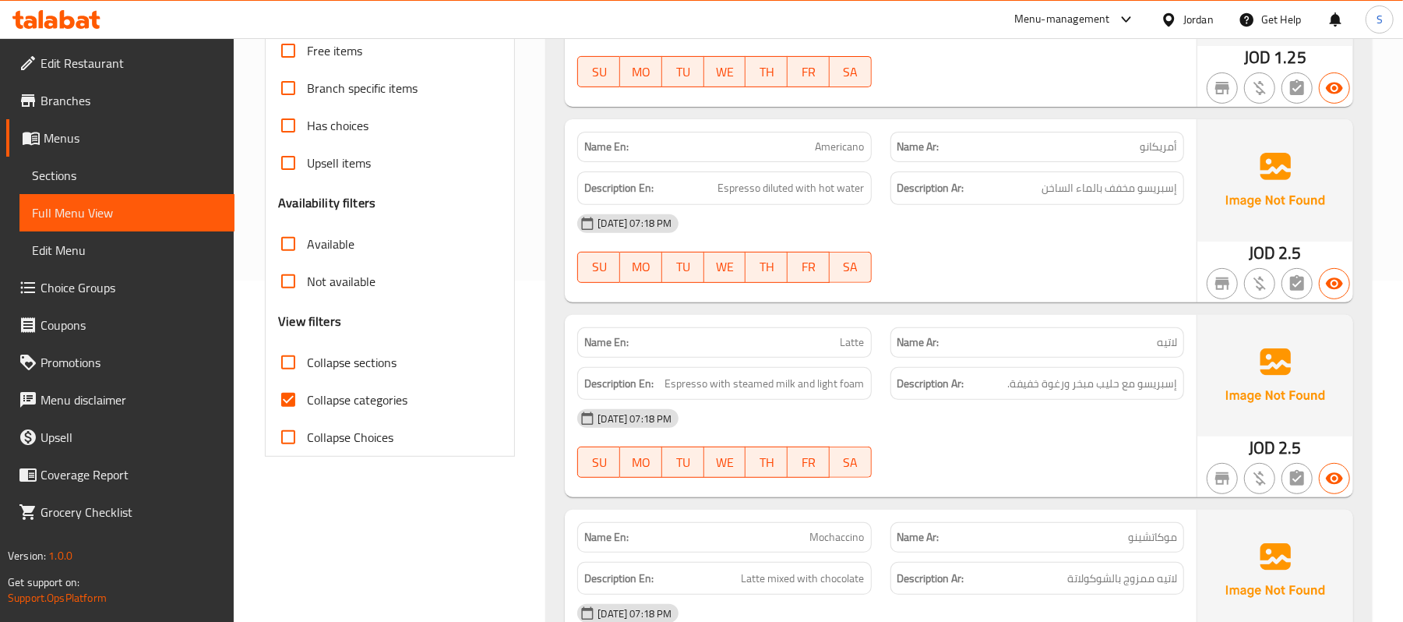
scroll to position [350, 0]
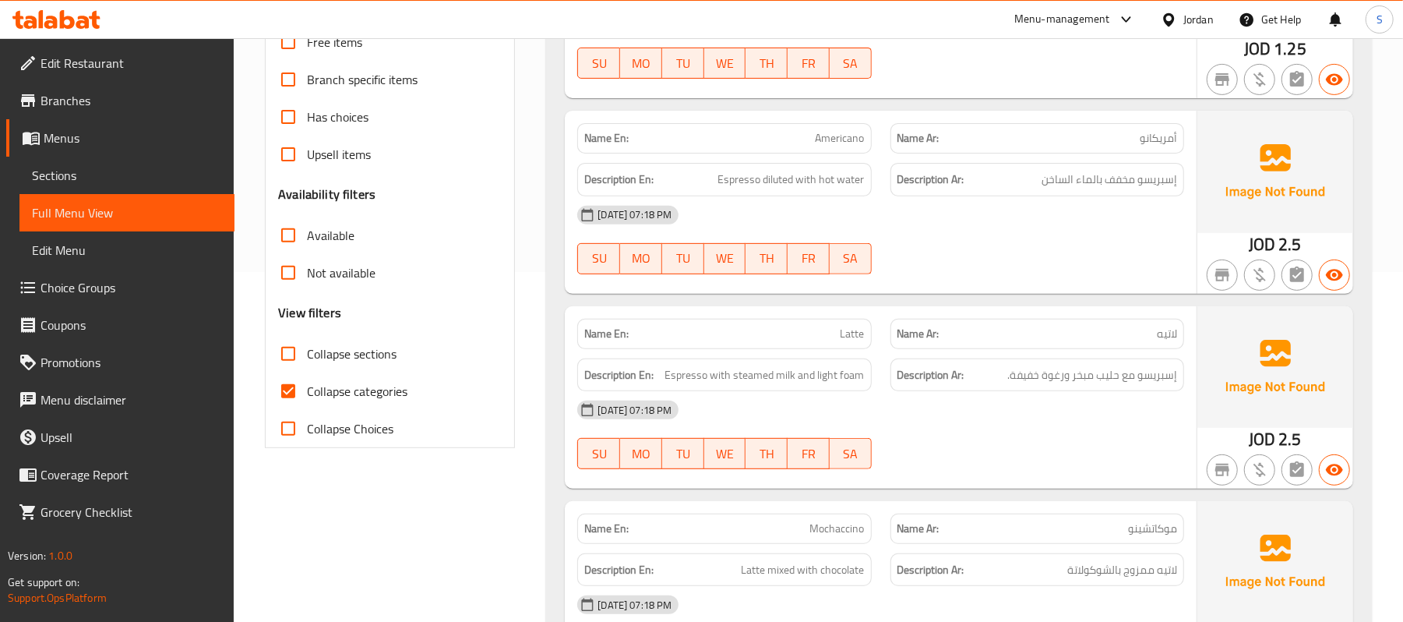
click at [313, 401] on span "Collapse categories" at bounding box center [357, 391] width 101 height 19
click at [307, 403] on input "Collapse categories" at bounding box center [288, 390] width 37 height 37
checkbox input "false"
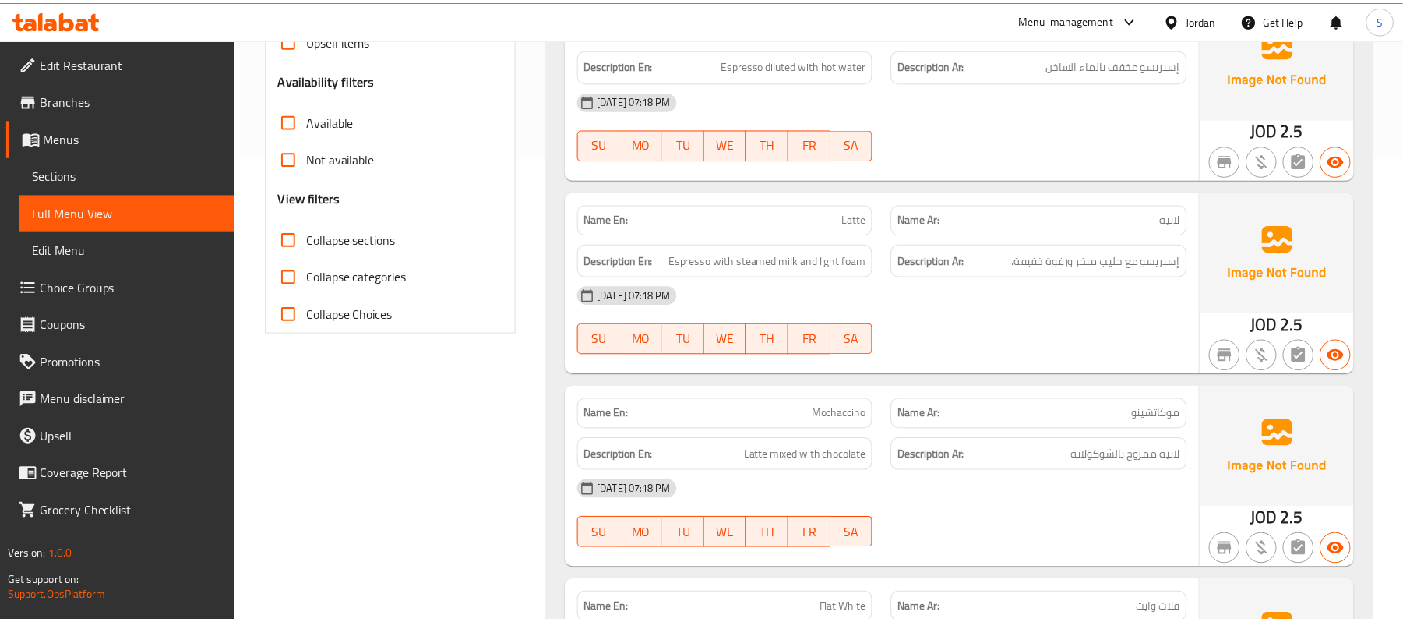
scroll to position [929, 0]
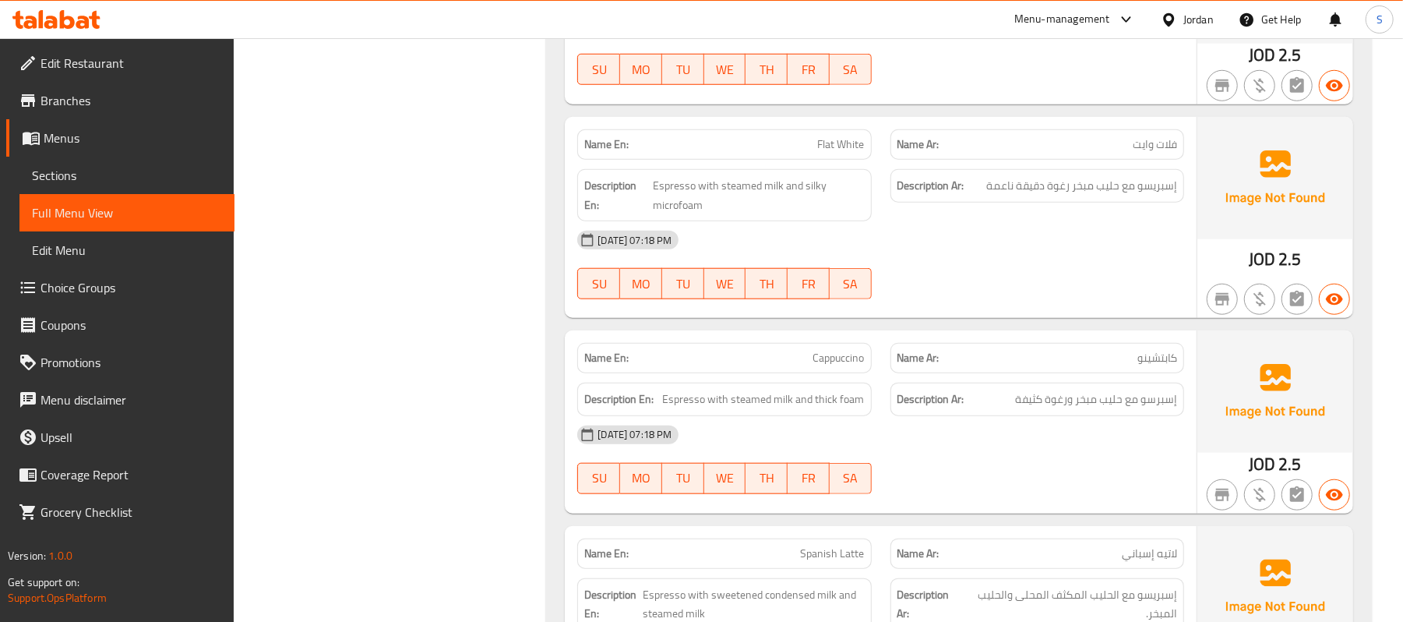
click at [898, 228] on div "[DATE] 07:18 PM" at bounding box center [881, 239] width 626 height 37
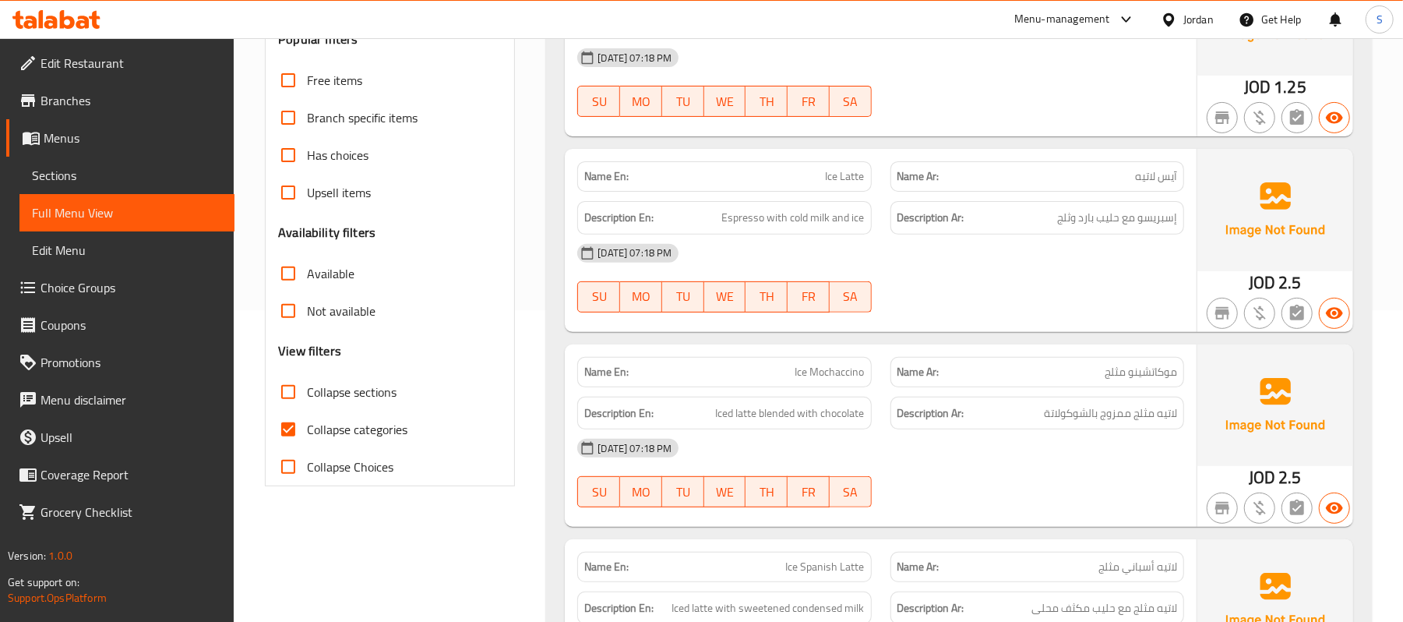
drag, startPoint x: 335, startPoint y: 409, endPoint x: 324, endPoint y: 418, distance: 13.9
click at [335, 409] on label "Collapse sections" at bounding box center [333, 391] width 127 height 37
click at [307, 409] on input "Collapse sections" at bounding box center [288, 391] width 37 height 37
checkbox input "true"
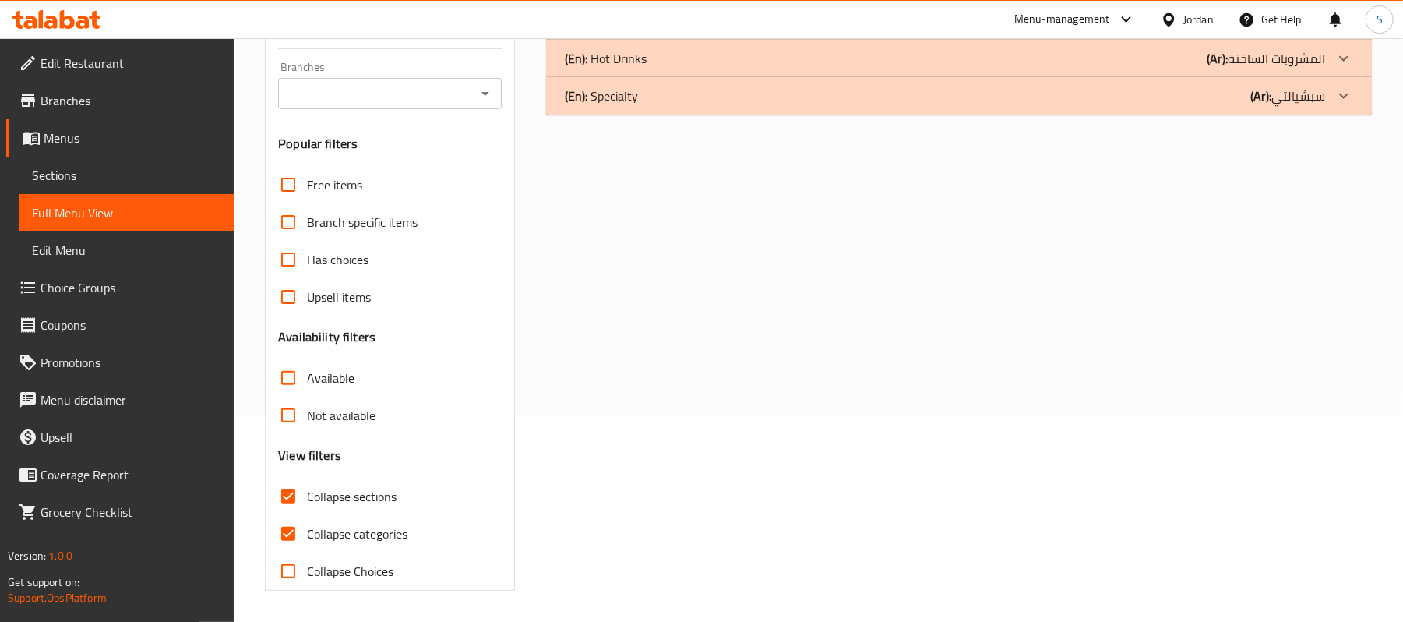
scroll to position [209, 0]
click at [313, 539] on span "Collapse categories" at bounding box center [357, 533] width 101 height 19
click at [307, 539] on input "Collapse categories" at bounding box center [288, 533] width 37 height 37
checkbox input "false"
click at [312, 513] on label "Collapse sections" at bounding box center [333, 496] width 127 height 37
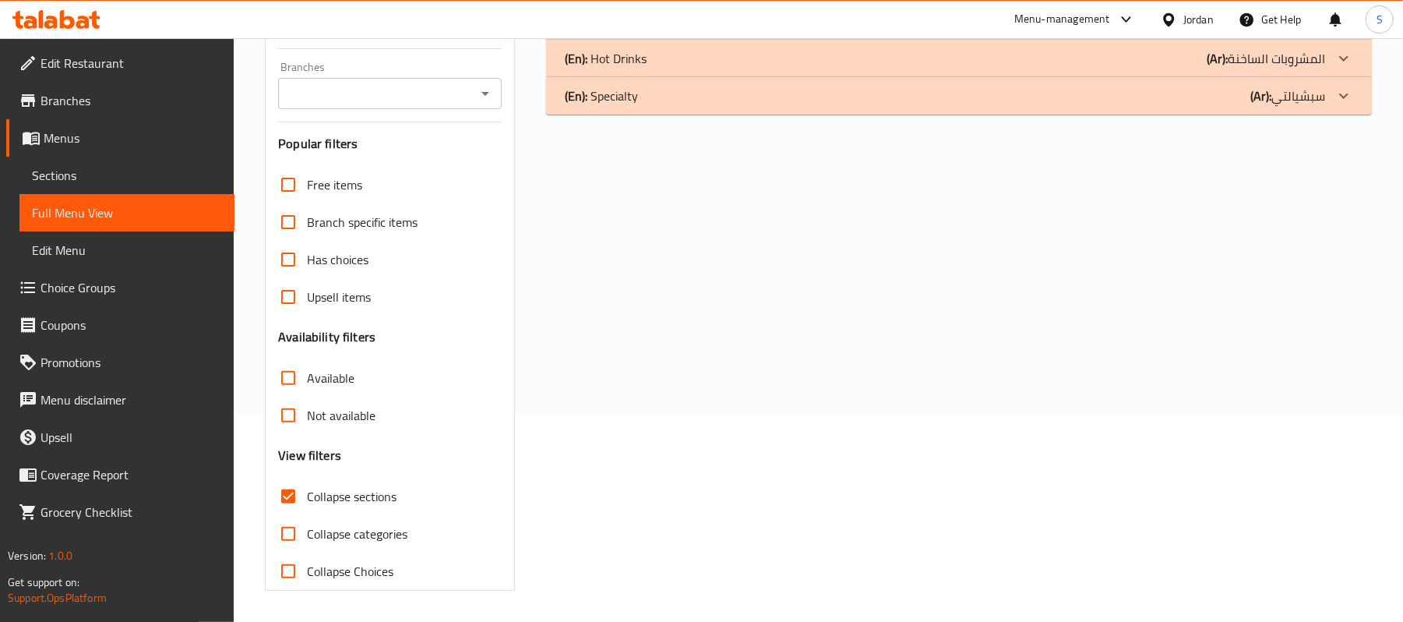
click at [307, 513] on input "Collapse sections" at bounding box center [288, 496] width 37 height 37
checkbox input "false"
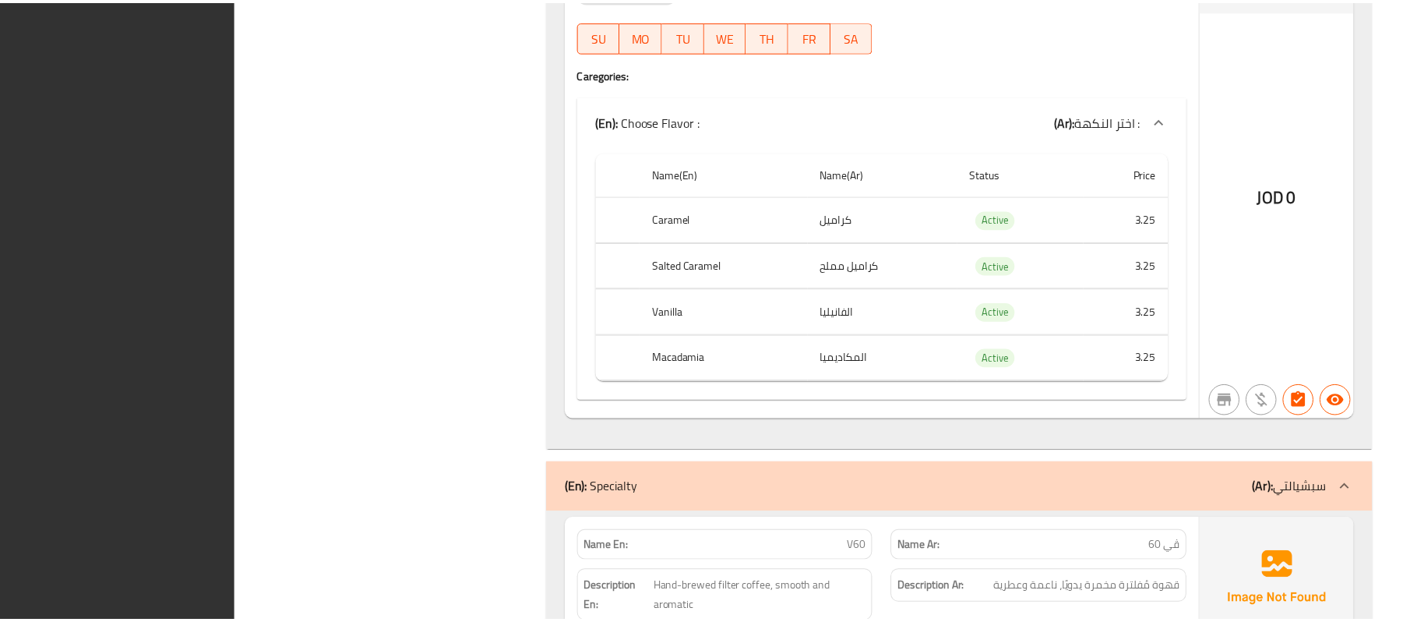
scroll to position [3639, 0]
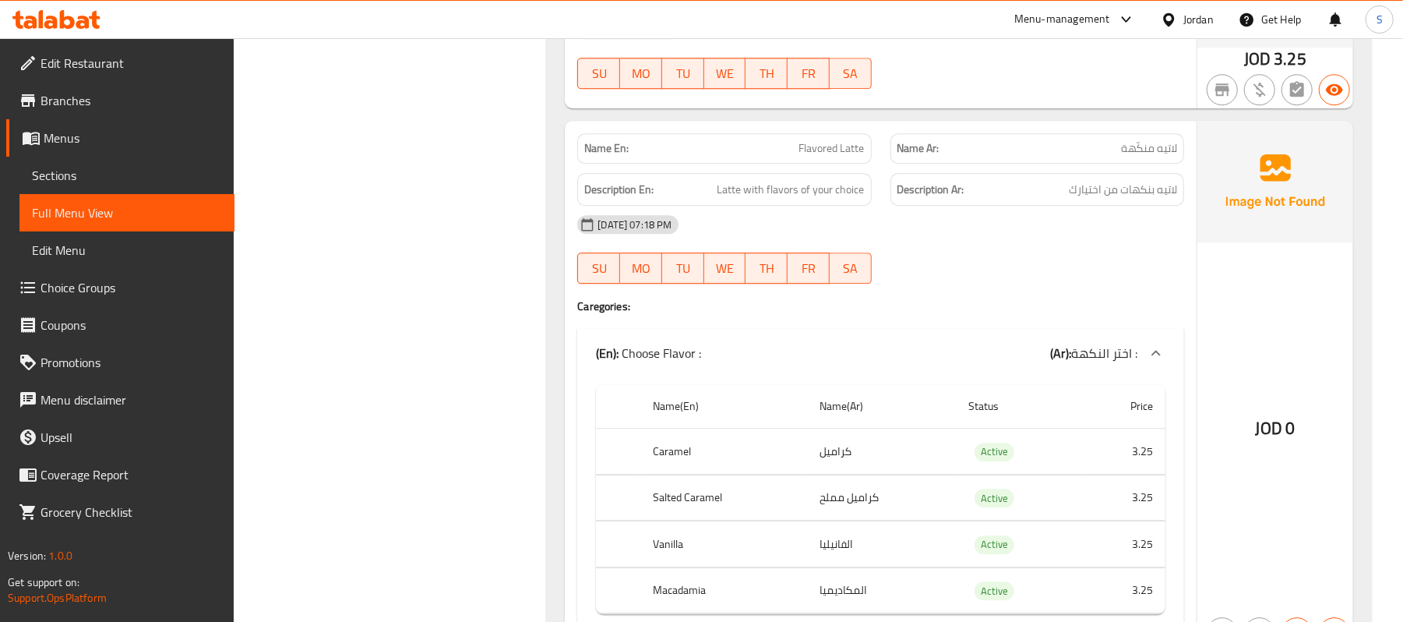
scroll to position [2909, 0]
